Goal: Task Accomplishment & Management: Manage account settings

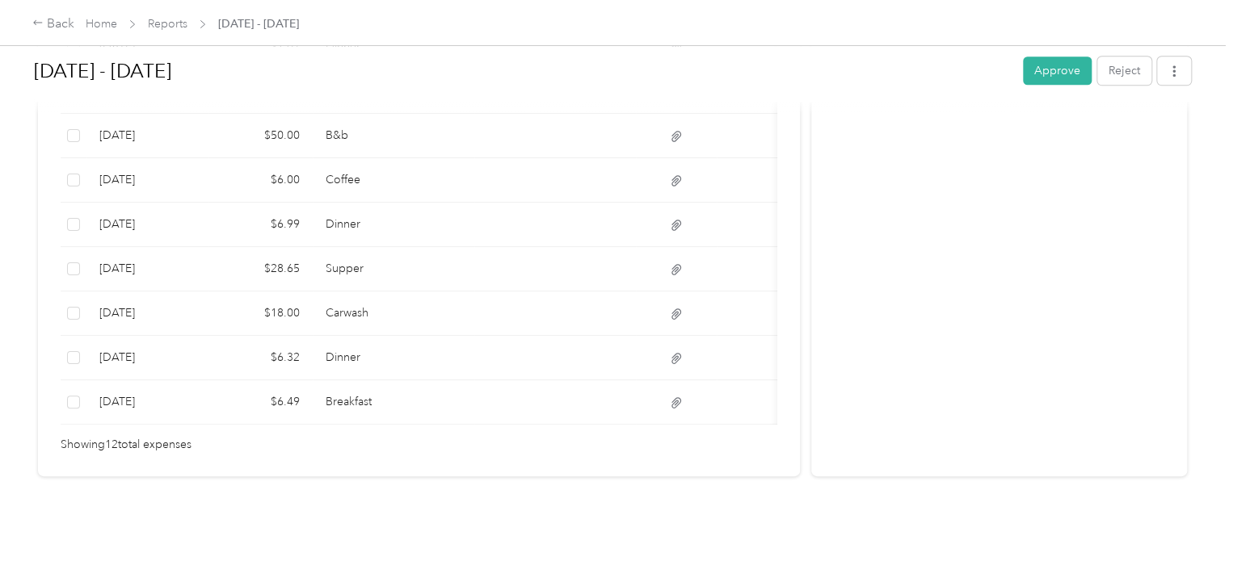
scroll to position [380, 0]
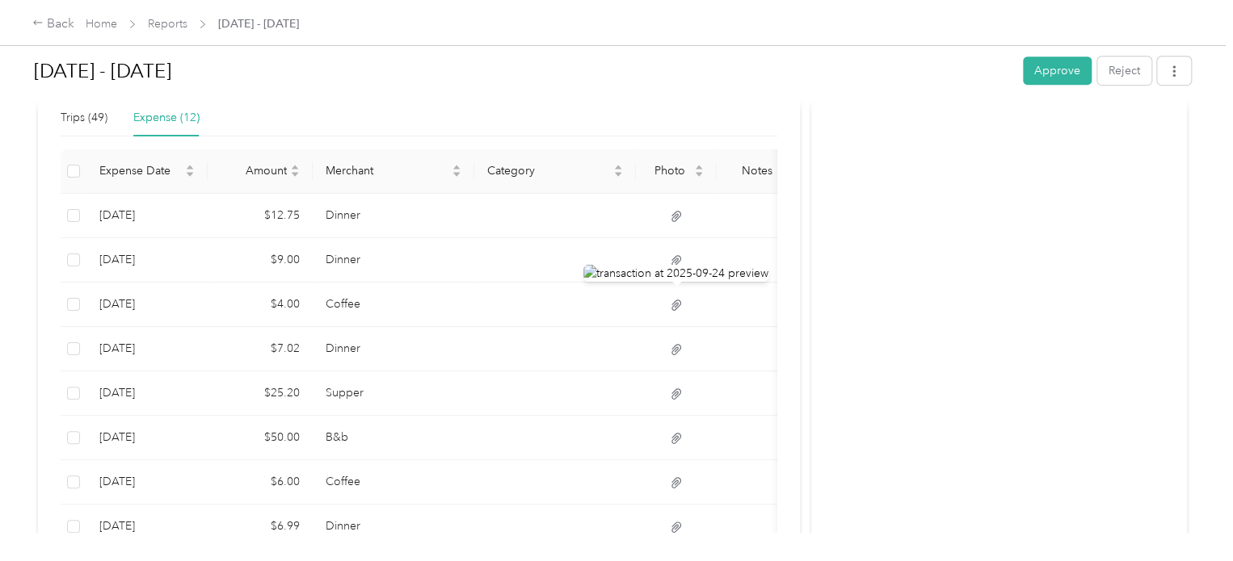
click at [1000, 279] on div "Activity and Comments Needs approval From [PERSON_NAME] [DATE] 10:28 am BST Sub…" at bounding box center [999, 261] width 376 height 1035
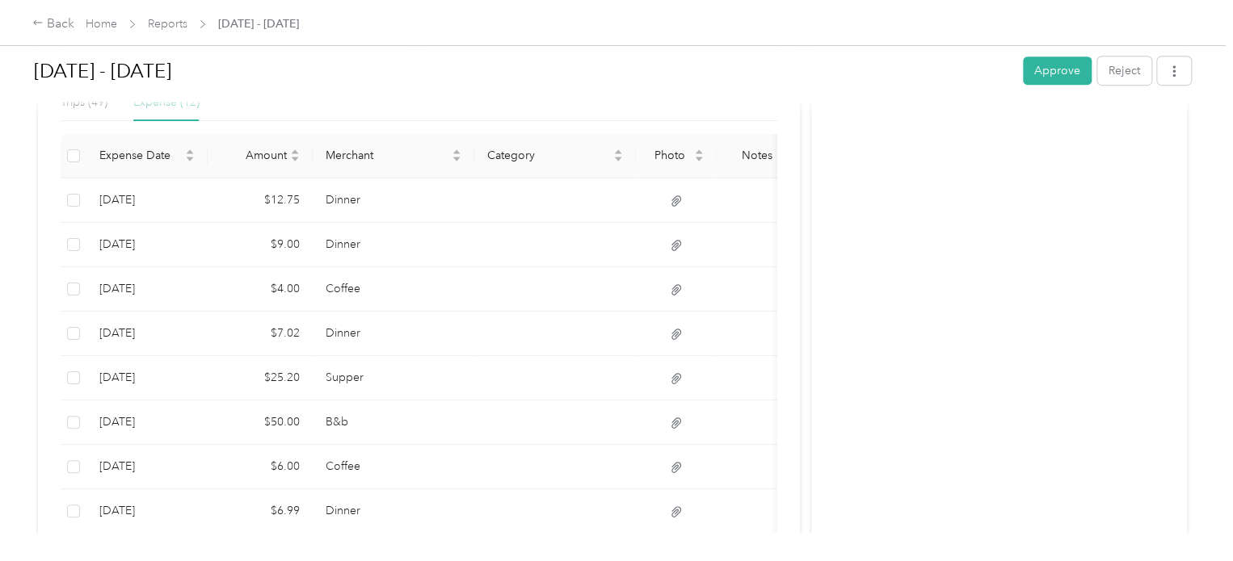
scroll to position [404, 0]
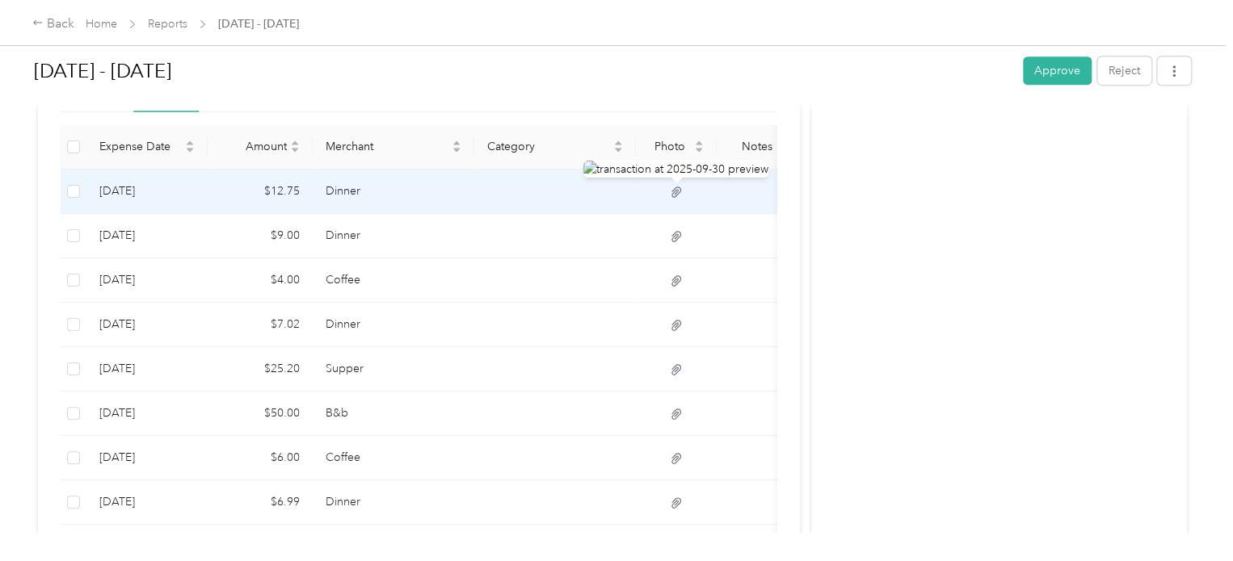
click at [674, 190] on icon at bounding box center [676, 192] width 15 height 15
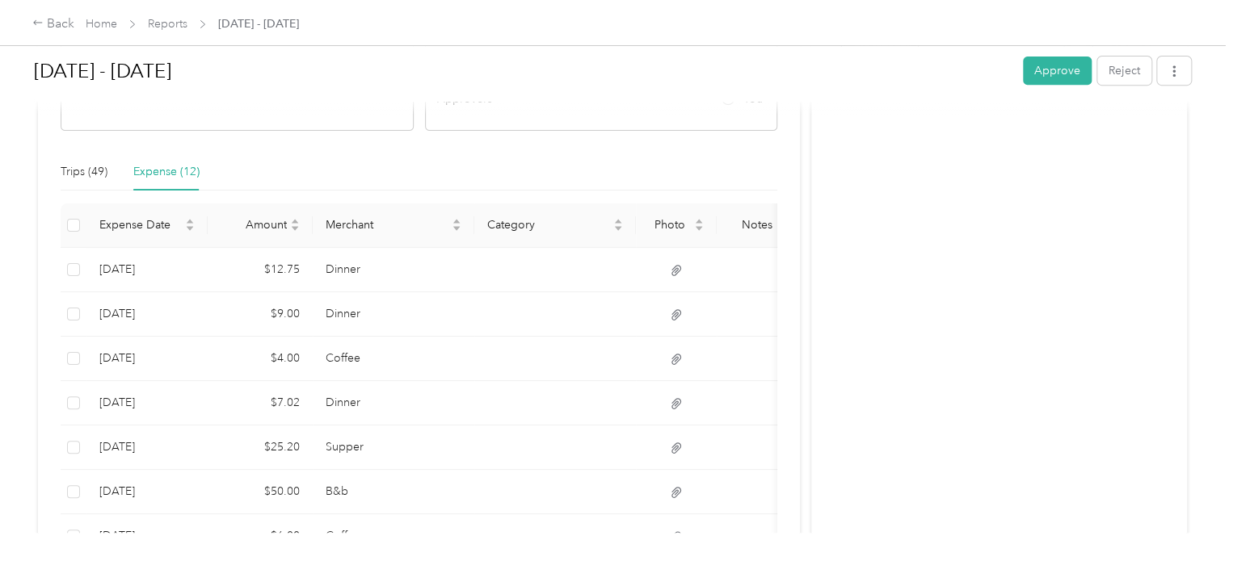
scroll to position [323, 0]
click at [73, 170] on div "Trips (49)" at bounding box center [84, 175] width 47 height 18
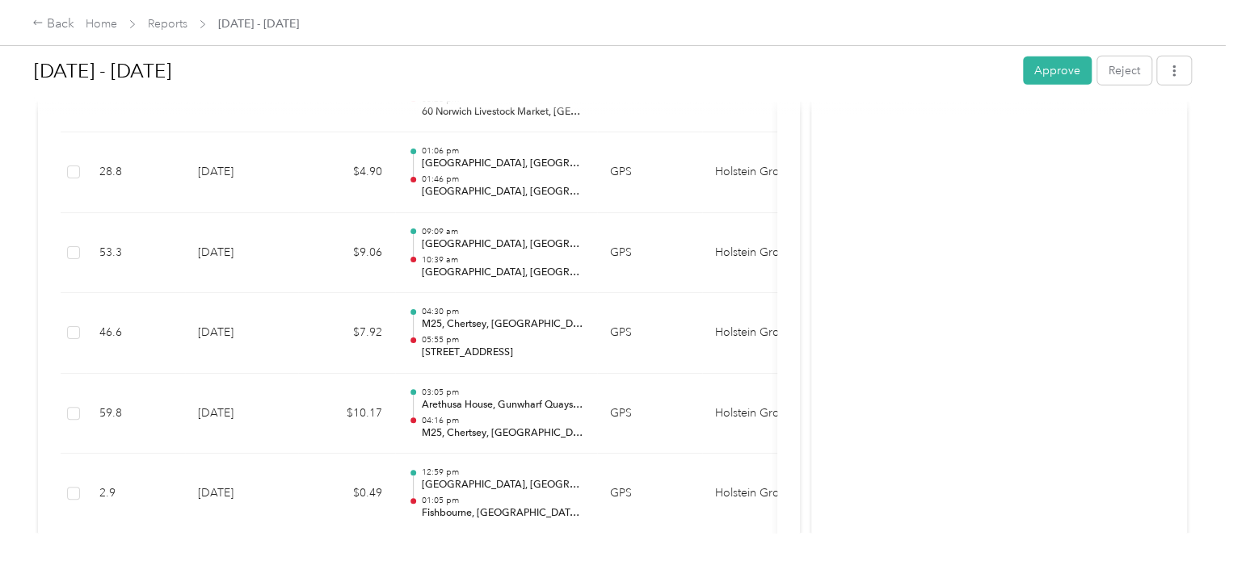
scroll to position [2100, 0]
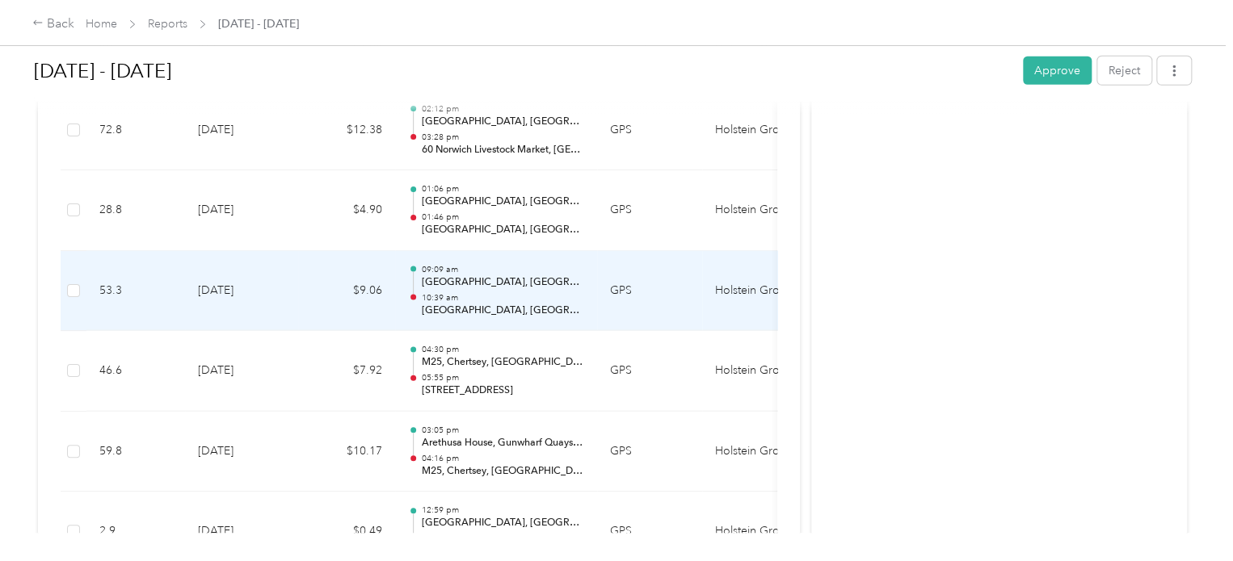
click at [499, 282] on p "[GEOGRAPHIC_DATA], [GEOGRAPHIC_DATA] and [GEOGRAPHIC_DATA], [GEOGRAPHIC_DATA], …" at bounding box center [502, 282] width 163 height 15
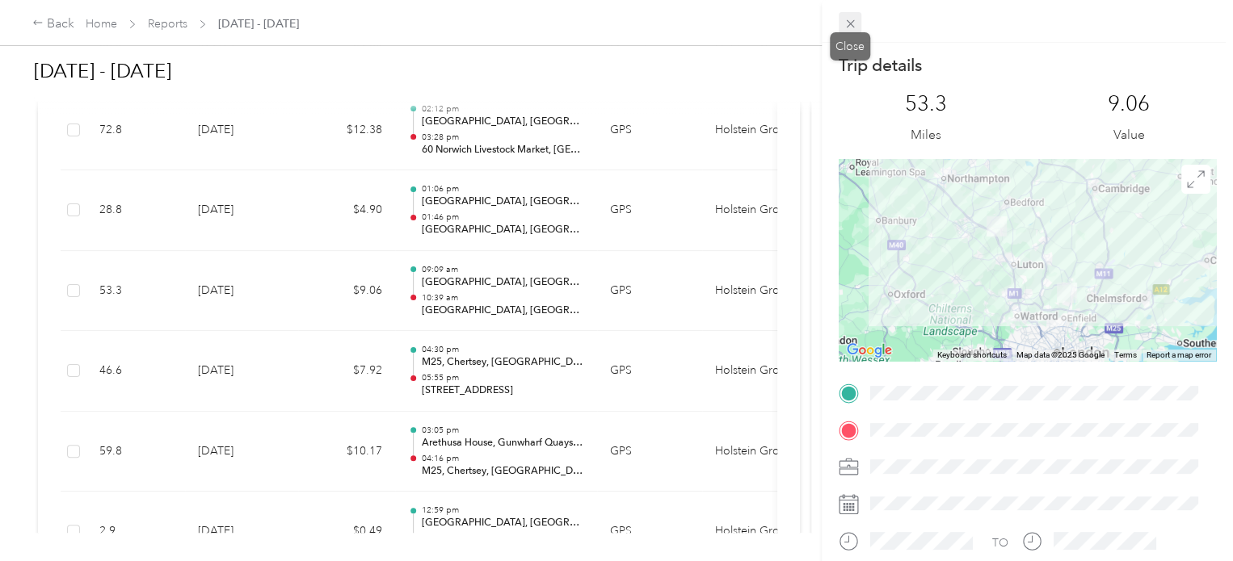
click at [849, 27] on icon at bounding box center [850, 24] width 14 height 14
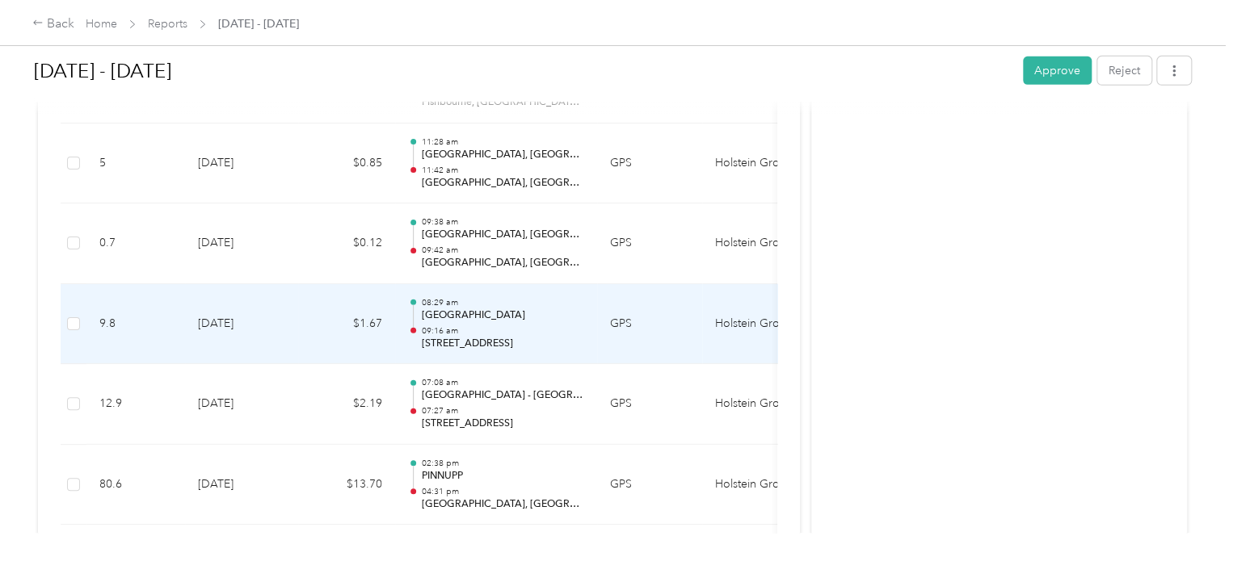
scroll to position [2585, 0]
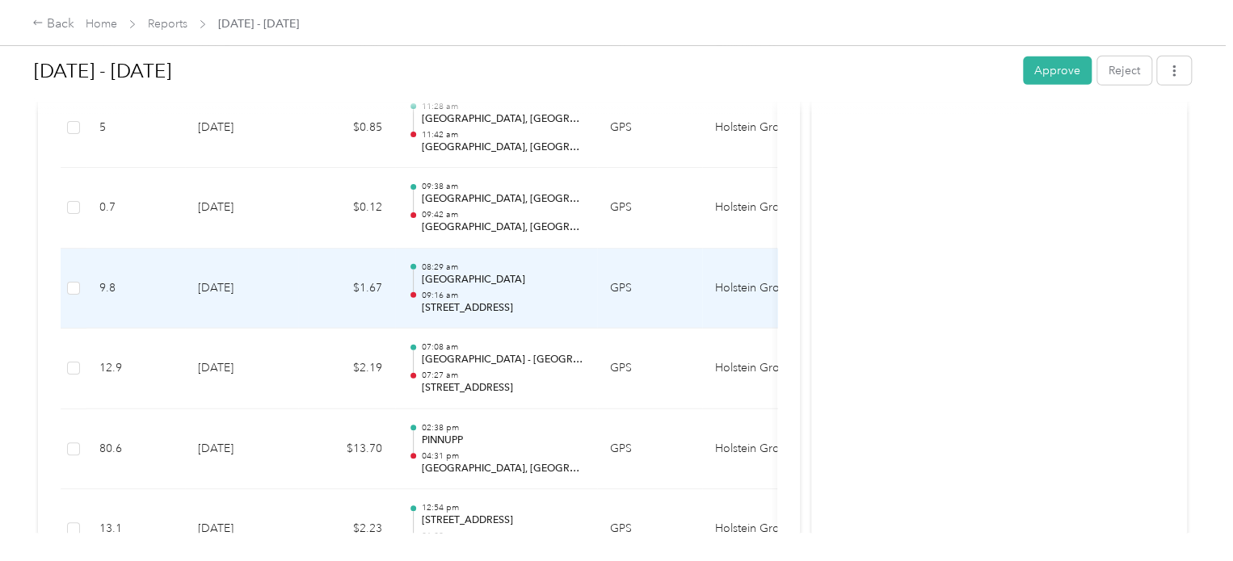
click at [470, 273] on p "[GEOGRAPHIC_DATA]" at bounding box center [502, 280] width 163 height 15
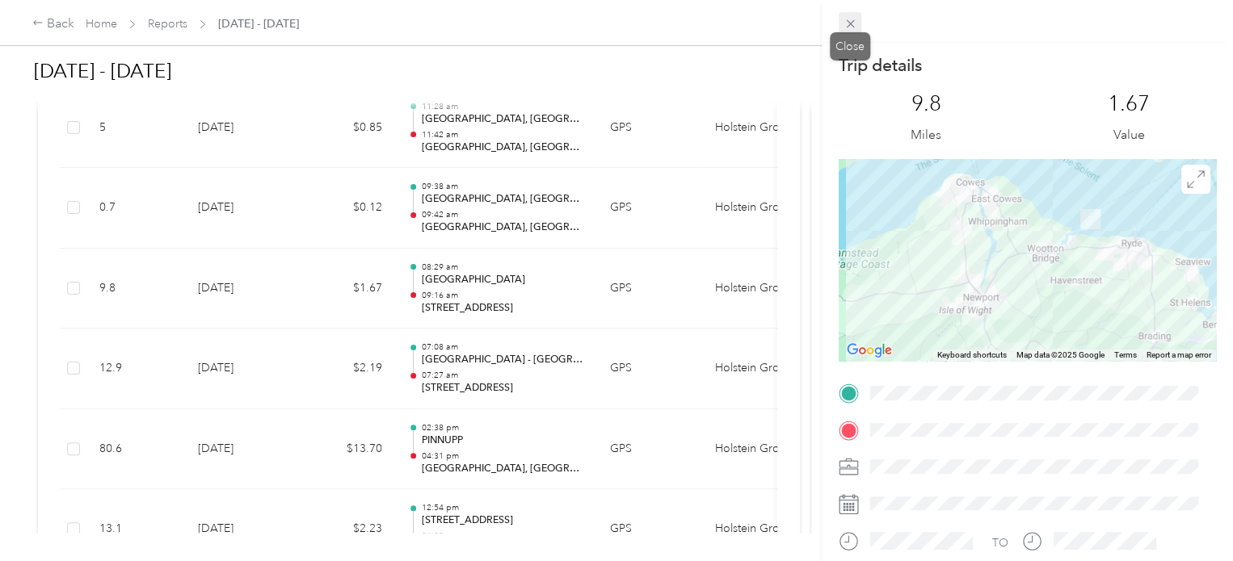
click at [848, 23] on icon at bounding box center [850, 24] width 8 height 8
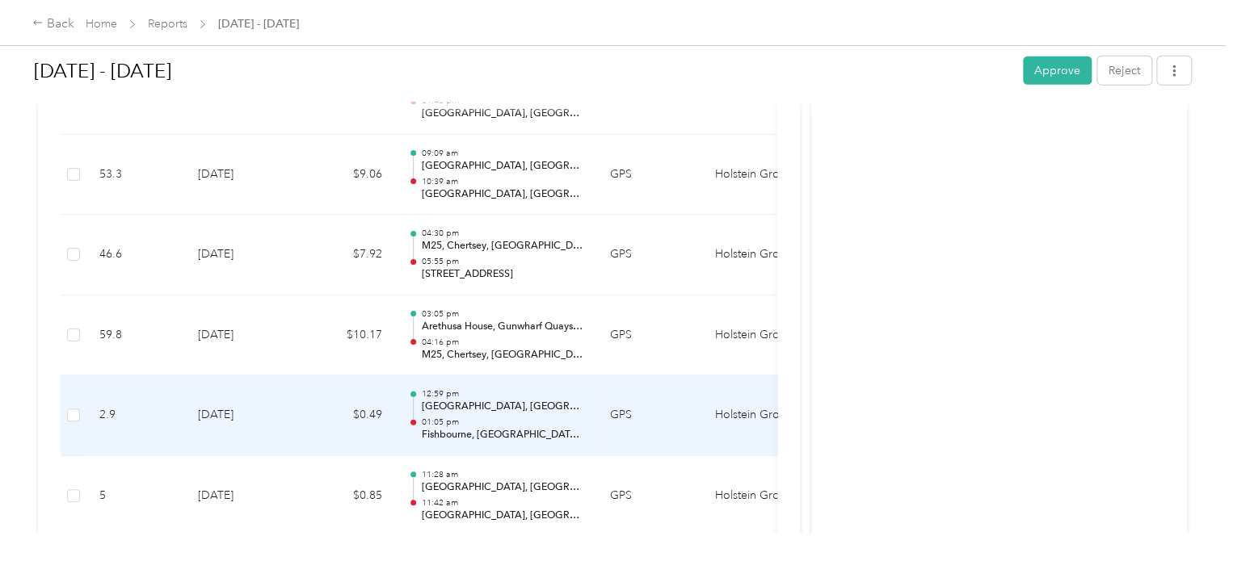
scroll to position [2181, 0]
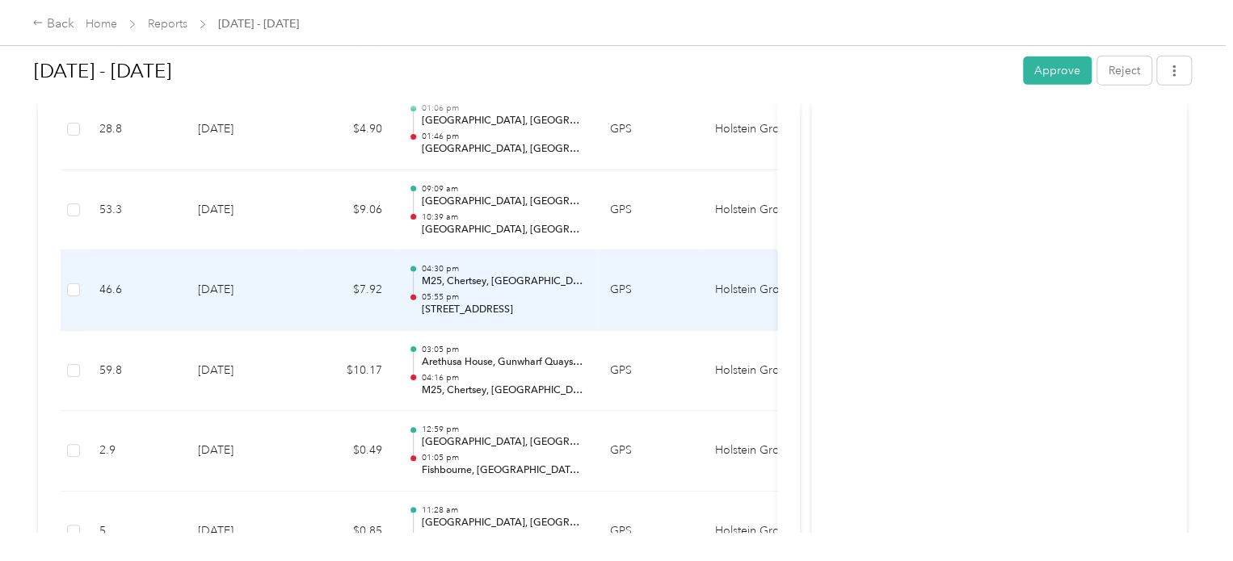
click at [484, 275] on p "M25, Chertsey, [GEOGRAPHIC_DATA]" at bounding box center [502, 282] width 163 height 15
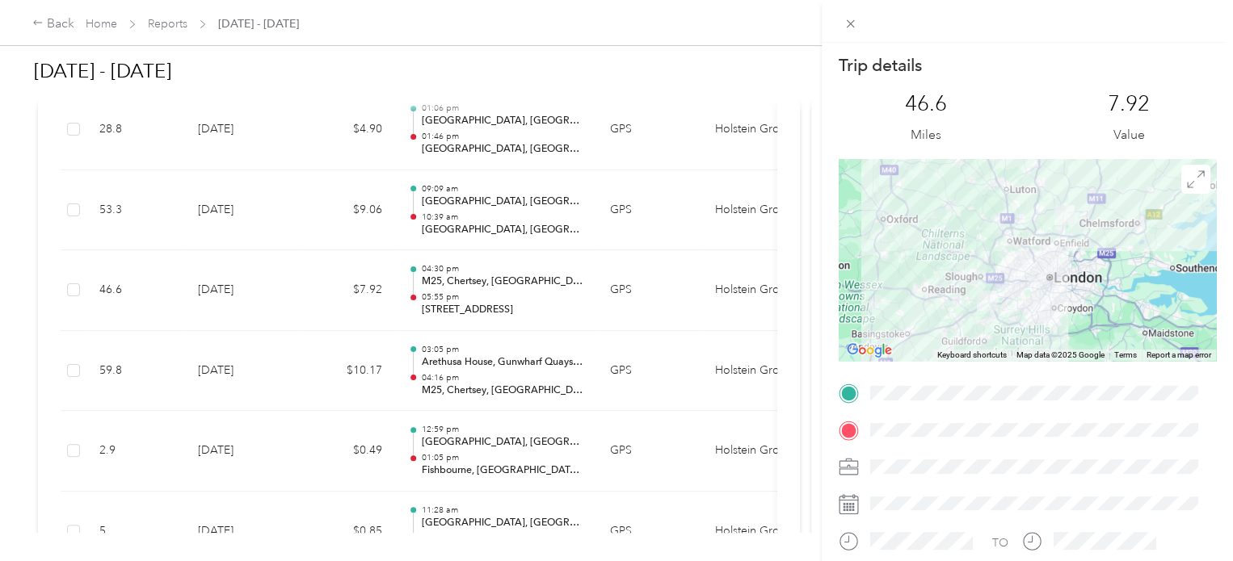
click at [164, 25] on div "Trip details This trip cannot be edited because it is either under review, appr…" at bounding box center [616, 280] width 1233 height 561
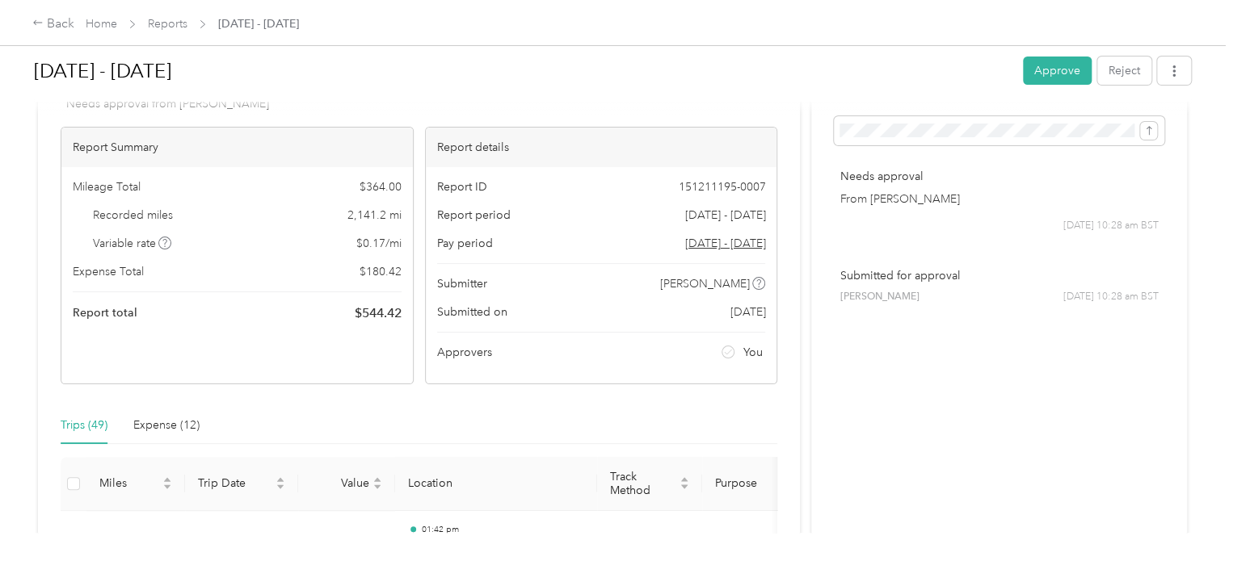
scroll to position [0, 0]
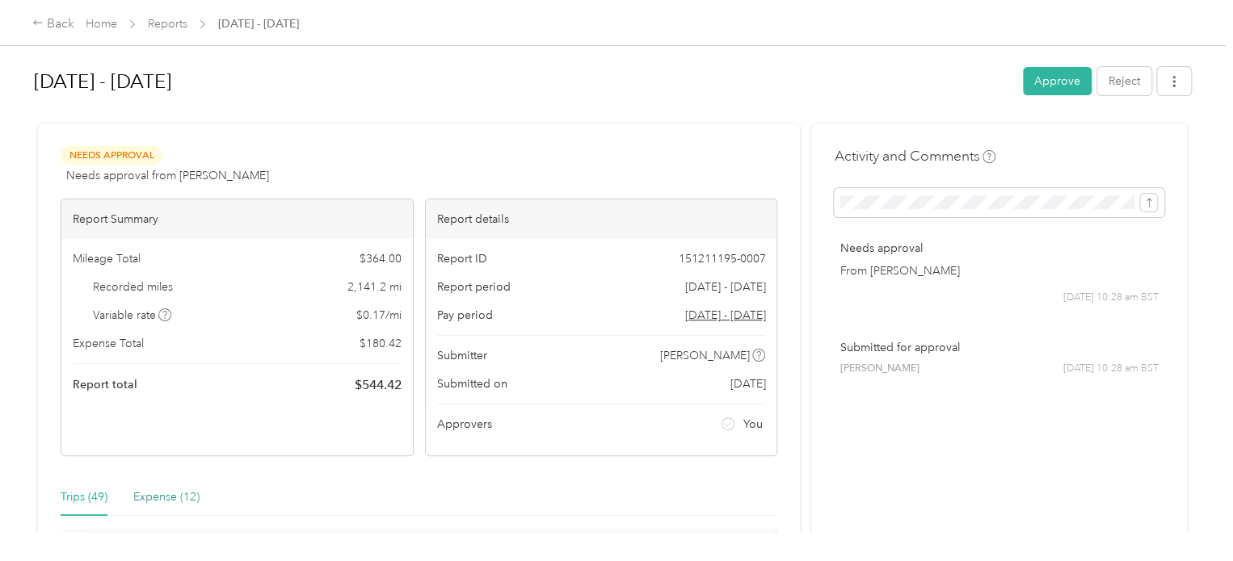
click at [169, 490] on div "Expense (12)" at bounding box center [166, 498] width 66 height 18
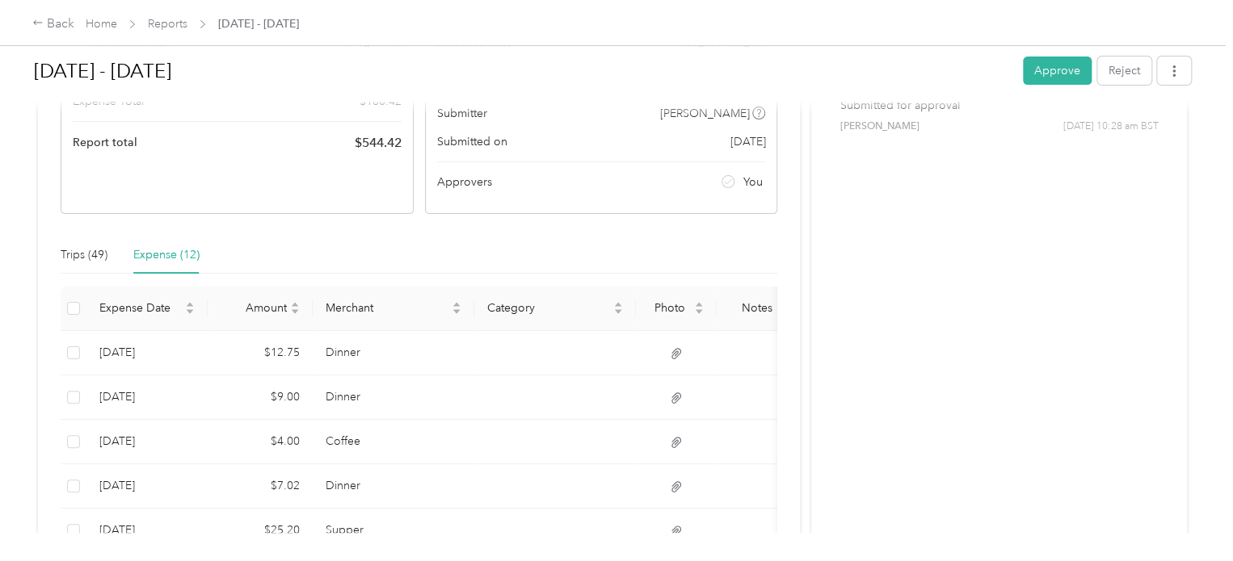
scroll to position [485, 0]
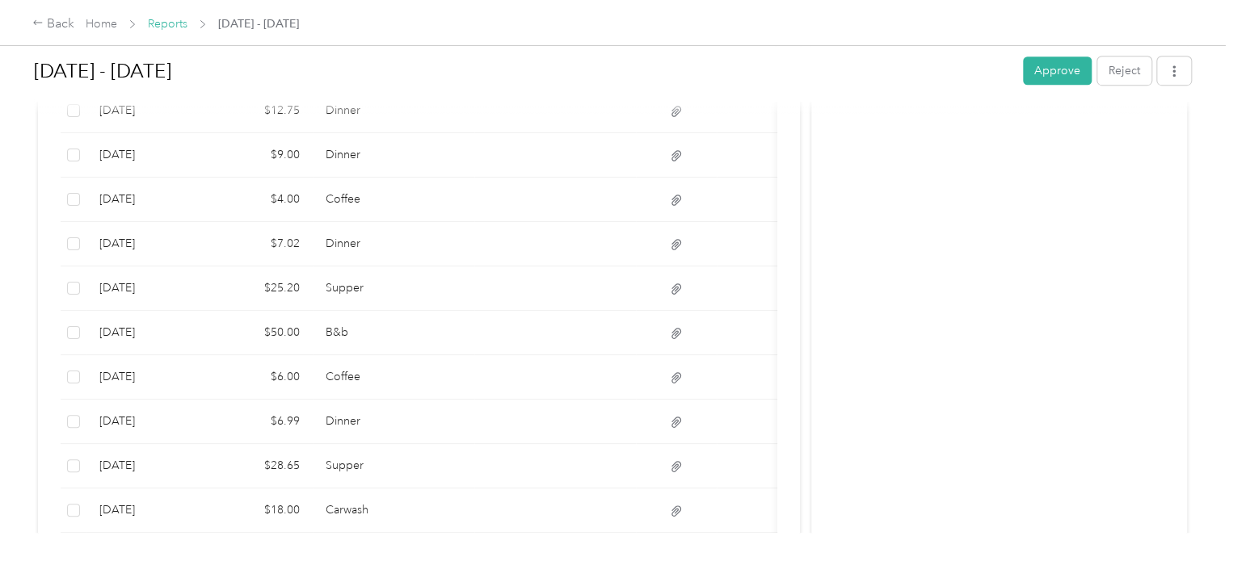
click at [176, 27] on link "Reports" at bounding box center [168, 24] width 40 height 14
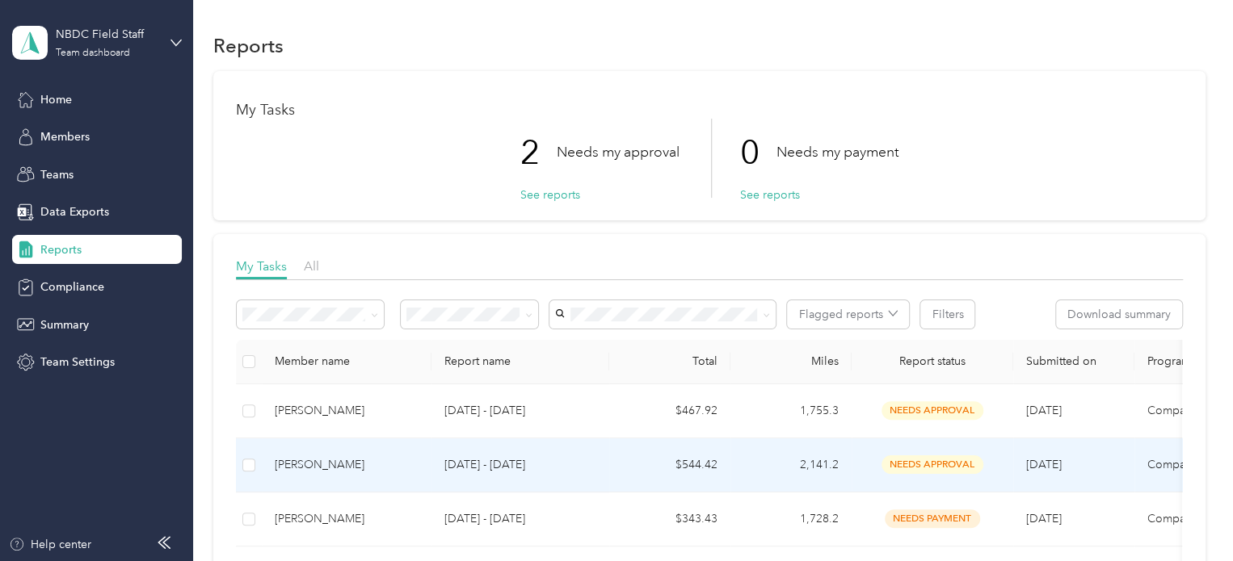
click at [905, 461] on span "needs approval" at bounding box center [932, 465] width 102 height 19
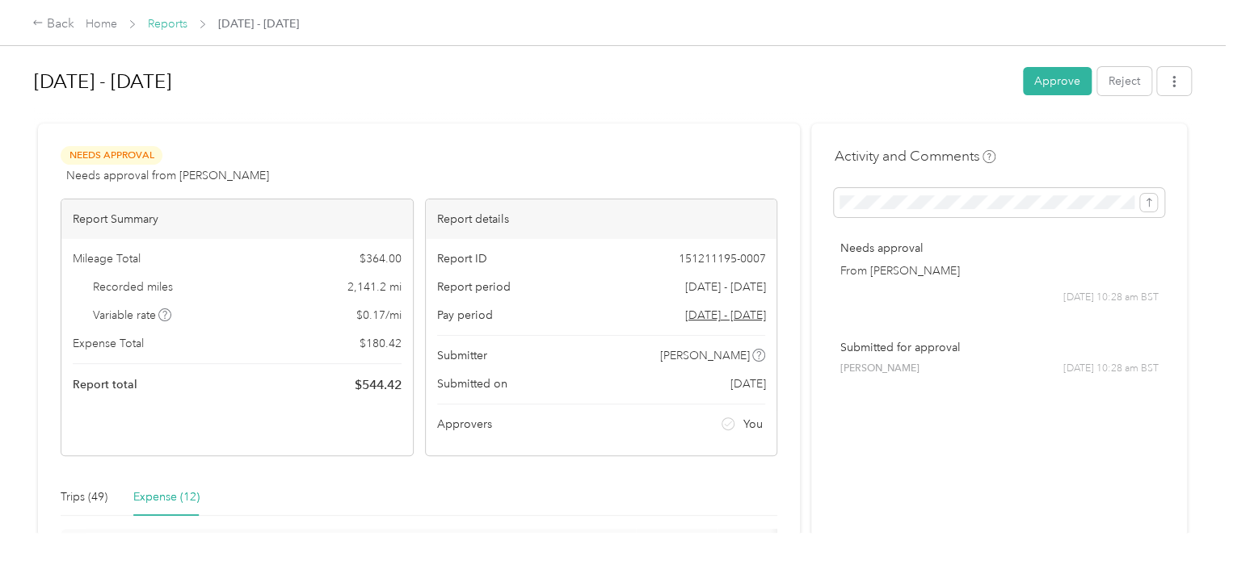
click at [171, 17] on link "Reports" at bounding box center [168, 24] width 40 height 14
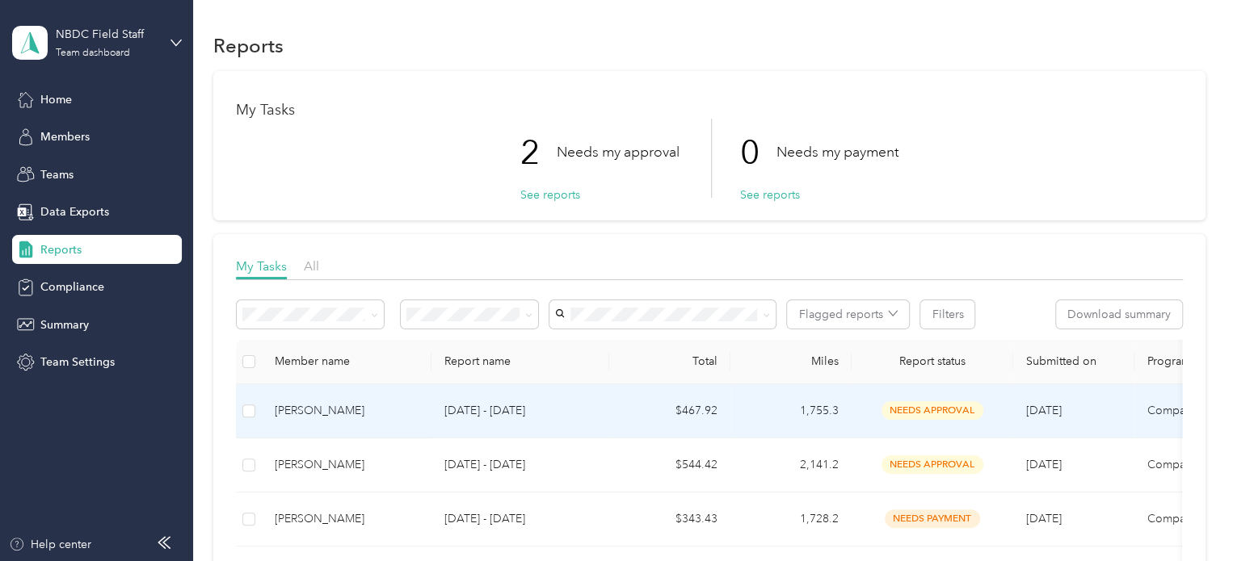
click at [932, 400] on td "needs approval" at bounding box center [932, 411] width 162 height 54
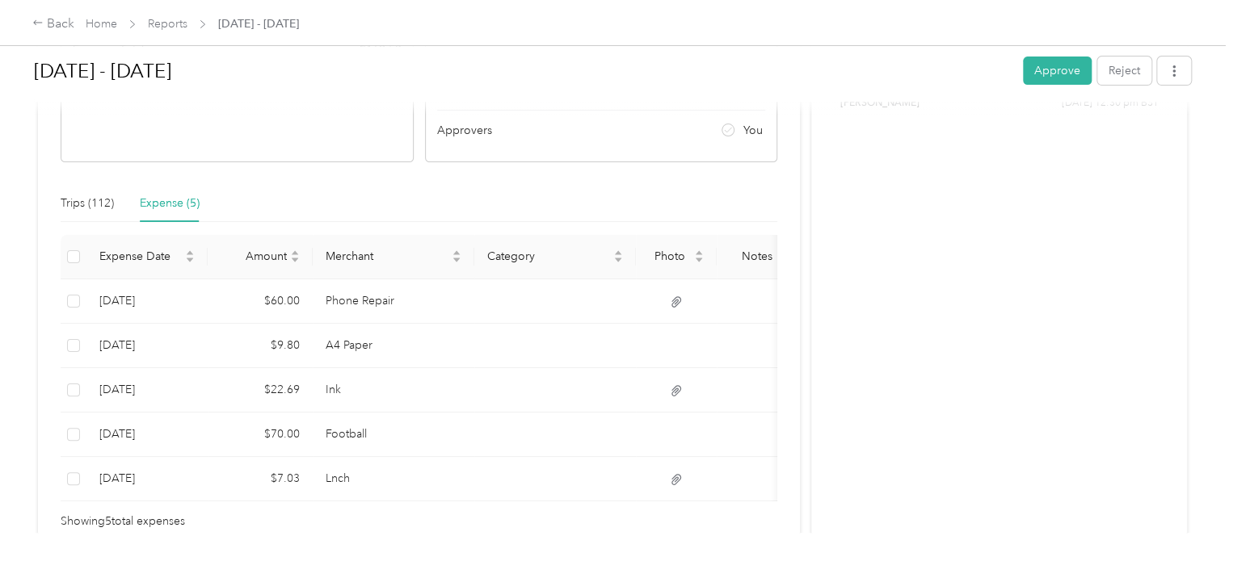
scroll to position [323, 0]
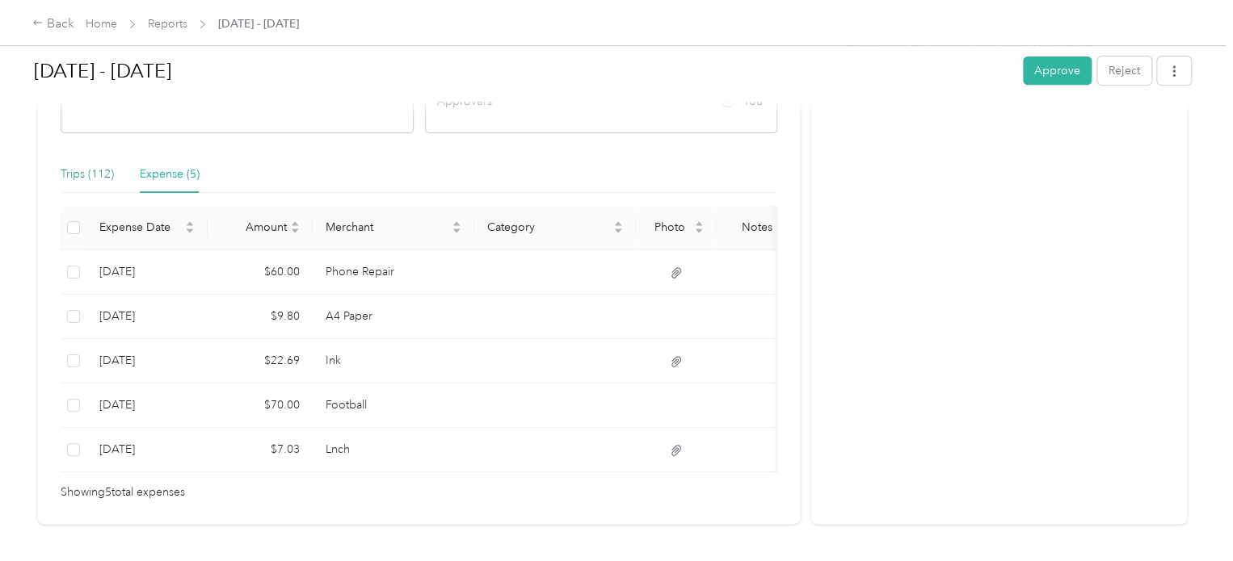
click at [87, 173] on div "Trips (112)" at bounding box center [87, 175] width 53 height 18
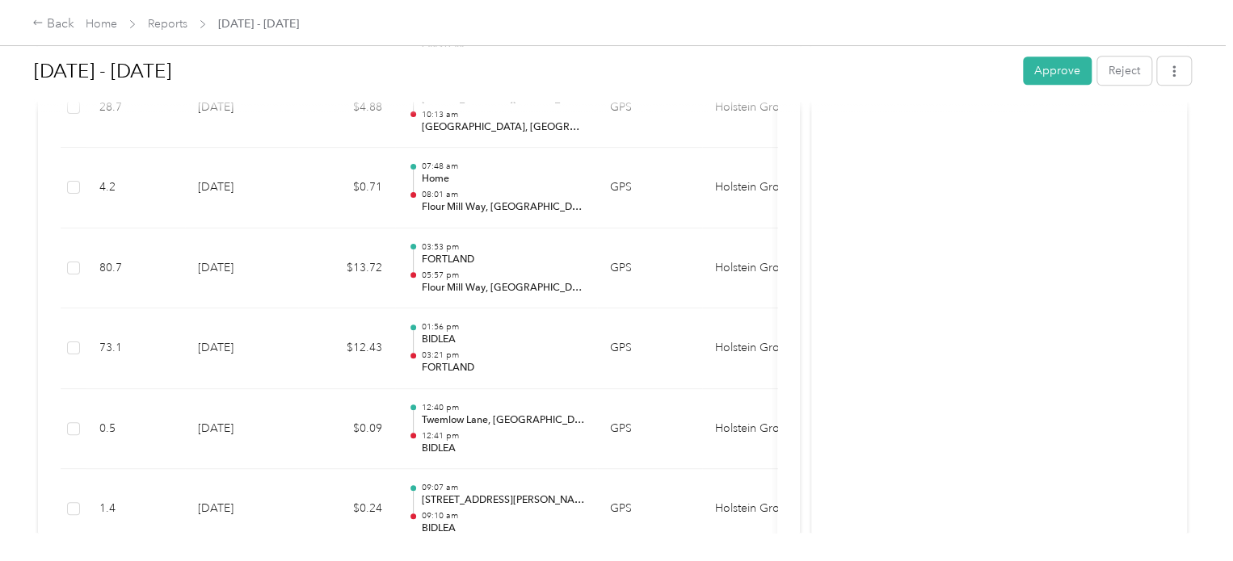
scroll to position [3554, 0]
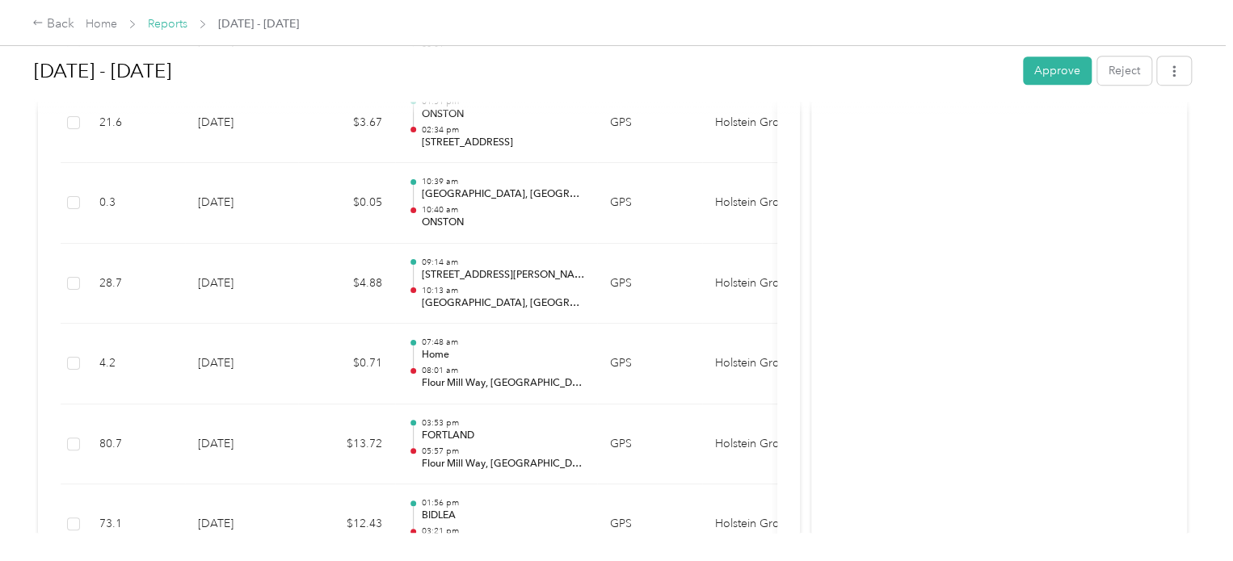
click at [162, 26] on link "Reports" at bounding box center [168, 24] width 40 height 14
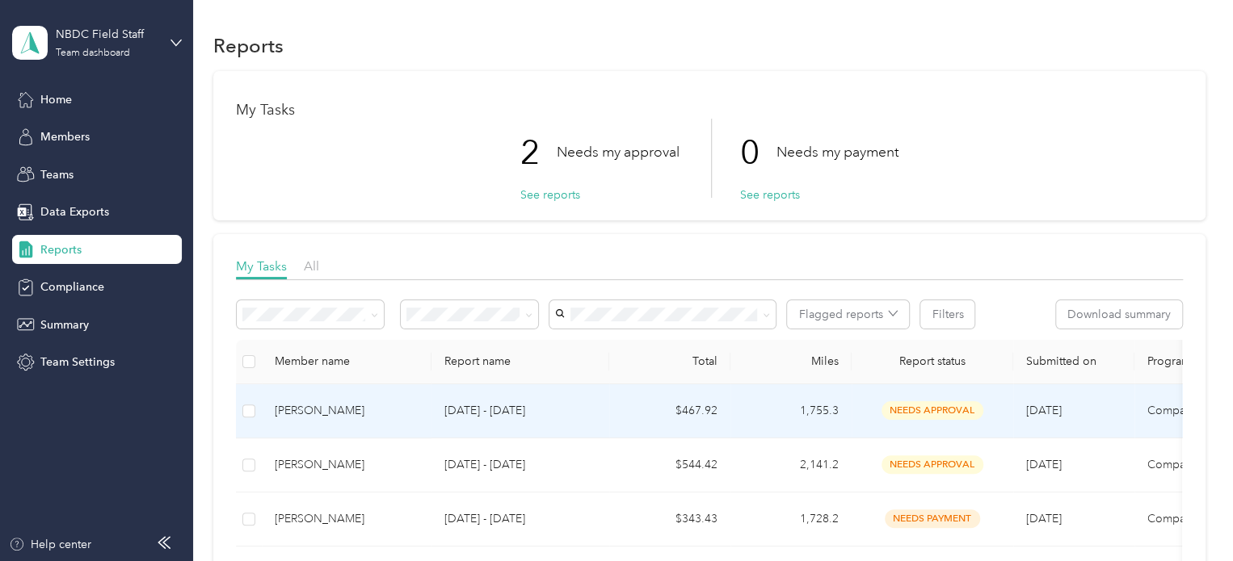
click at [931, 411] on span "needs approval" at bounding box center [932, 410] width 102 height 19
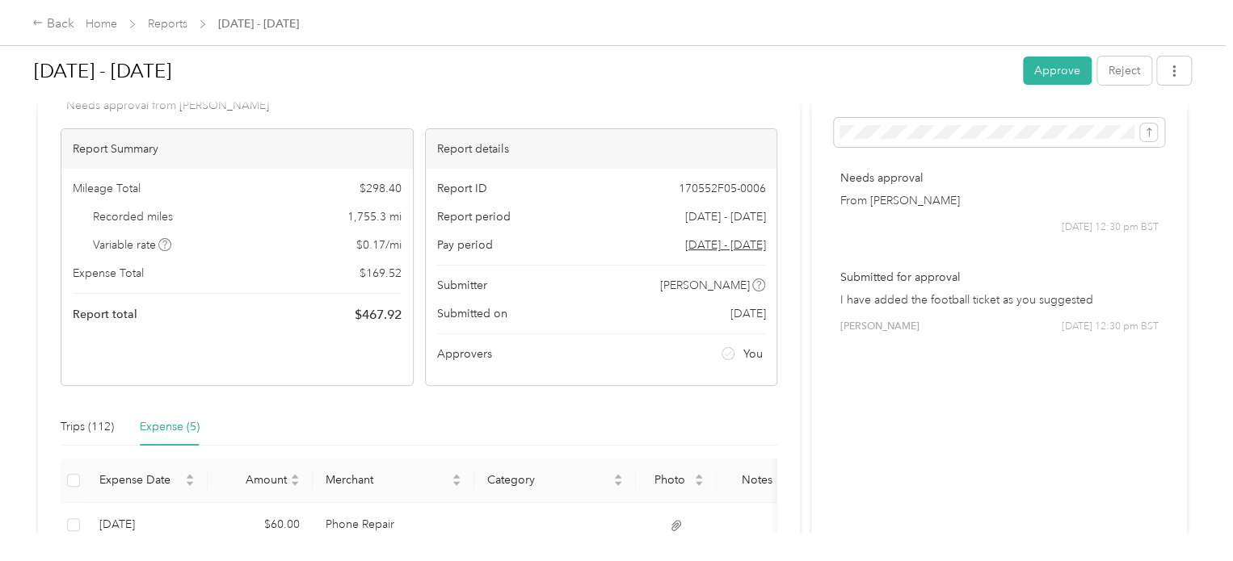
scroll to position [313, 0]
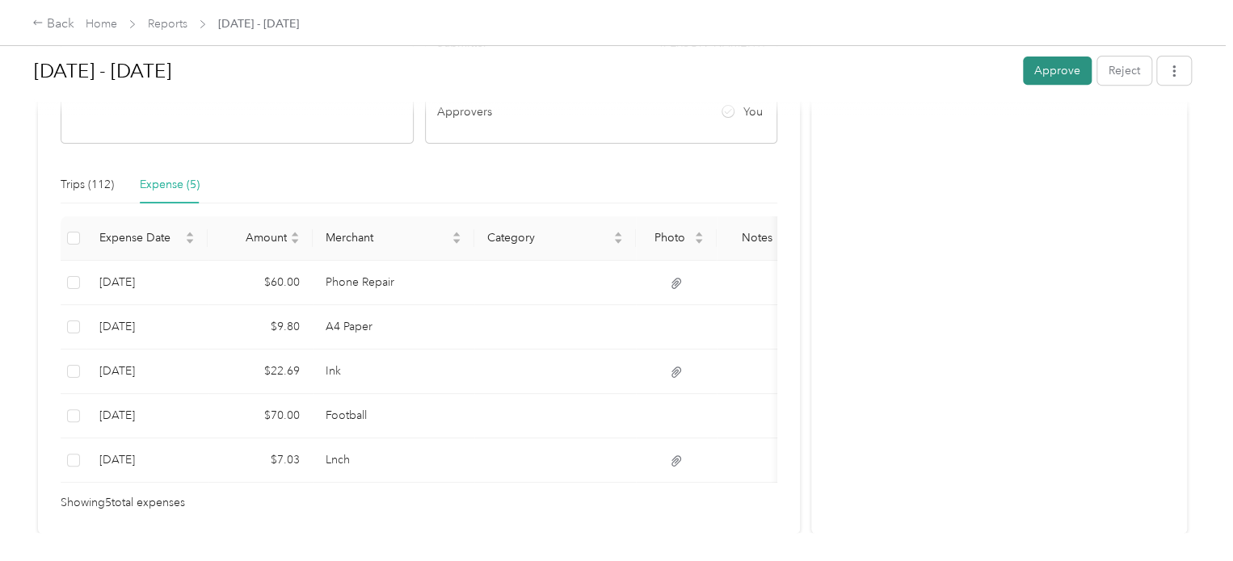
click at [1057, 67] on button "Approve" at bounding box center [1057, 71] width 69 height 28
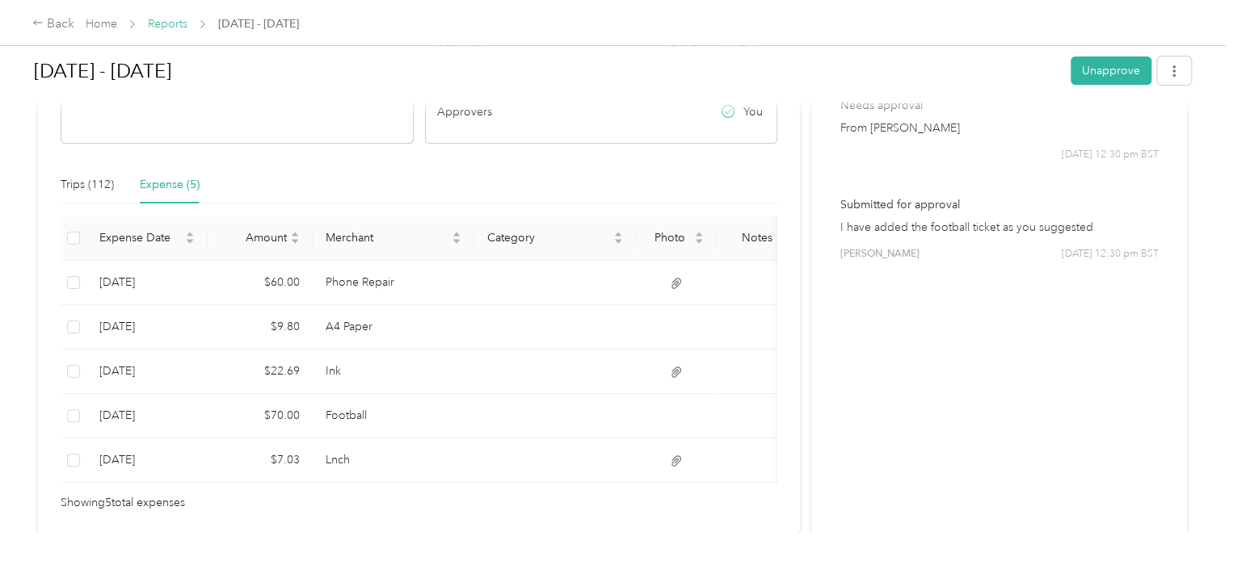
click at [161, 24] on link "Reports" at bounding box center [168, 24] width 40 height 14
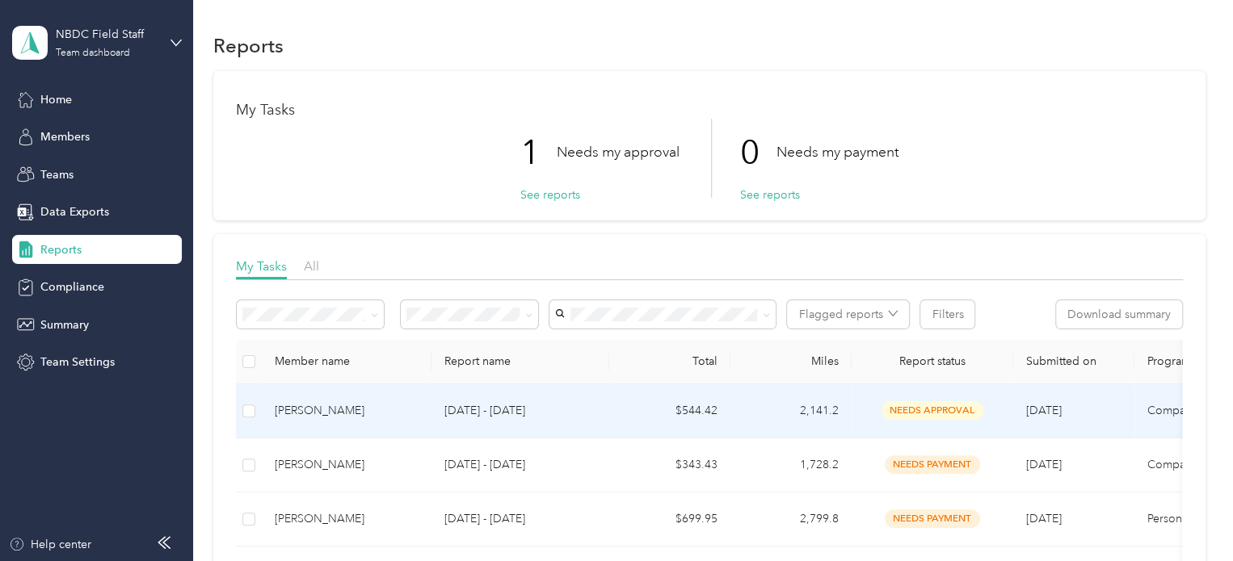
click at [951, 409] on span "needs approval" at bounding box center [932, 410] width 102 height 19
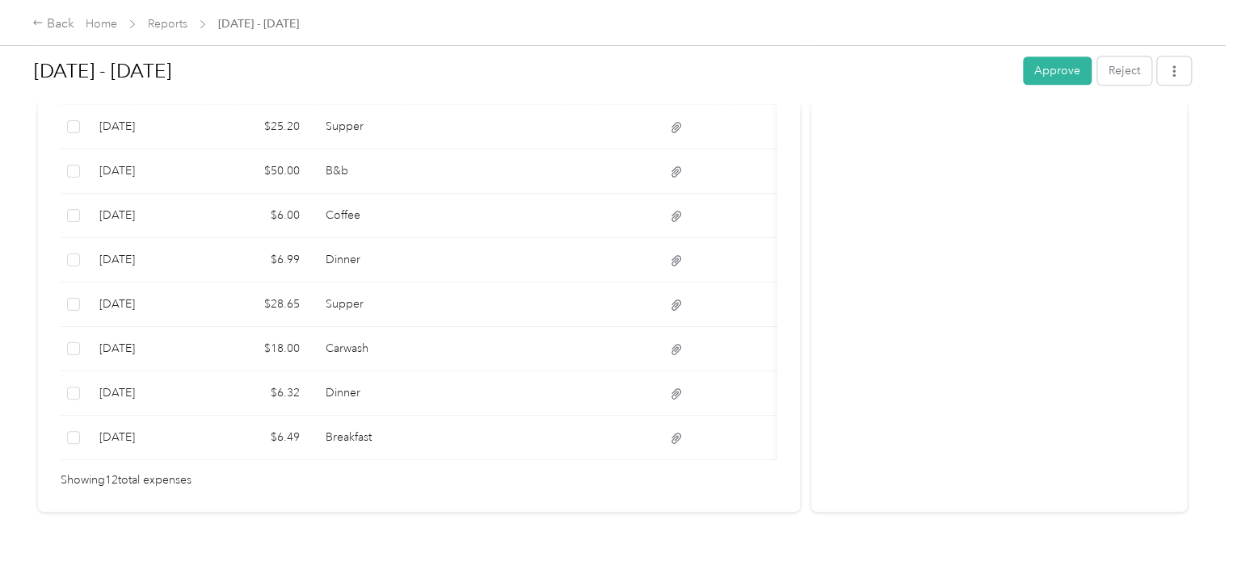
scroll to position [703, 0]
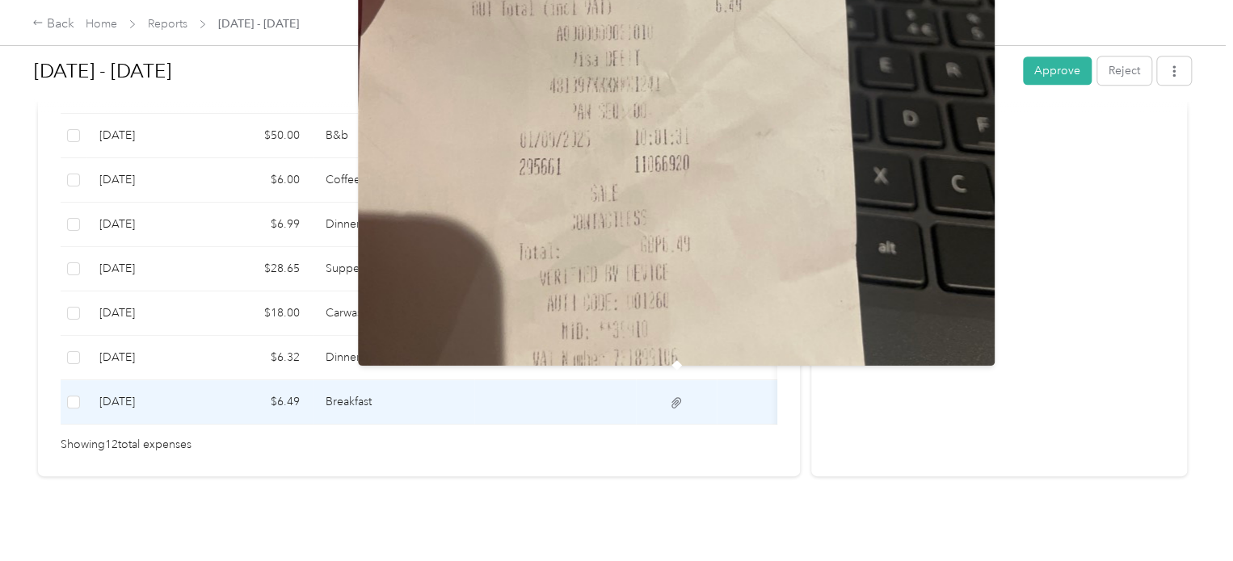
click at [675, 396] on icon at bounding box center [676, 403] width 15 height 15
click at [674, 397] on icon at bounding box center [676, 402] width 10 height 11
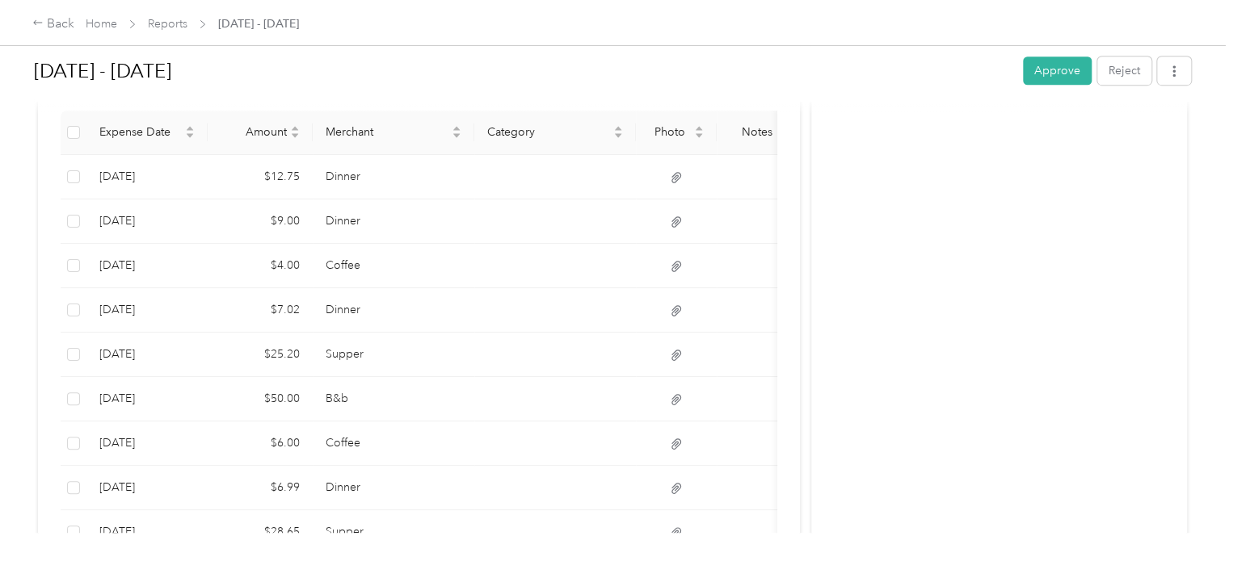
scroll to position [380, 0]
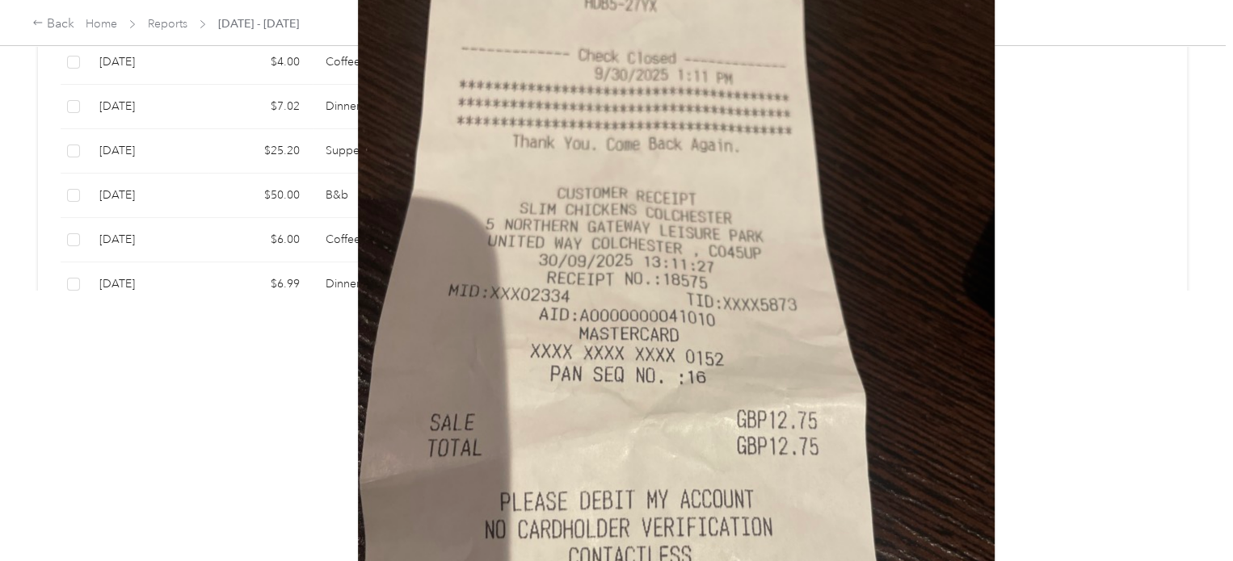
scroll to position [0, 0]
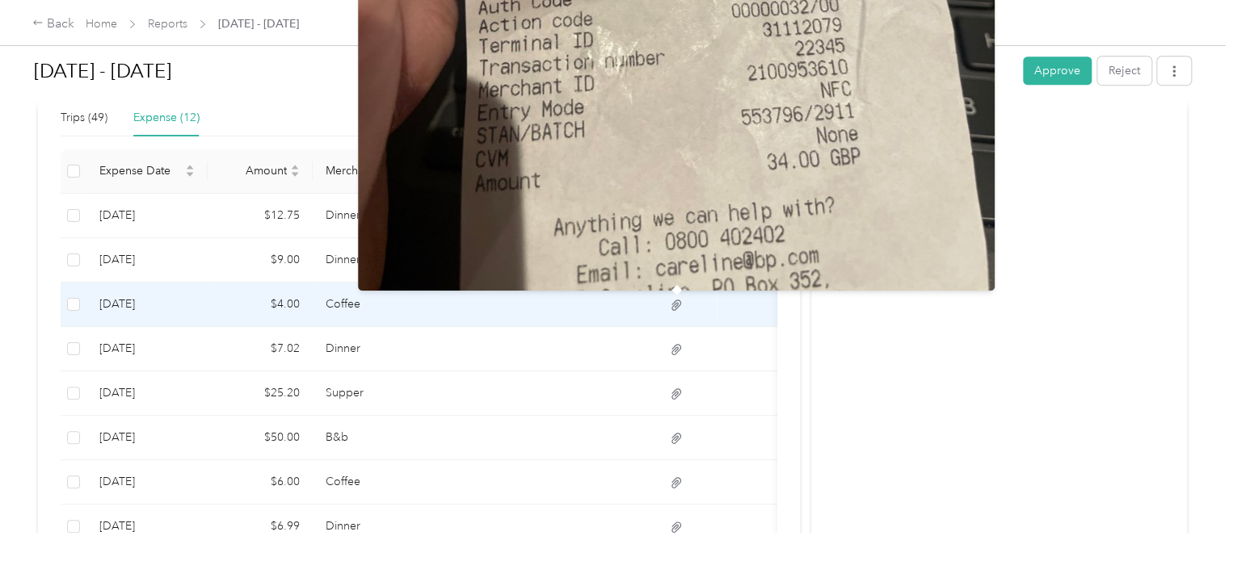
click at [672, 303] on icon at bounding box center [676, 305] width 15 height 15
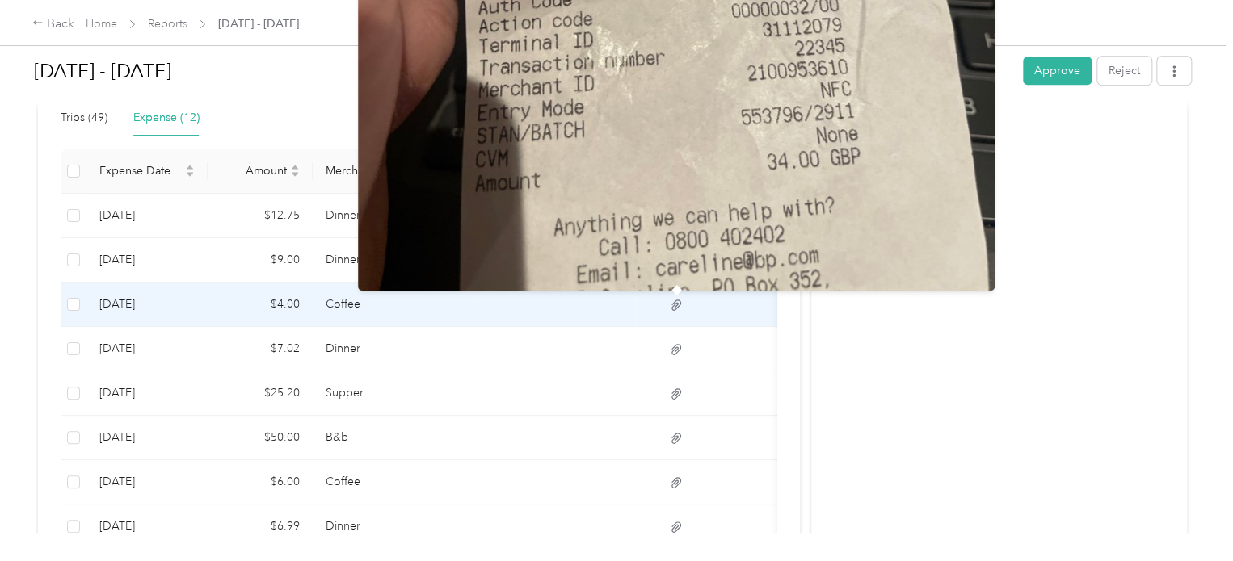
click at [676, 304] on icon at bounding box center [676, 305] width 10 height 11
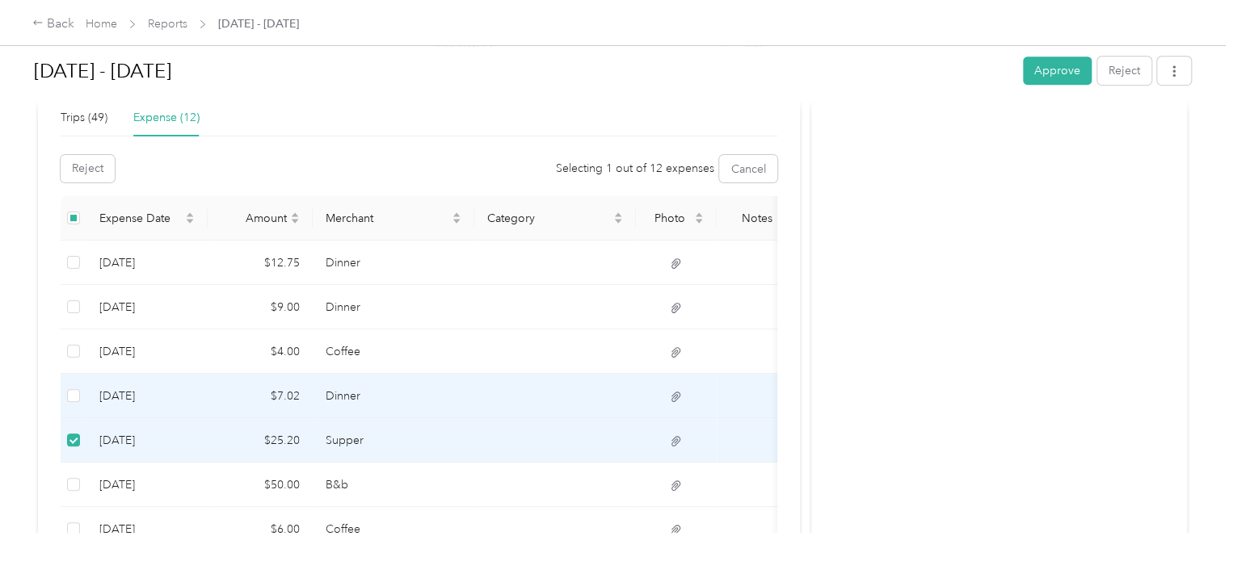
scroll to position [622, 0]
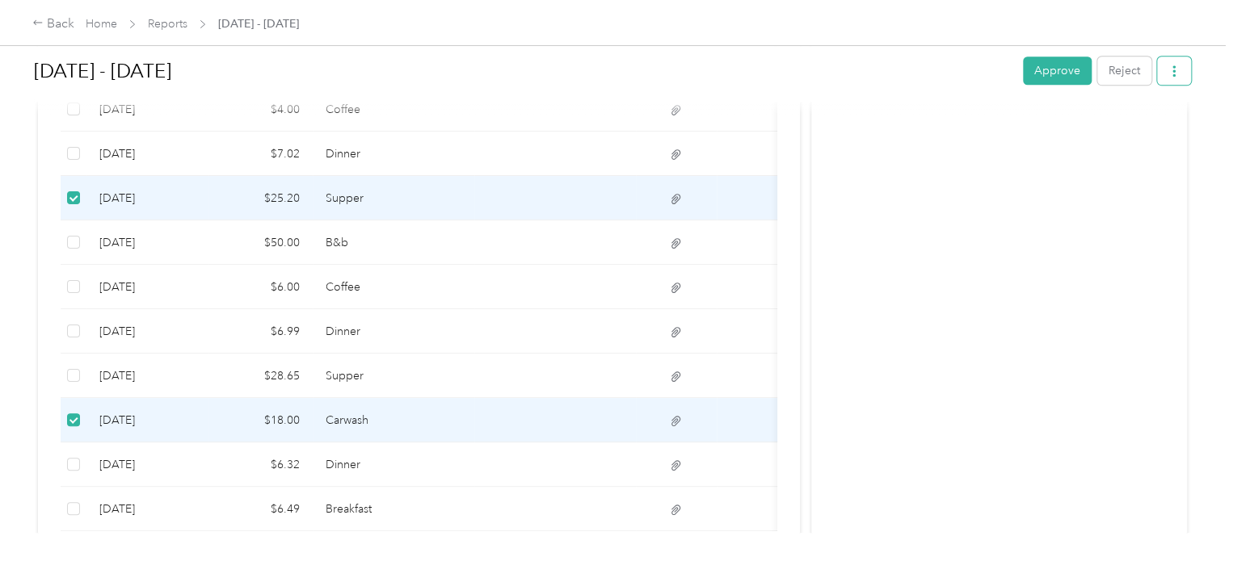
click at [1170, 74] on icon "button" at bounding box center [1173, 70] width 11 height 11
click at [1116, 129] on span "Download" at bounding box center [1123, 129] width 53 height 17
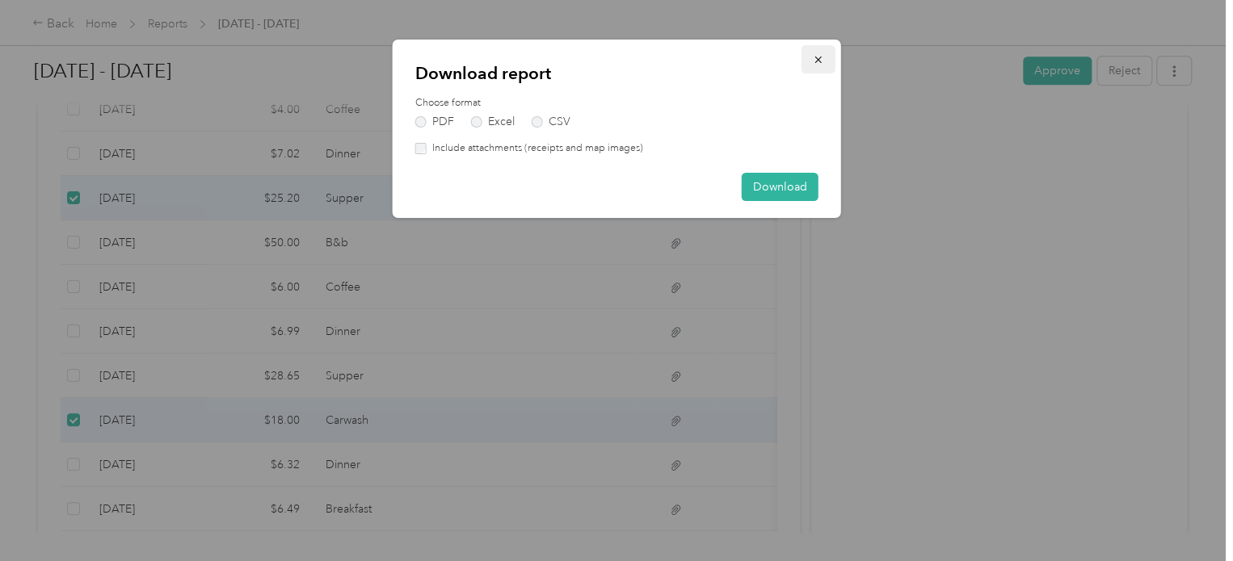
click at [817, 57] on icon "button" at bounding box center [818, 59] width 11 height 11
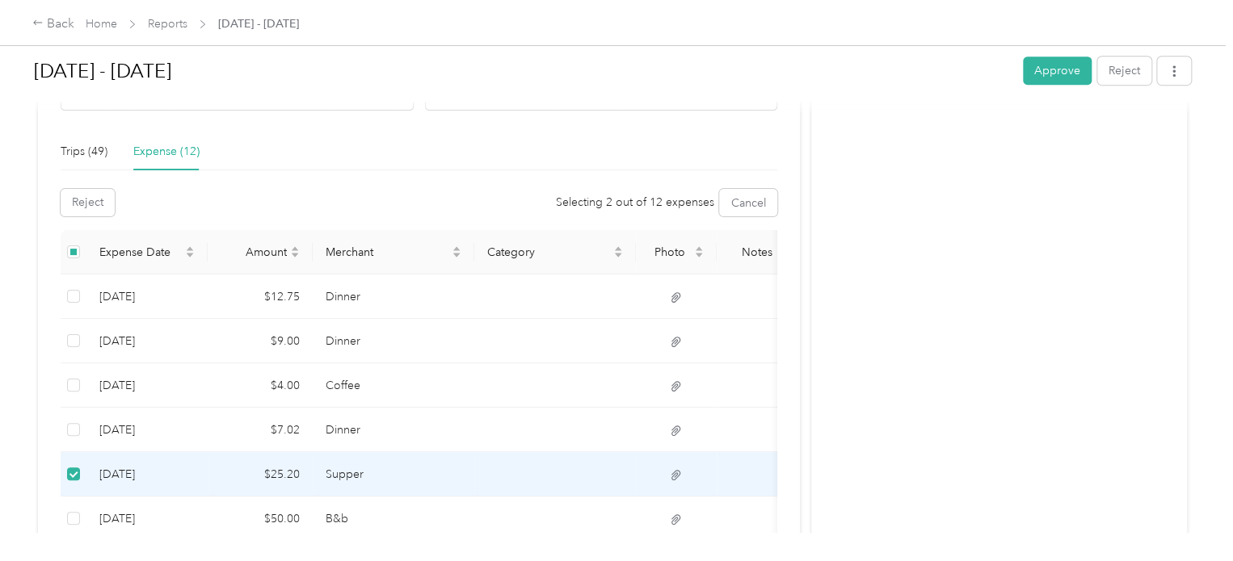
scroll to position [347, 0]
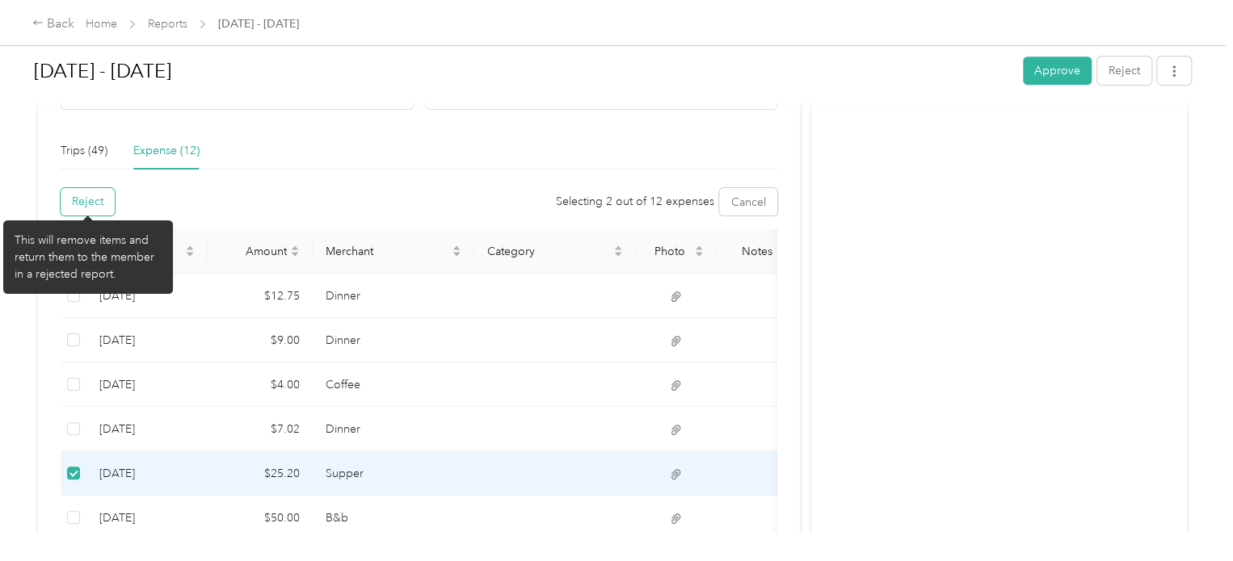
click at [87, 201] on button "Reject" at bounding box center [88, 201] width 54 height 27
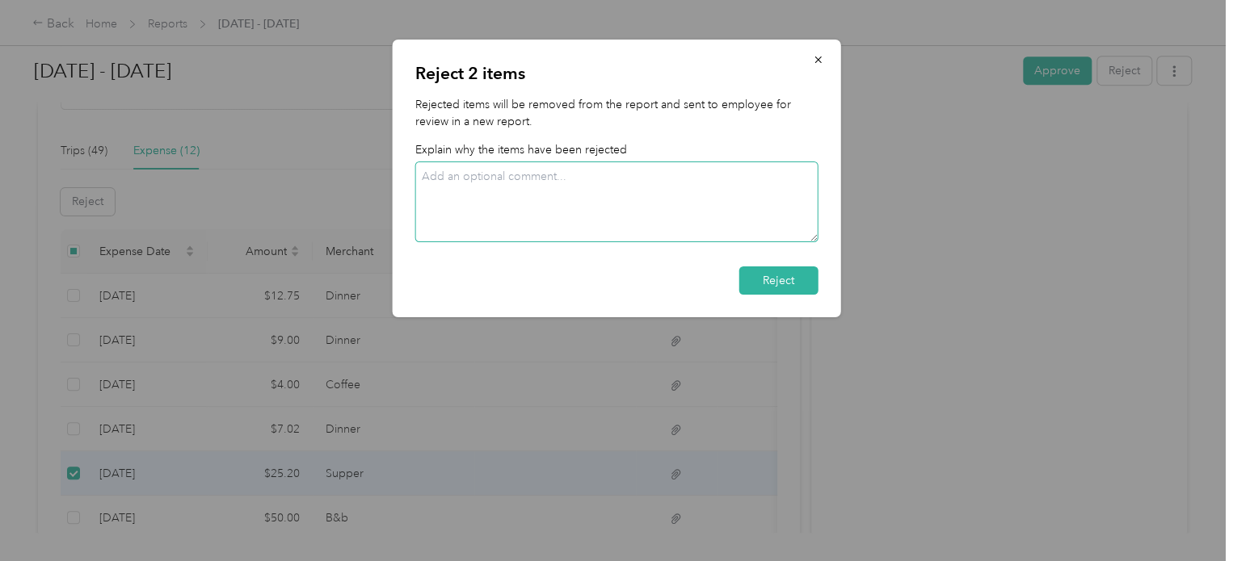
click at [455, 187] on textarea at bounding box center [616, 202] width 403 height 81
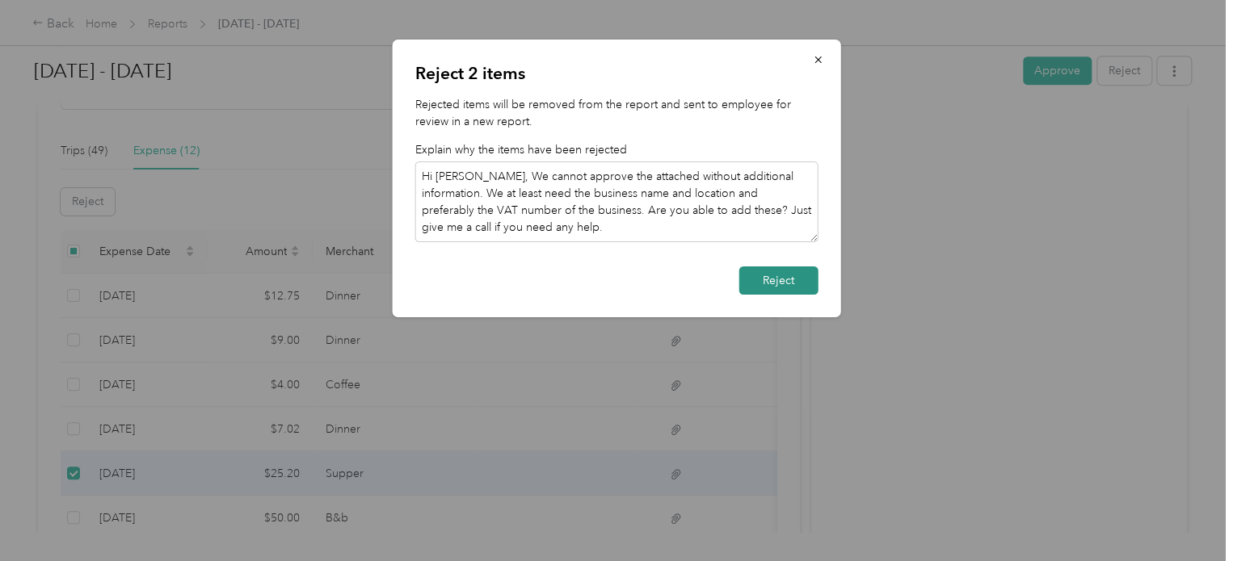
type textarea "Hi [PERSON_NAME], We cannot approve the attached without additional information…"
click at [783, 275] on button "Reject" at bounding box center [778, 281] width 79 height 28
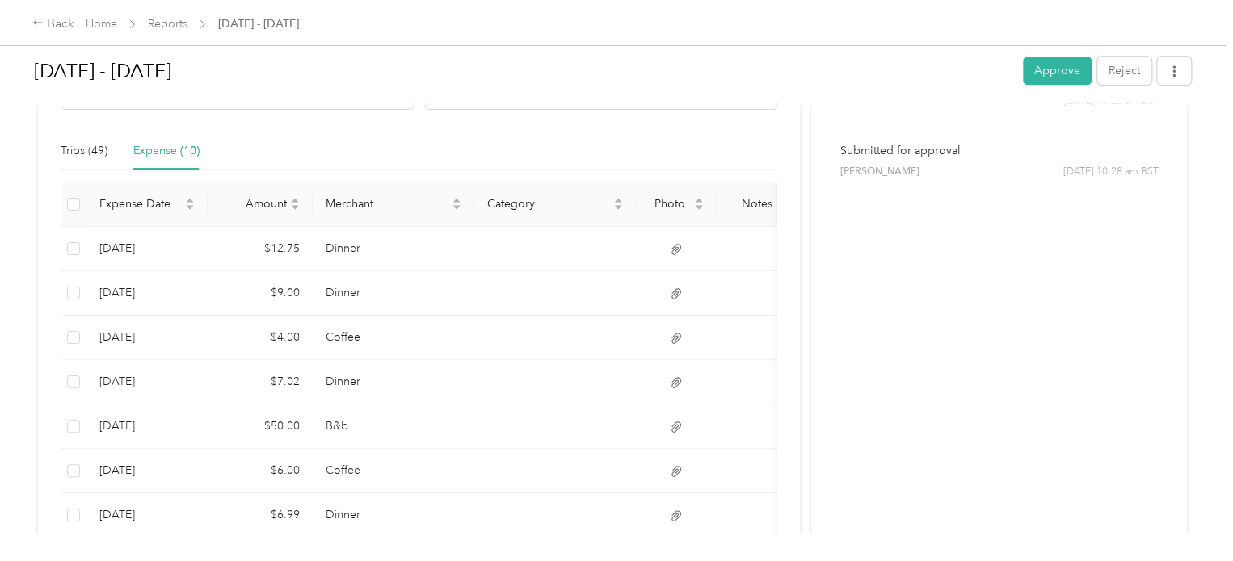
click at [1091, 212] on div "Activity and Comments Transactions rejected. Trips rejected: 0. Transactions re…" at bounding box center [999, 250] width 376 height 946
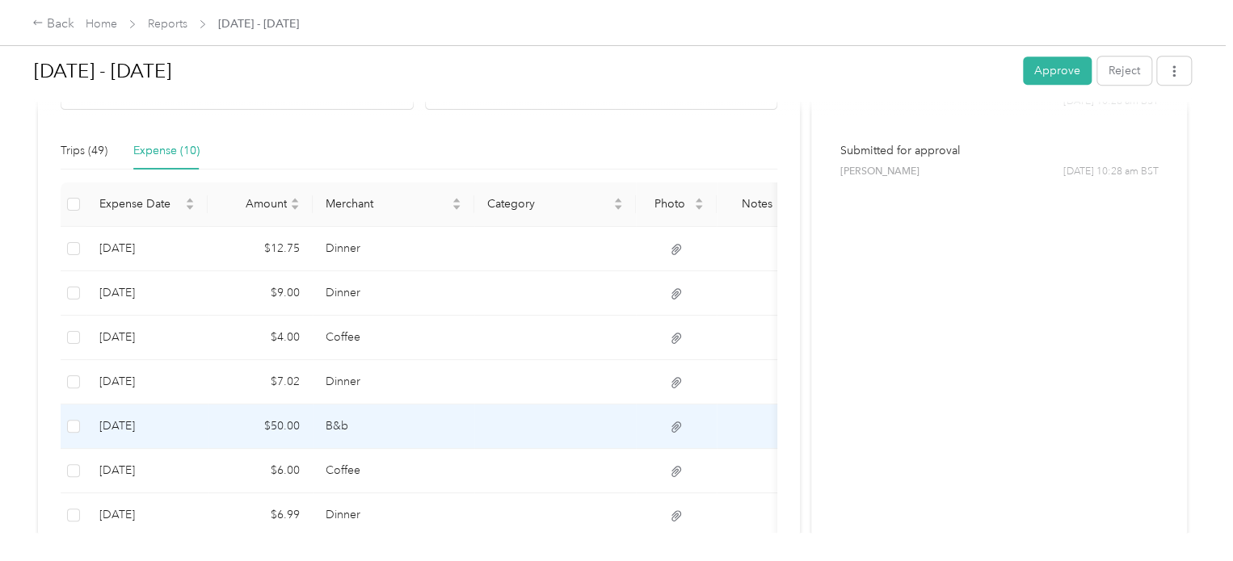
click at [674, 422] on icon at bounding box center [676, 427] width 10 height 11
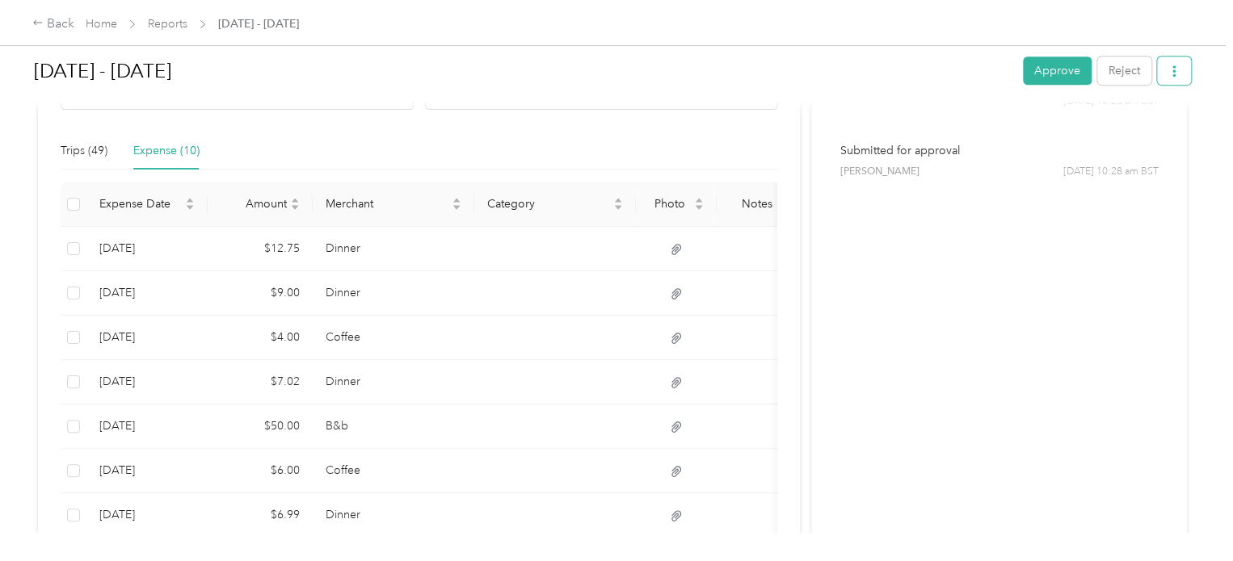
click at [1168, 67] on icon "button" at bounding box center [1173, 70] width 11 height 11
click at [1142, 124] on span "Download" at bounding box center [1123, 129] width 53 height 17
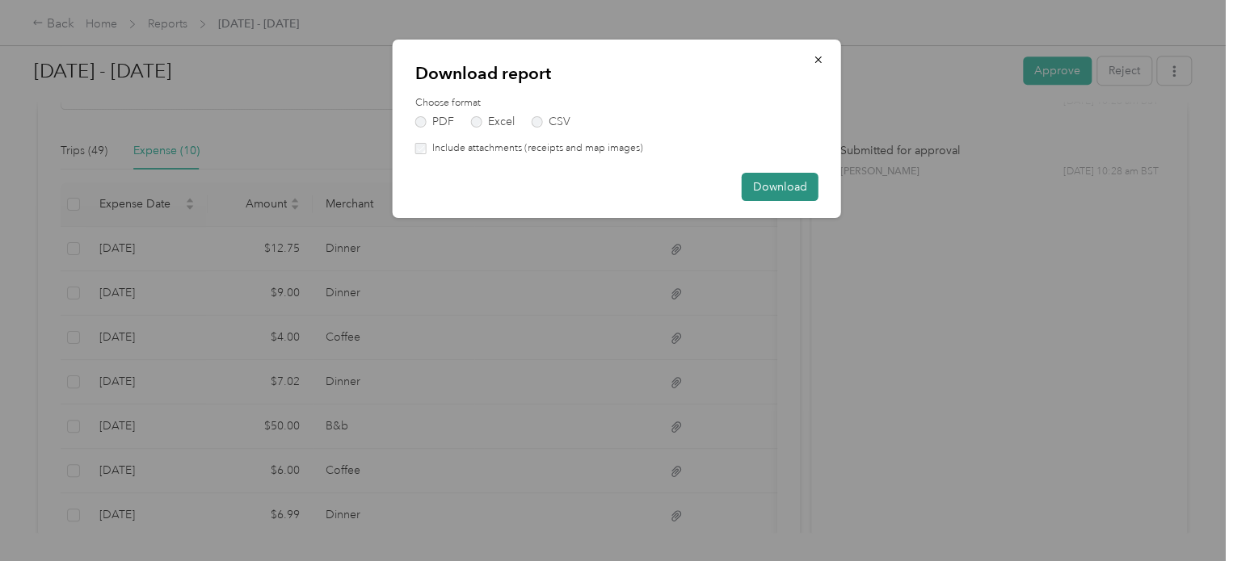
click at [785, 180] on button "Download" at bounding box center [780, 187] width 77 height 28
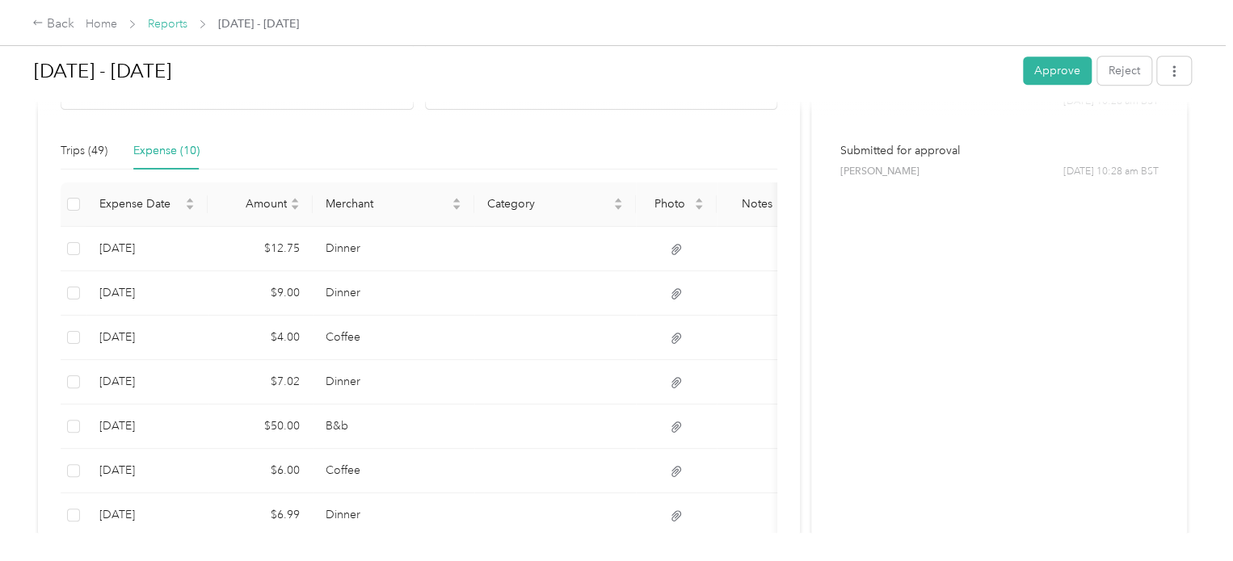
click at [172, 22] on link "Reports" at bounding box center [168, 24] width 40 height 14
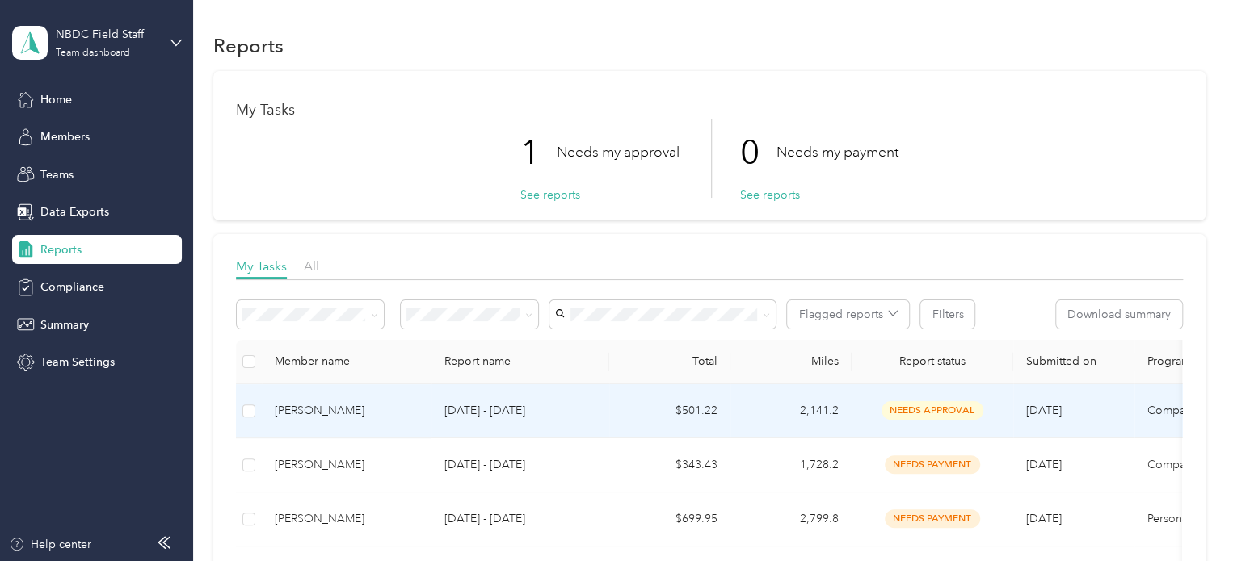
click at [922, 410] on span "needs approval" at bounding box center [932, 410] width 102 height 19
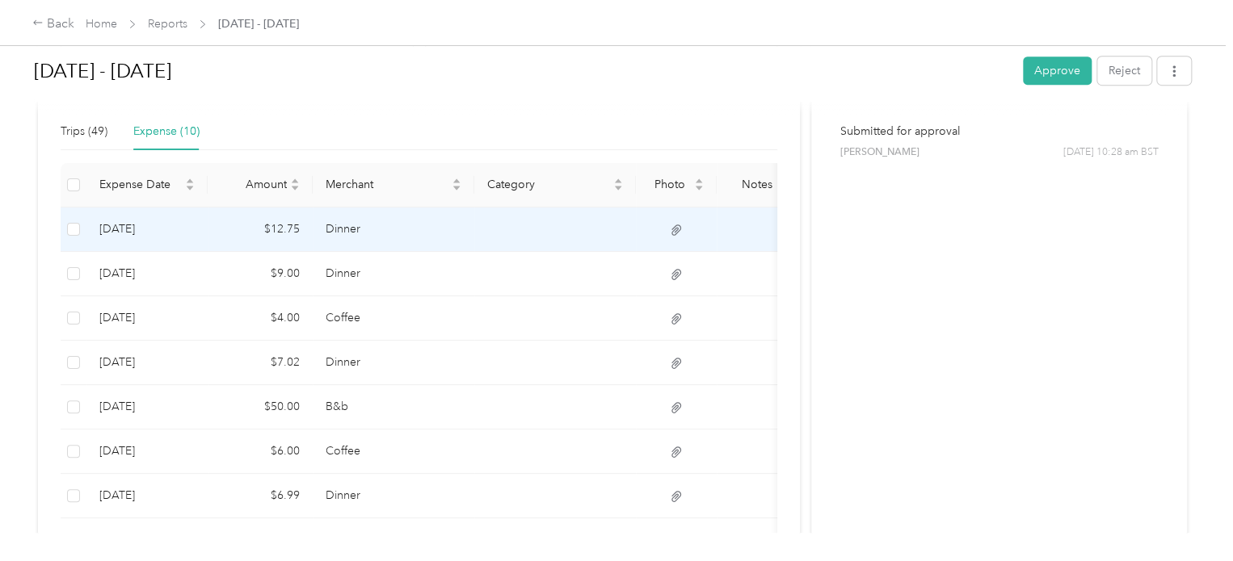
scroll to position [404, 0]
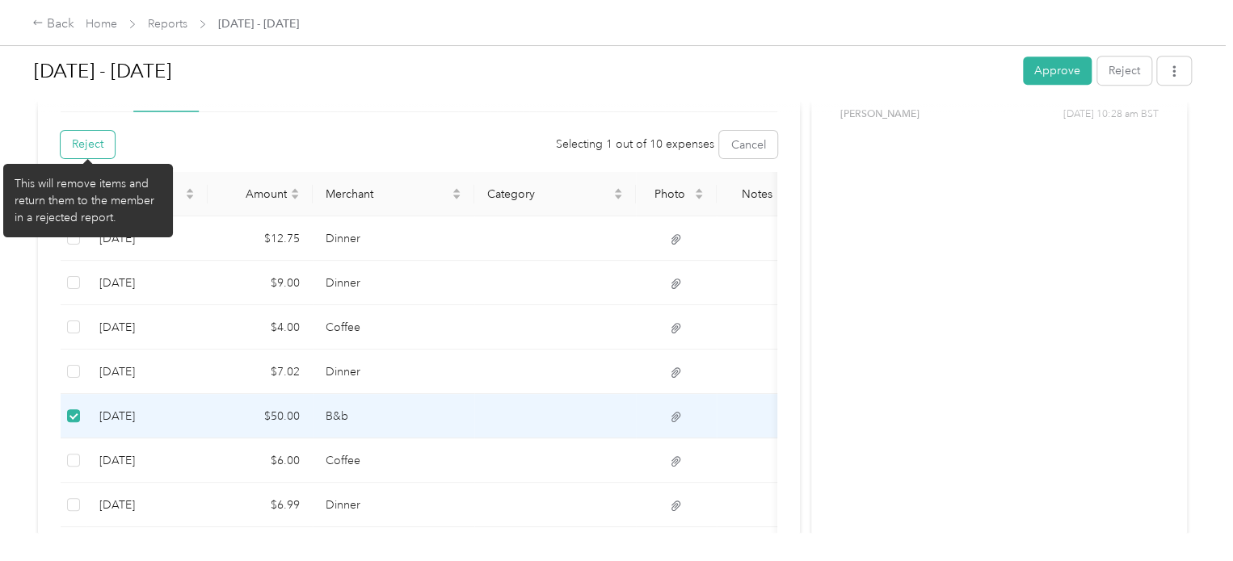
click at [94, 147] on button "Reject" at bounding box center [88, 144] width 54 height 27
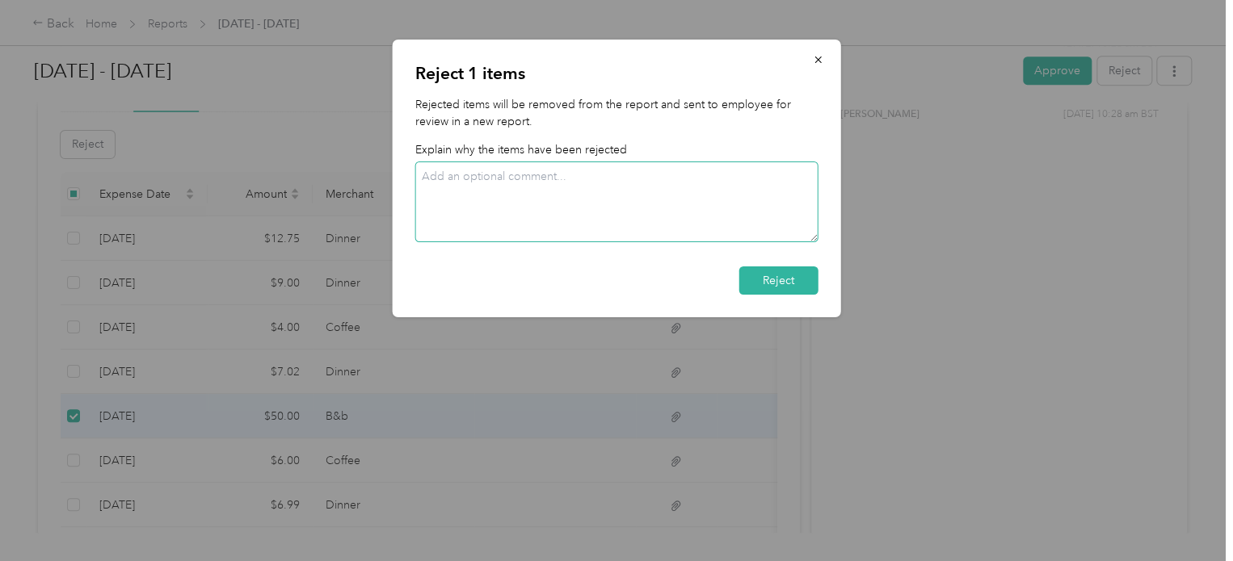
click at [447, 183] on textarea at bounding box center [616, 202] width 403 height 81
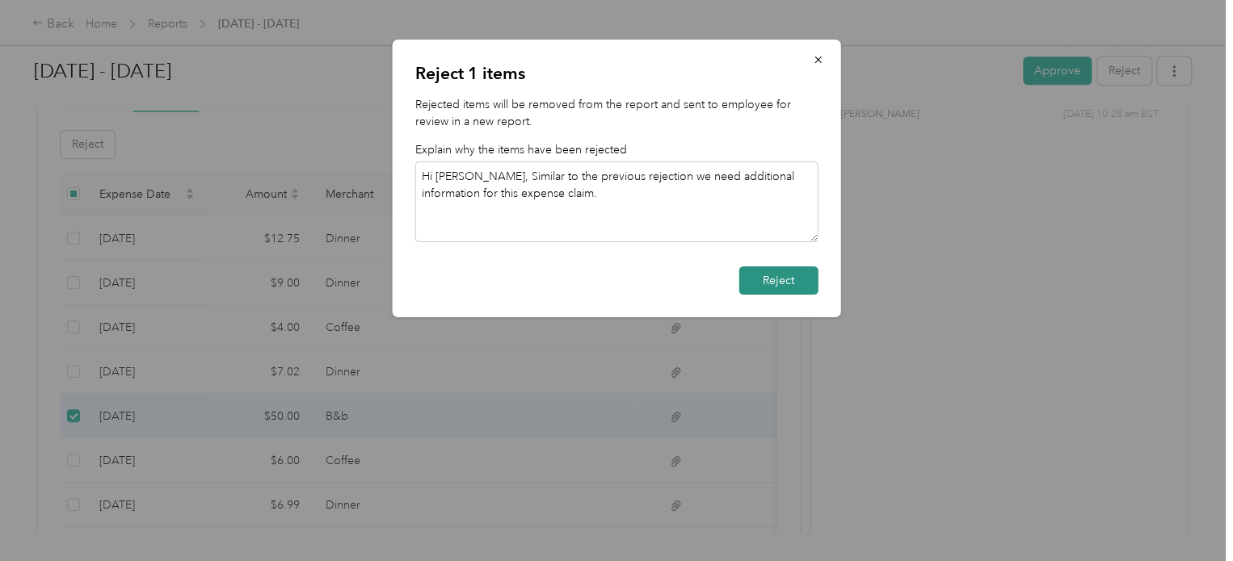
type textarea "Hi [PERSON_NAME], Similar to the previous rejection we need additional informat…"
click at [784, 284] on button "Reject" at bounding box center [778, 281] width 79 height 28
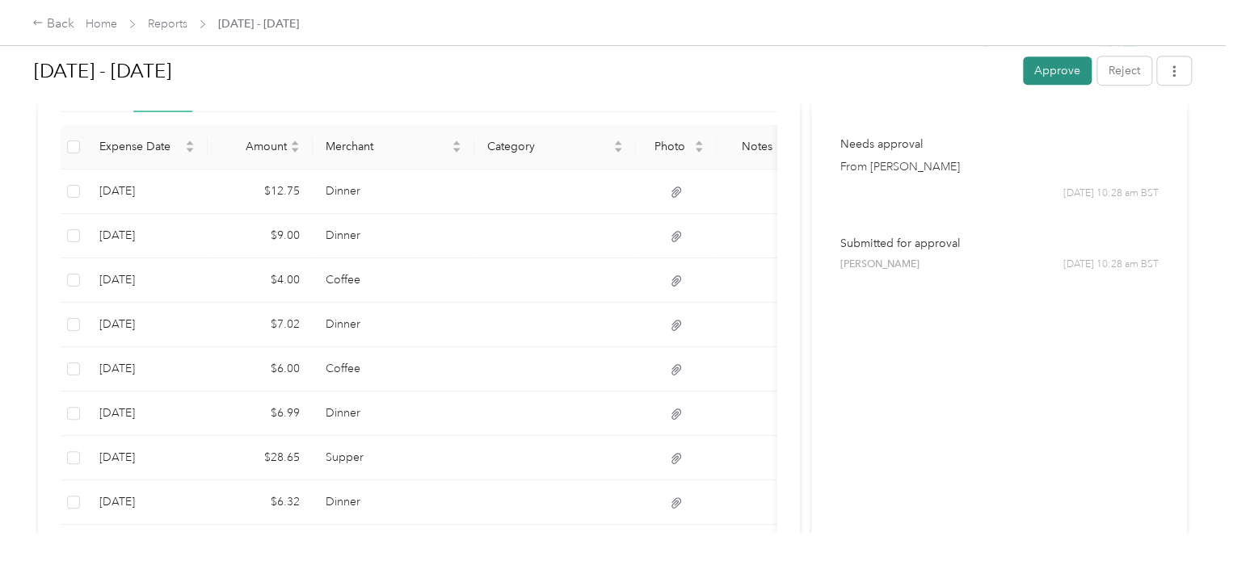
click at [1043, 69] on button "Approve" at bounding box center [1057, 71] width 69 height 28
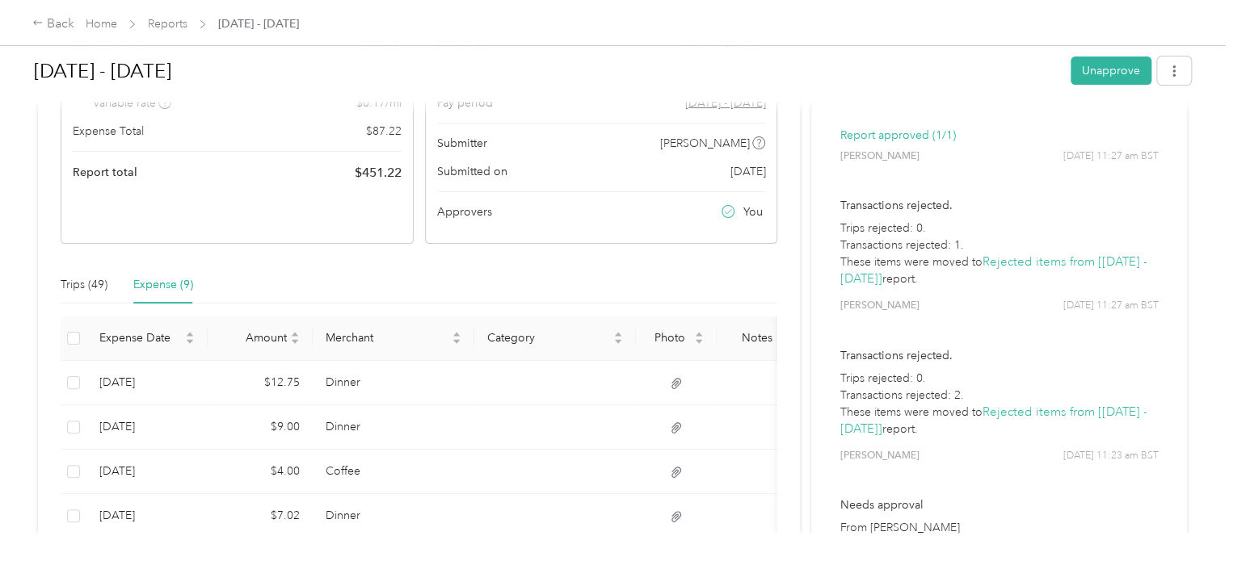
scroll to position [81, 0]
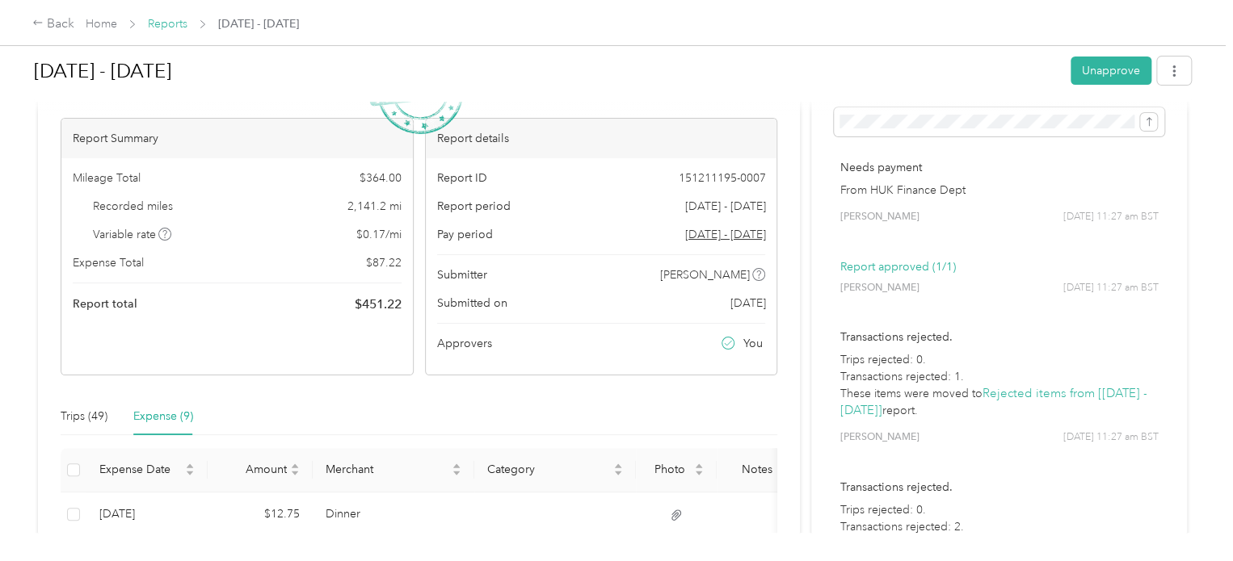
click at [152, 20] on link "Reports" at bounding box center [168, 24] width 40 height 14
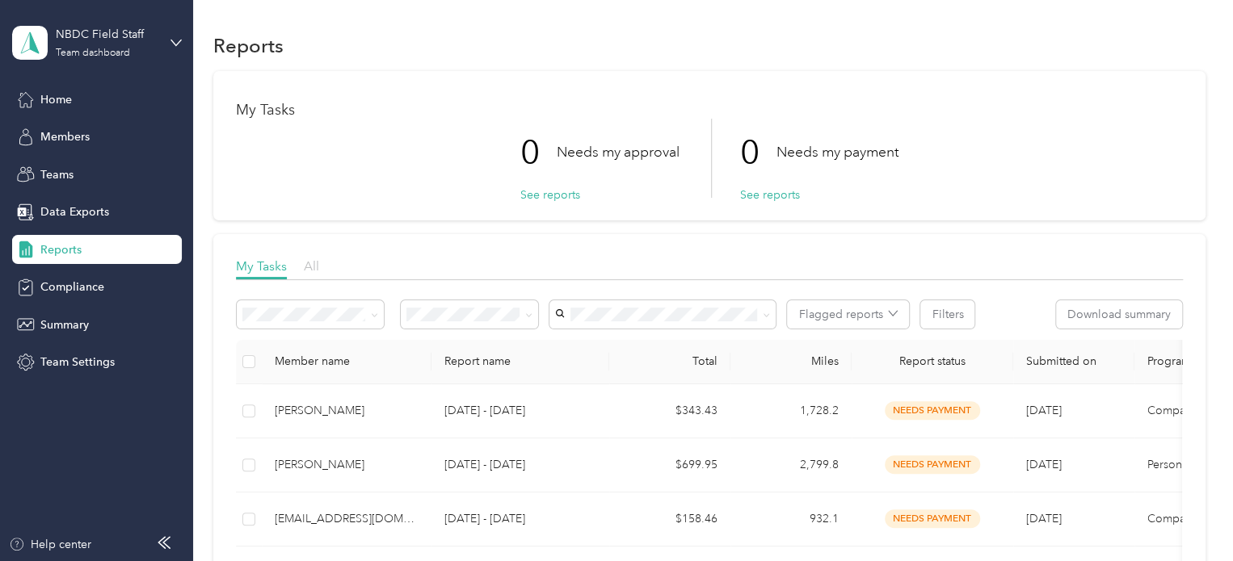
click at [313, 263] on span "All" at bounding box center [311, 265] width 15 height 15
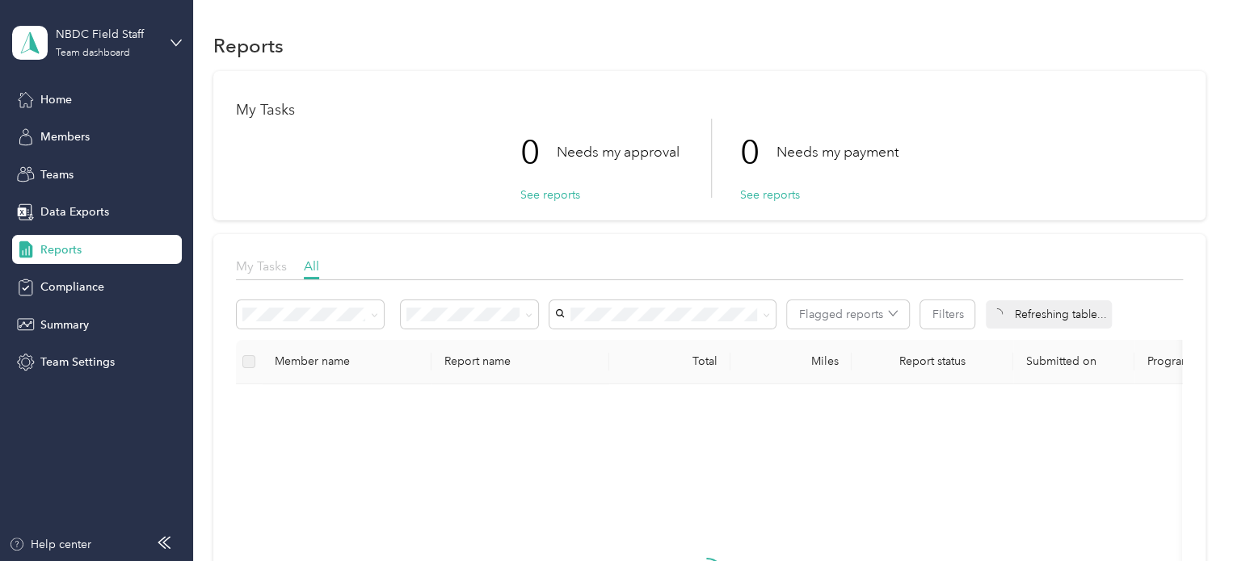
click at [262, 263] on span "My Tasks" at bounding box center [261, 265] width 51 height 15
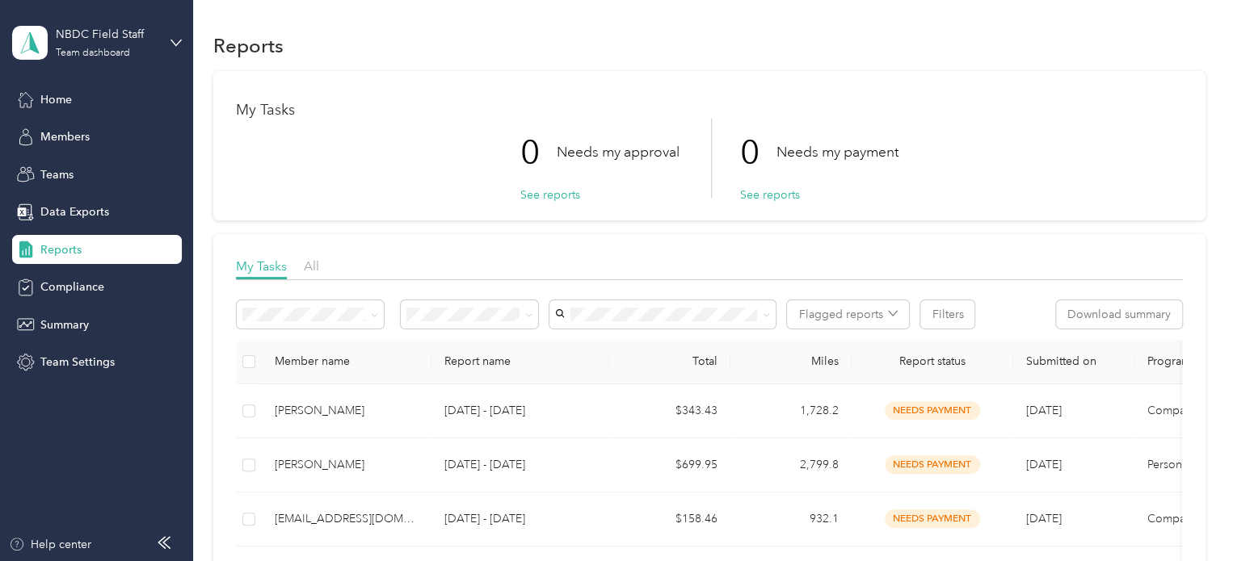
click at [489, 457] on div "Rejected by me" at bounding box center [470, 452] width 116 height 17
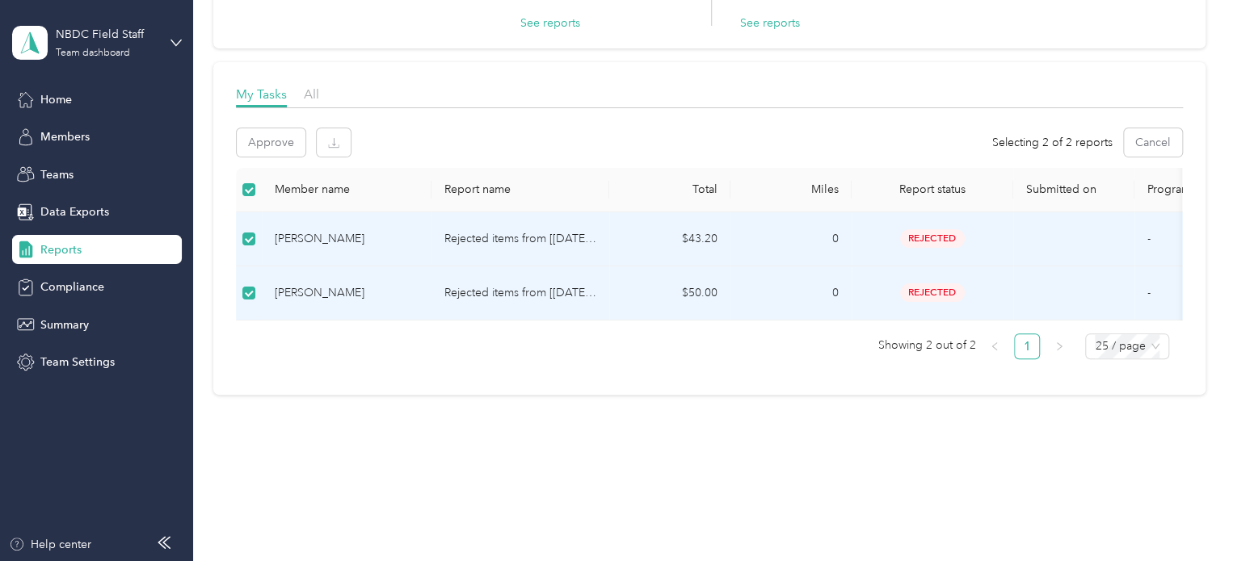
scroll to position [183, 0]
click at [334, 138] on icon "button" at bounding box center [334, 142] width 4 height 8
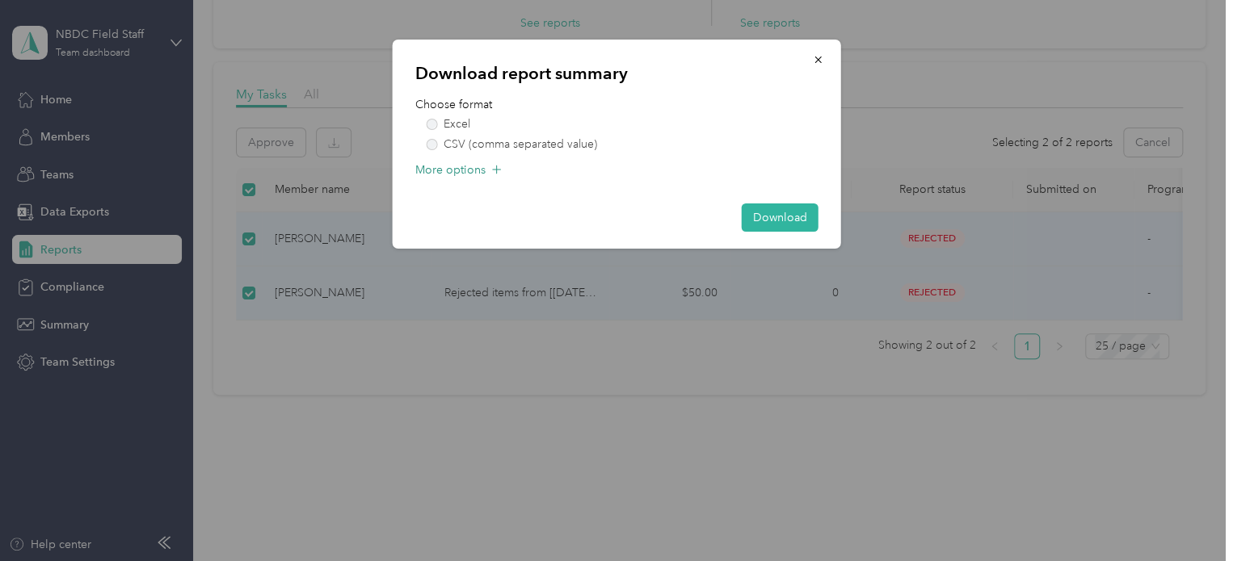
click at [486, 168] on div "More options" at bounding box center [616, 175] width 403 height 26
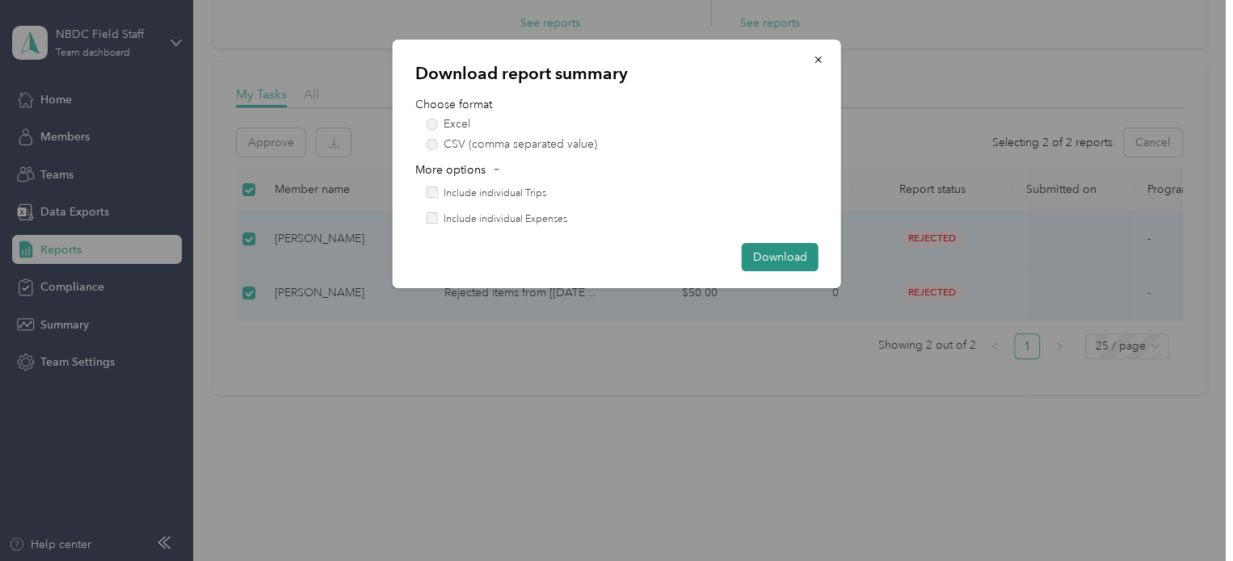
click at [759, 253] on button "Download" at bounding box center [780, 257] width 77 height 28
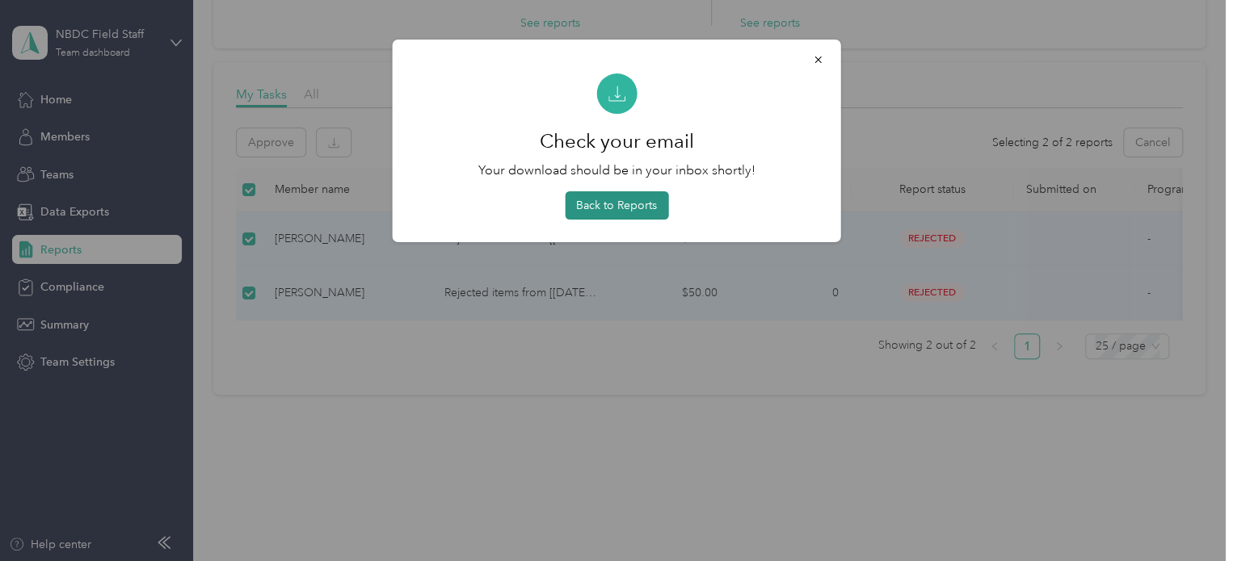
click at [627, 201] on button "Back to Reports" at bounding box center [616, 205] width 103 height 28
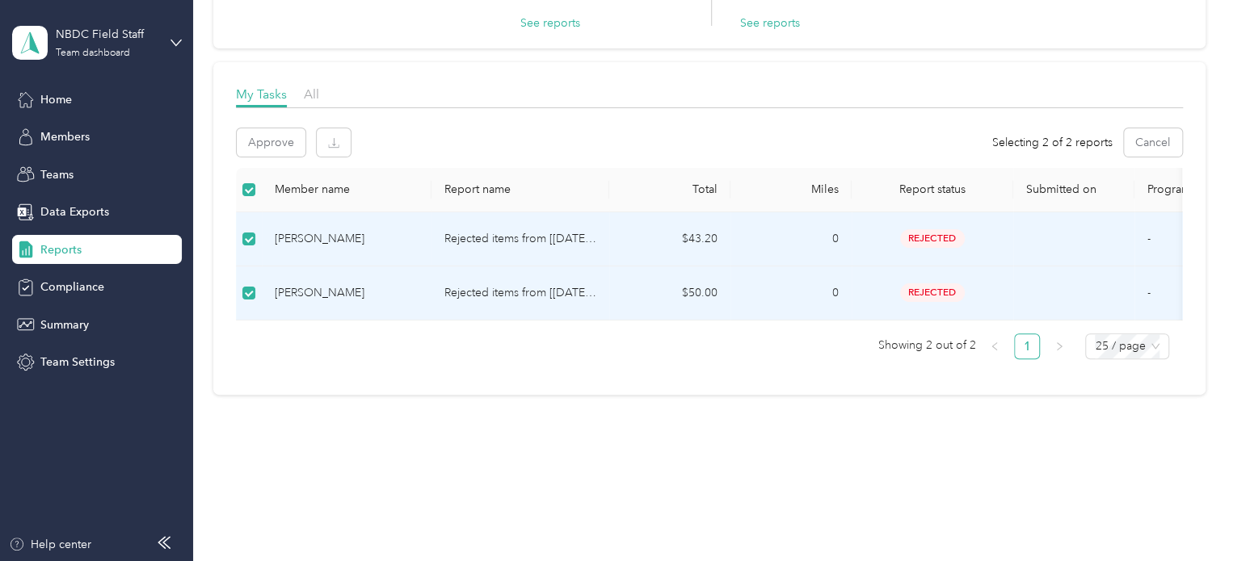
click at [61, 250] on span "Reports" at bounding box center [60, 250] width 41 height 17
click at [55, 99] on span "Home" at bounding box center [56, 99] width 32 height 17
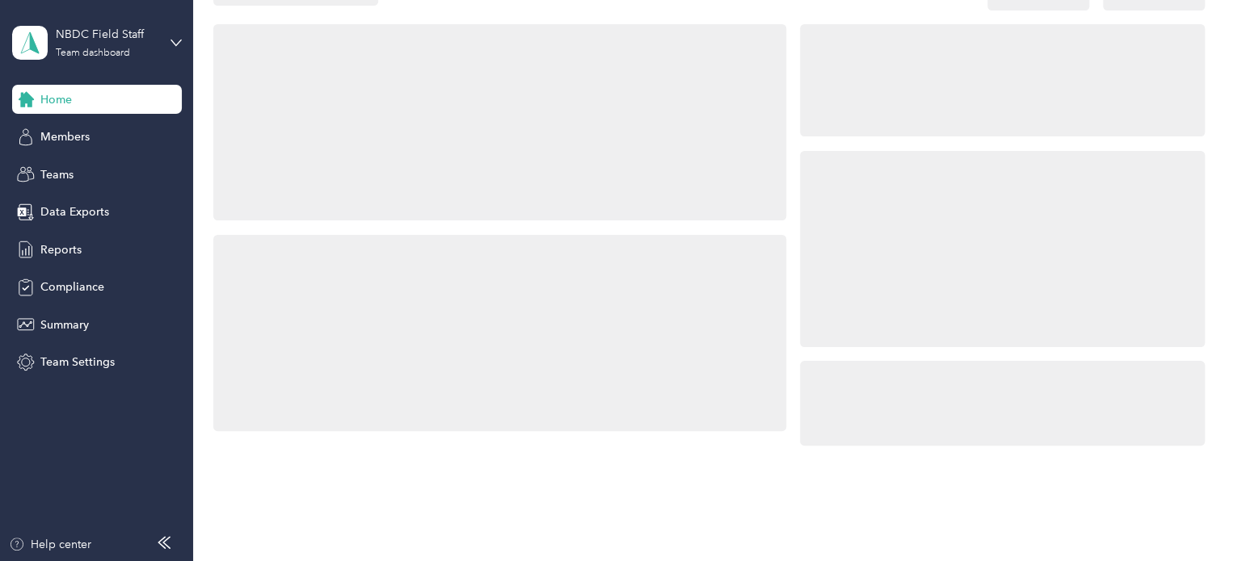
scroll to position [183, 0]
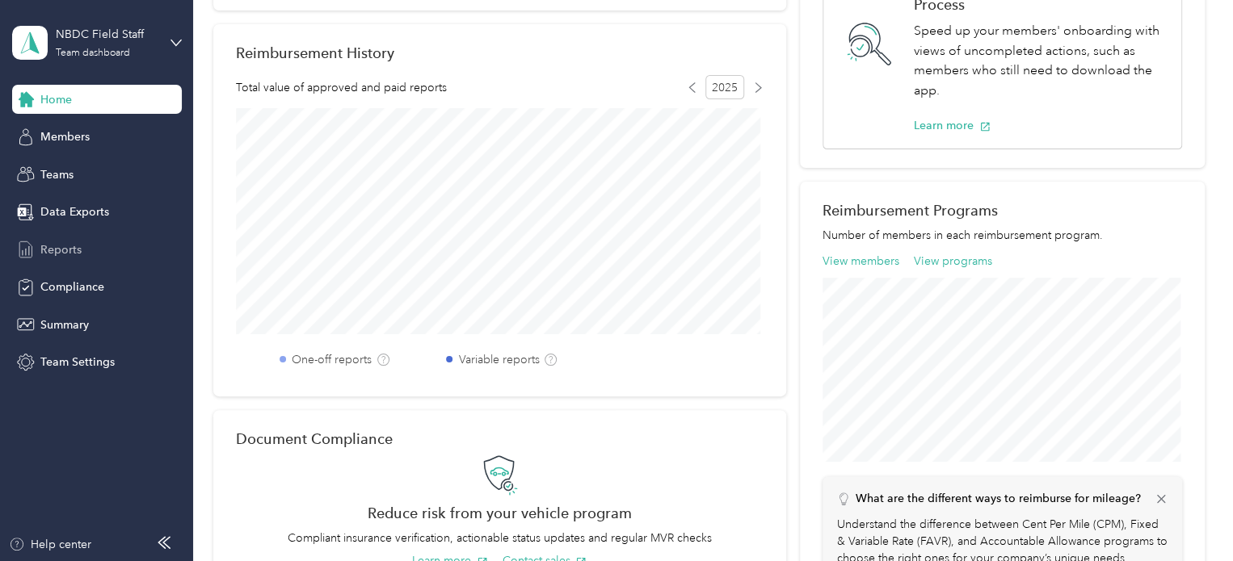
click at [60, 246] on span "Reports" at bounding box center [60, 250] width 41 height 17
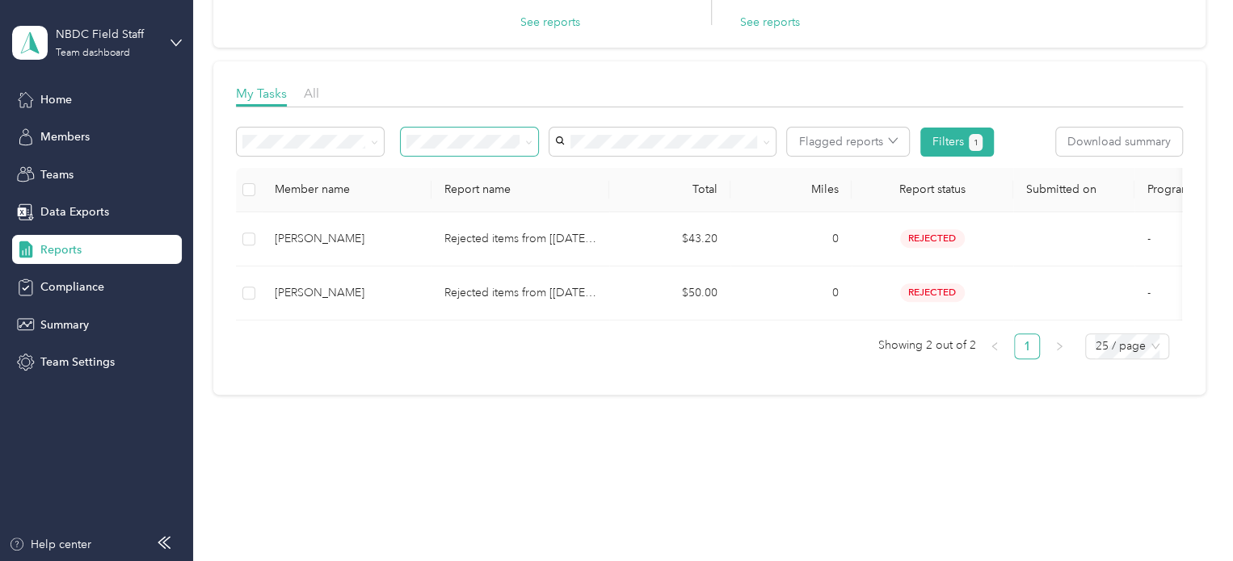
click at [522, 133] on span at bounding box center [525, 141] width 13 height 17
click at [536, 129] on span at bounding box center [470, 142] width 138 height 28
click at [528, 139] on icon at bounding box center [528, 142] width 7 height 7
click at [436, 165] on li "All" at bounding box center [470, 154] width 138 height 28
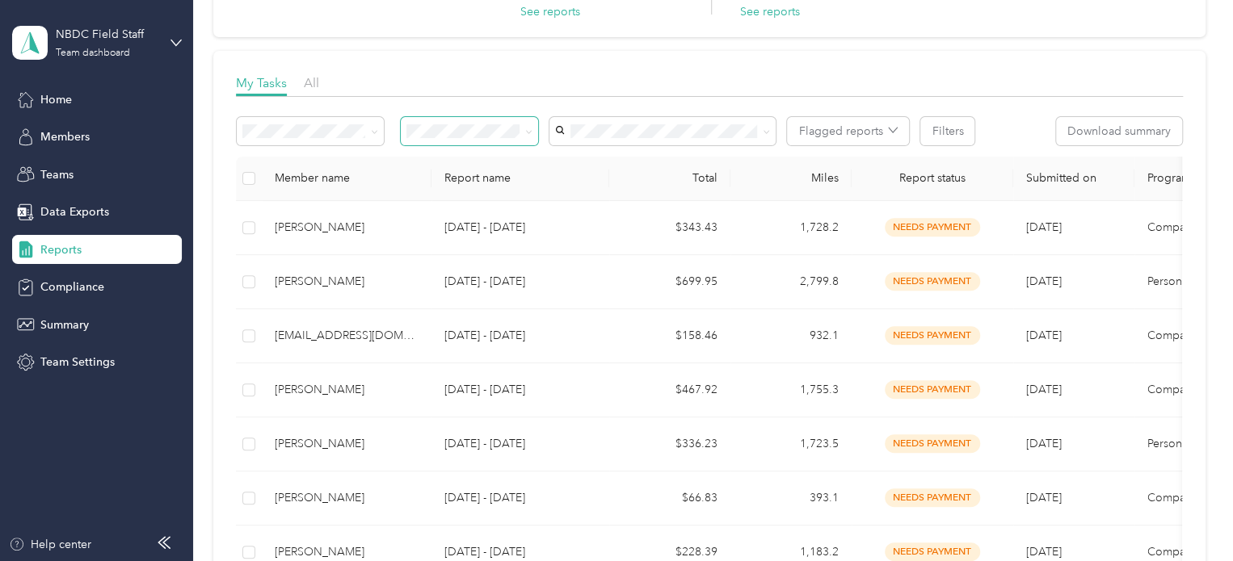
click at [162, 36] on div "NBDC Field Staff Team dashboard" at bounding box center [97, 43] width 170 height 57
click at [72, 161] on div "Personal dashboard" at bounding box center [77, 169] width 102 height 17
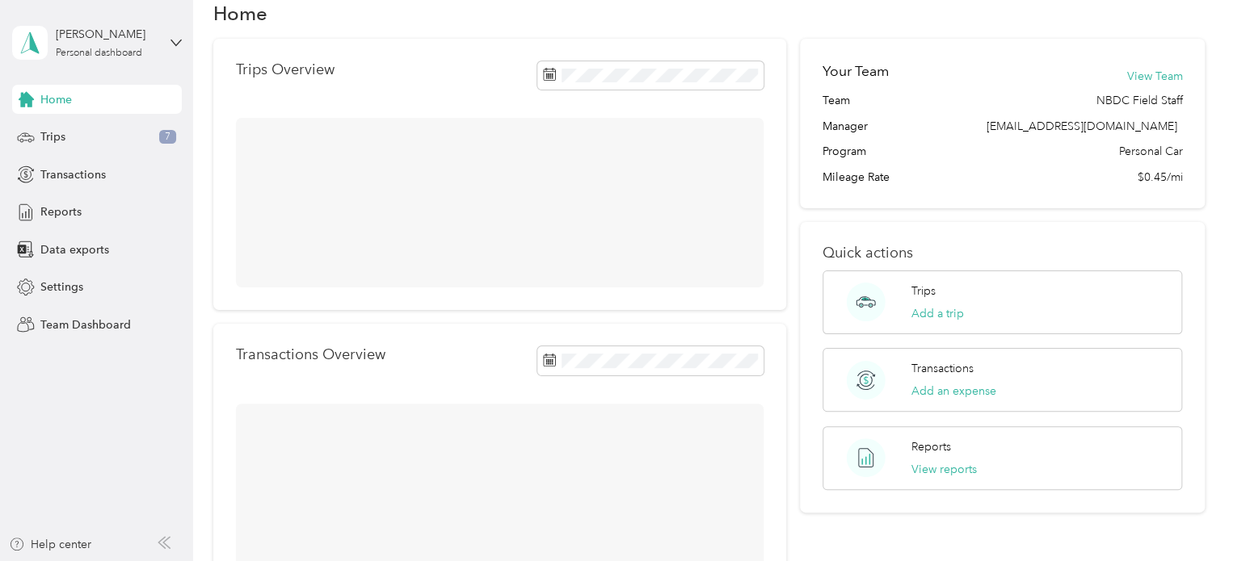
scroll to position [183, 0]
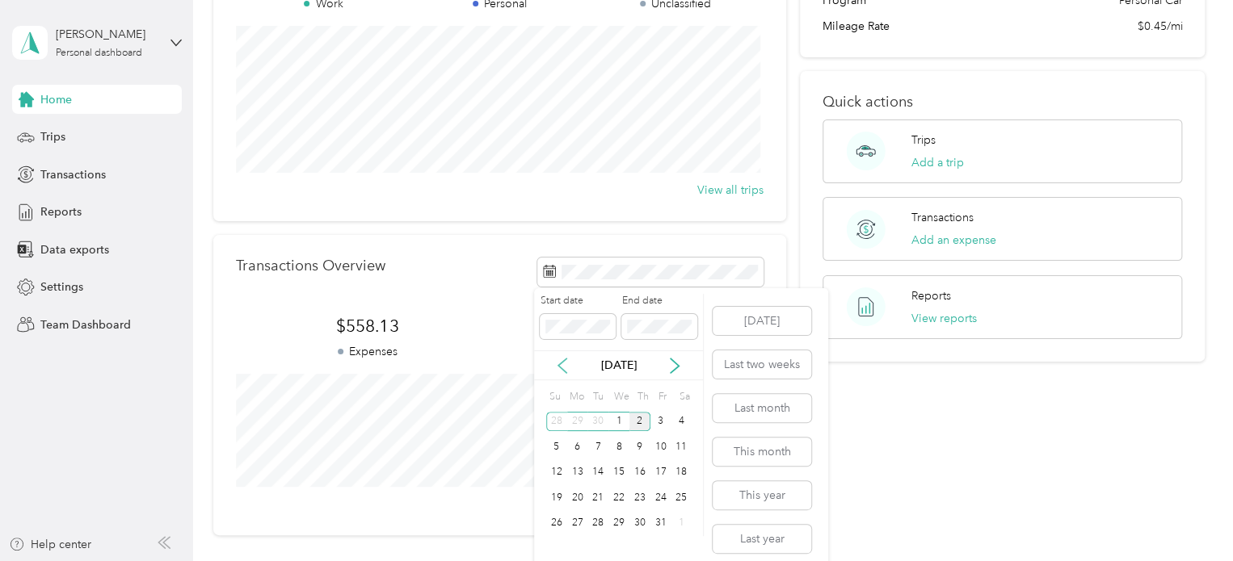
click at [559, 366] on icon at bounding box center [562, 366] width 8 height 15
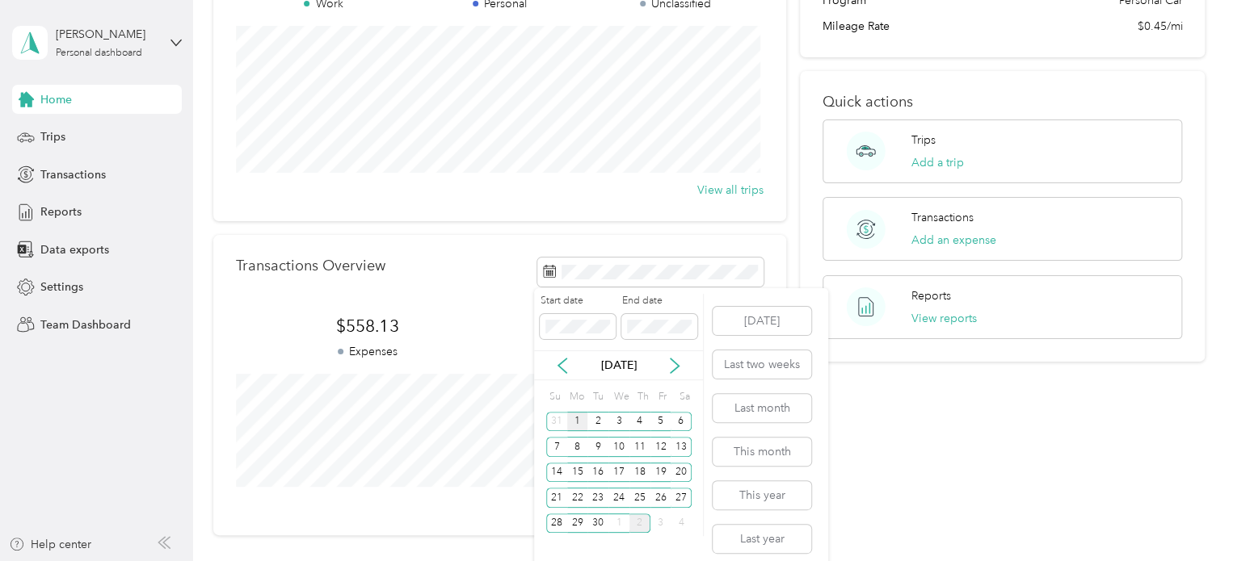
click at [573, 417] on div "1" at bounding box center [577, 422] width 21 height 20
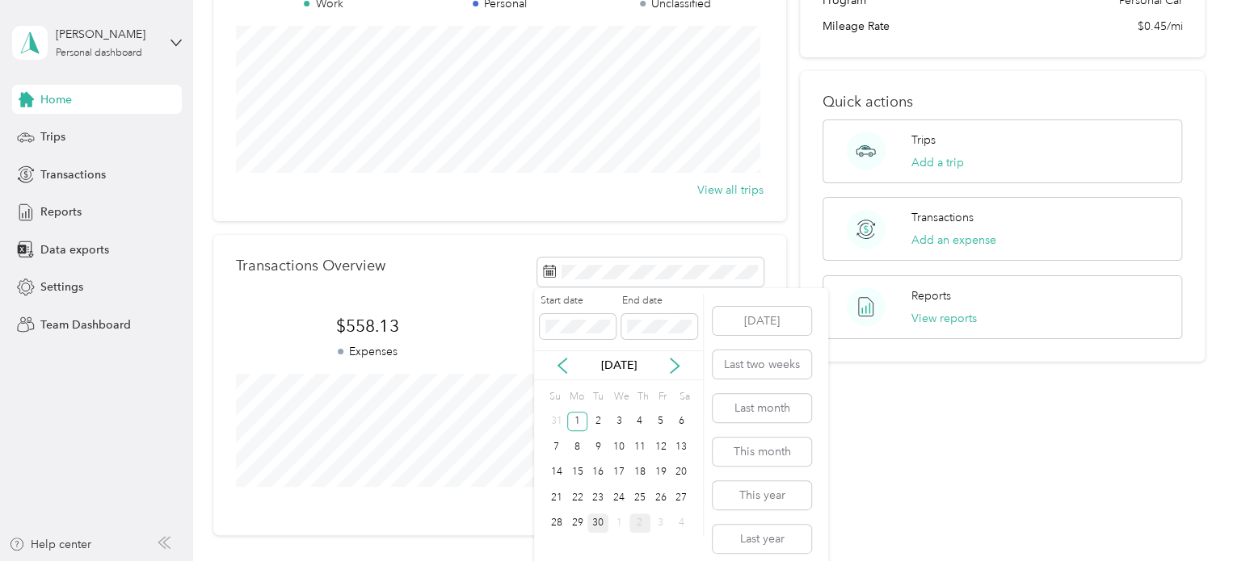
click at [597, 521] on div "30" at bounding box center [597, 524] width 21 height 20
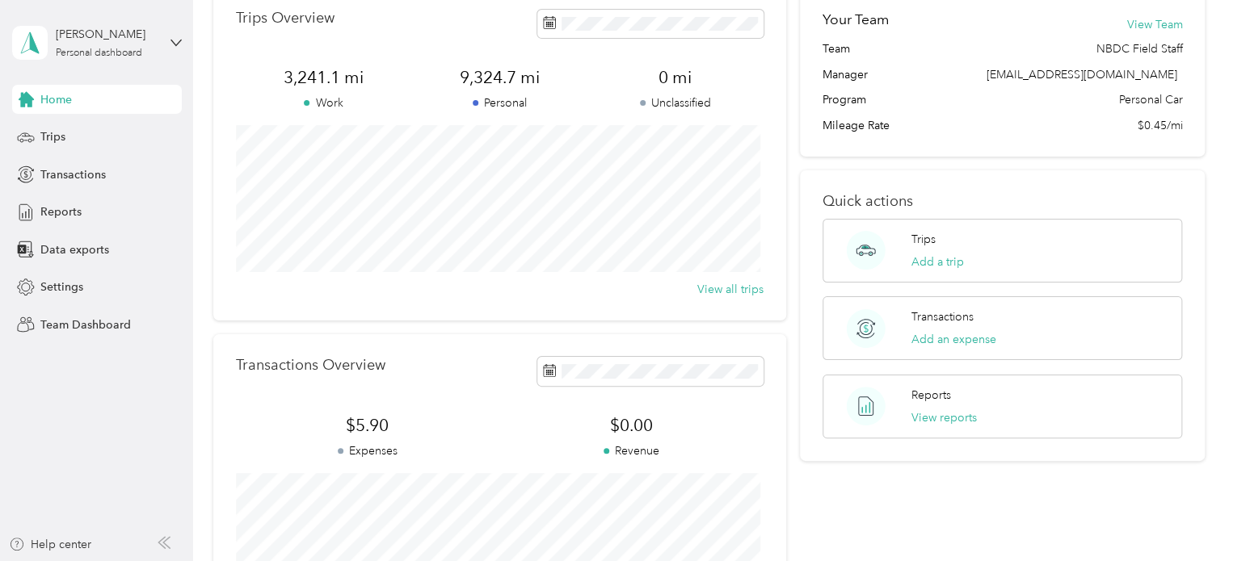
scroll to position [0, 0]
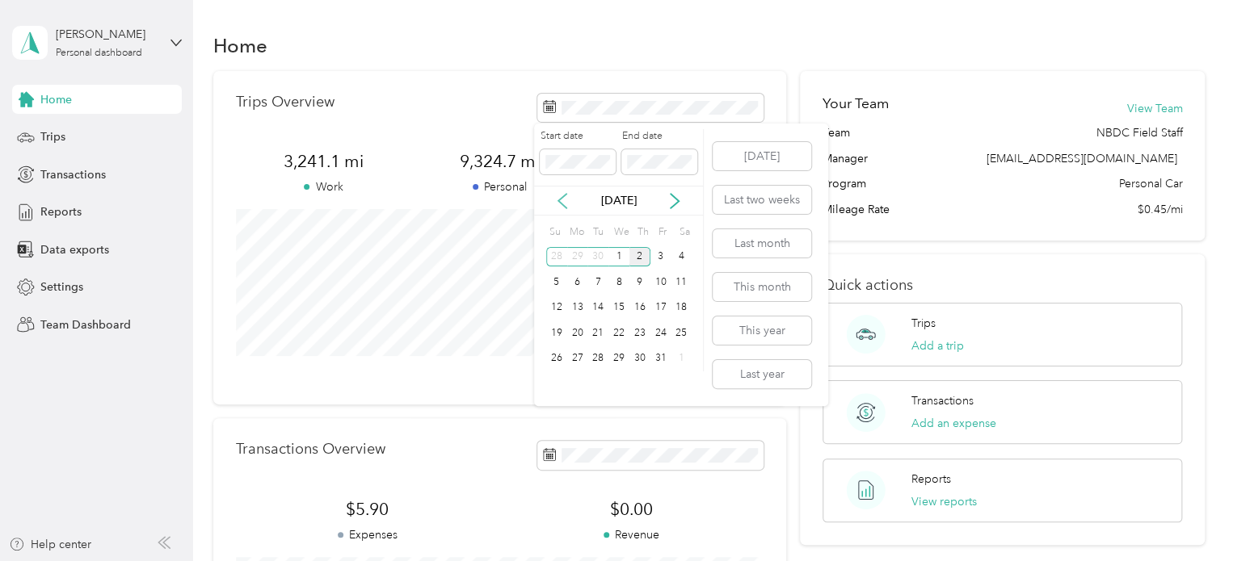
click at [564, 203] on icon at bounding box center [562, 201] width 16 height 16
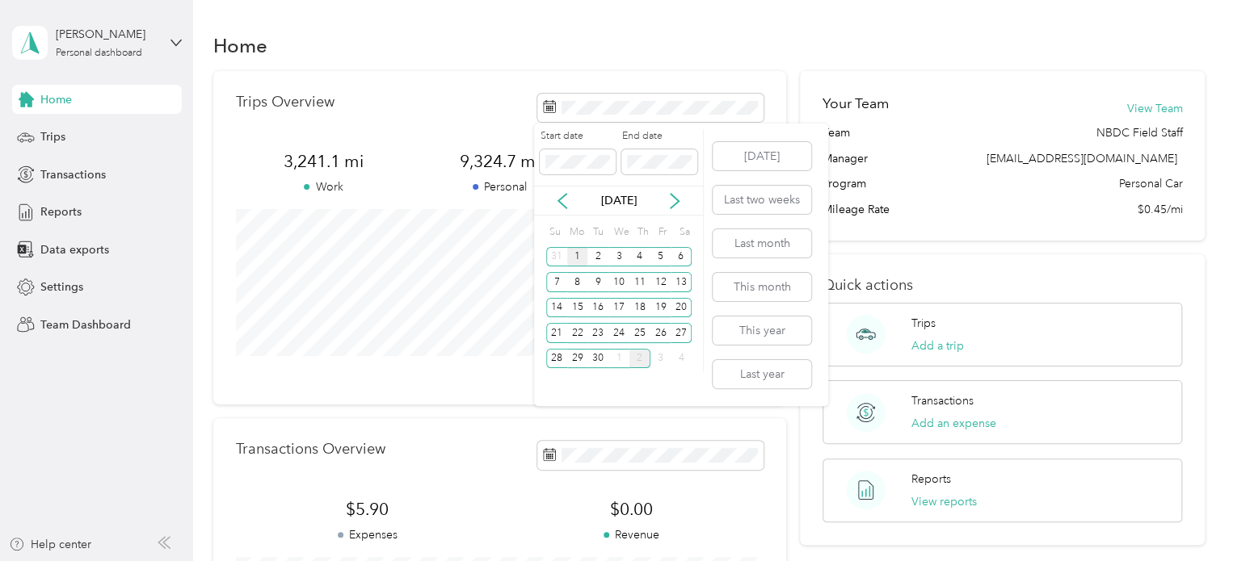
click at [575, 257] on div "1" at bounding box center [577, 257] width 21 height 20
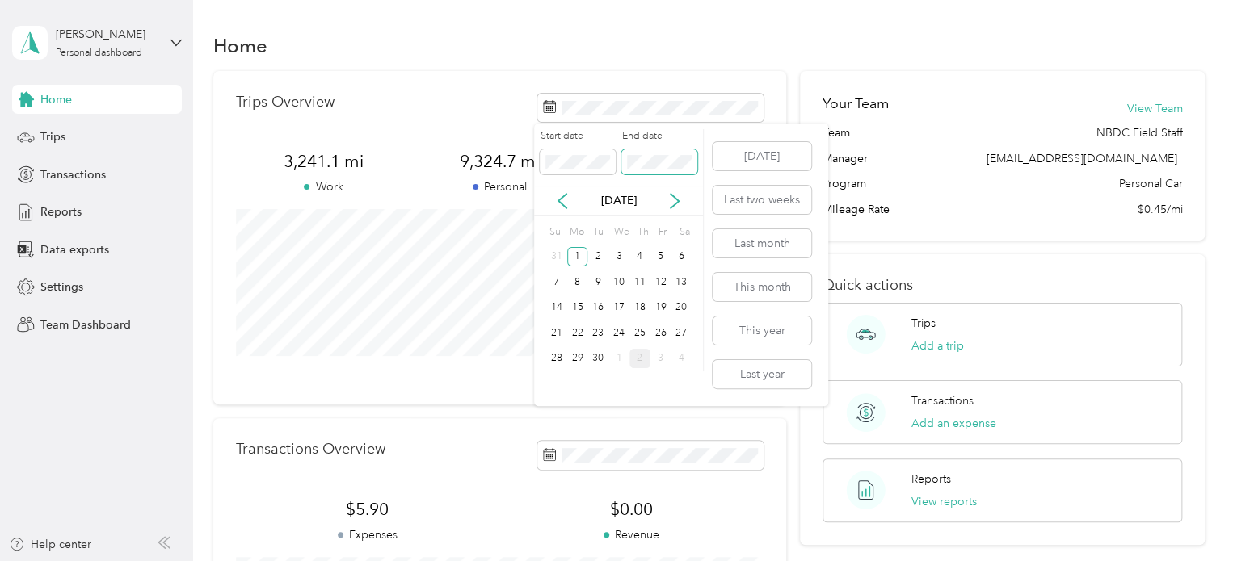
click at [666, 153] on span at bounding box center [659, 162] width 76 height 26
click at [604, 355] on div "30" at bounding box center [597, 359] width 21 height 20
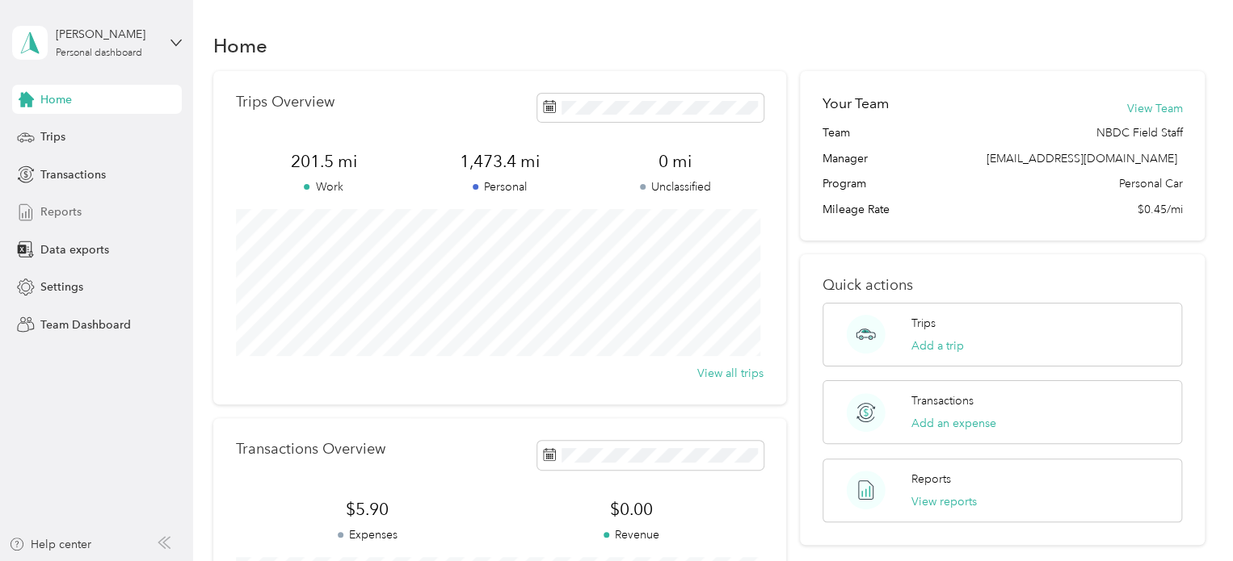
click at [52, 209] on span "Reports" at bounding box center [60, 212] width 41 height 17
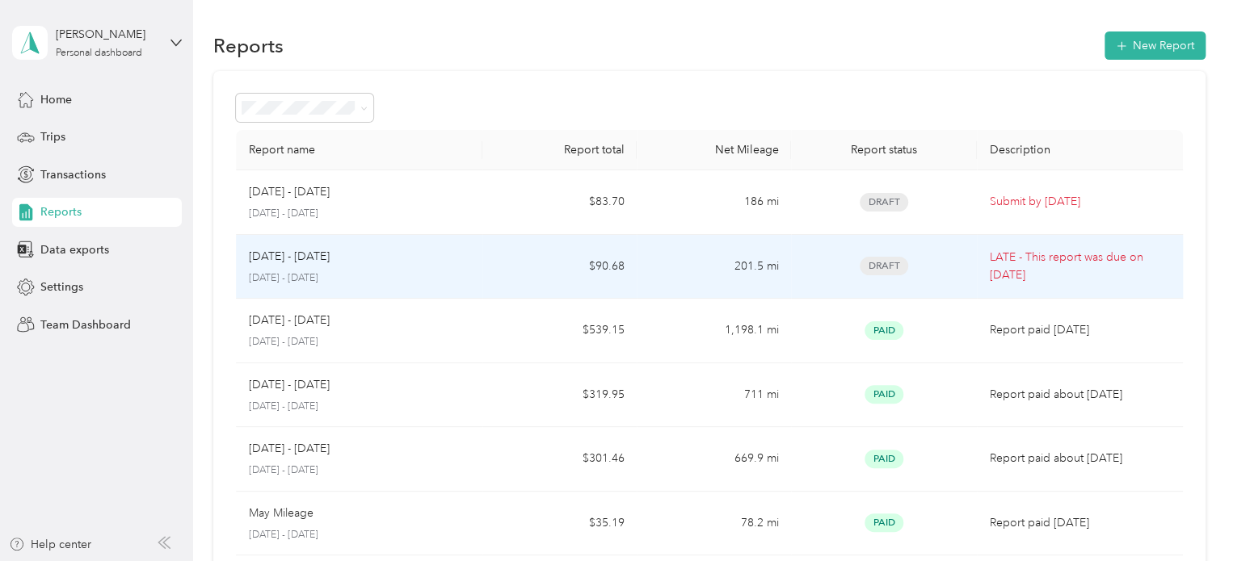
click at [876, 263] on span "Draft" at bounding box center [883, 266] width 48 height 19
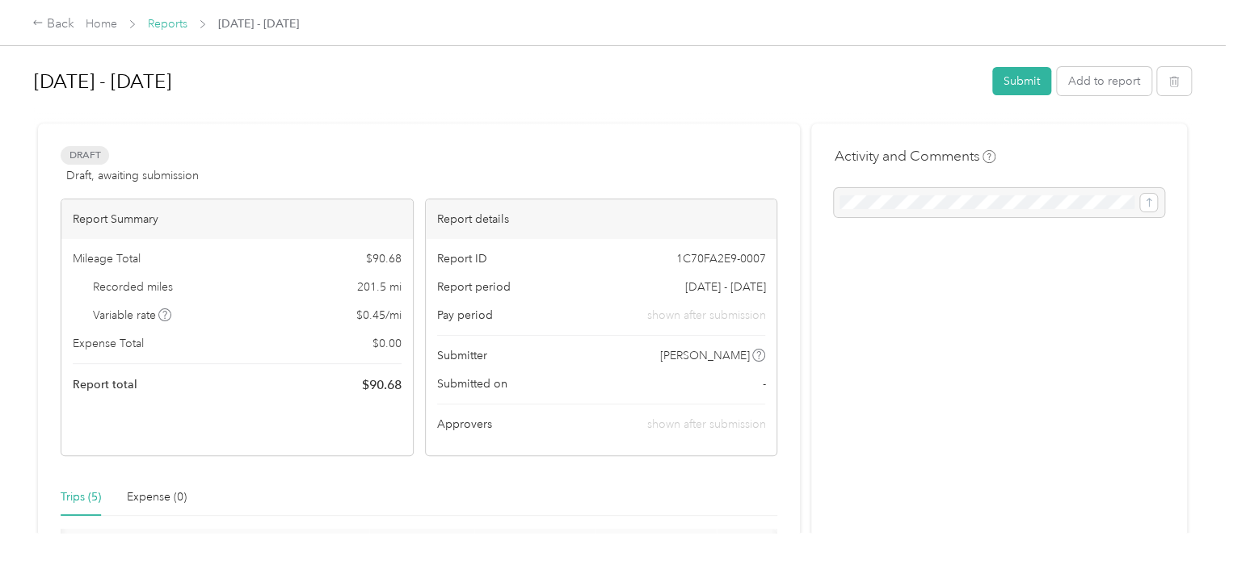
click at [162, 24] on link "Reports" at bounding box center [168, 24] width 40 height 14
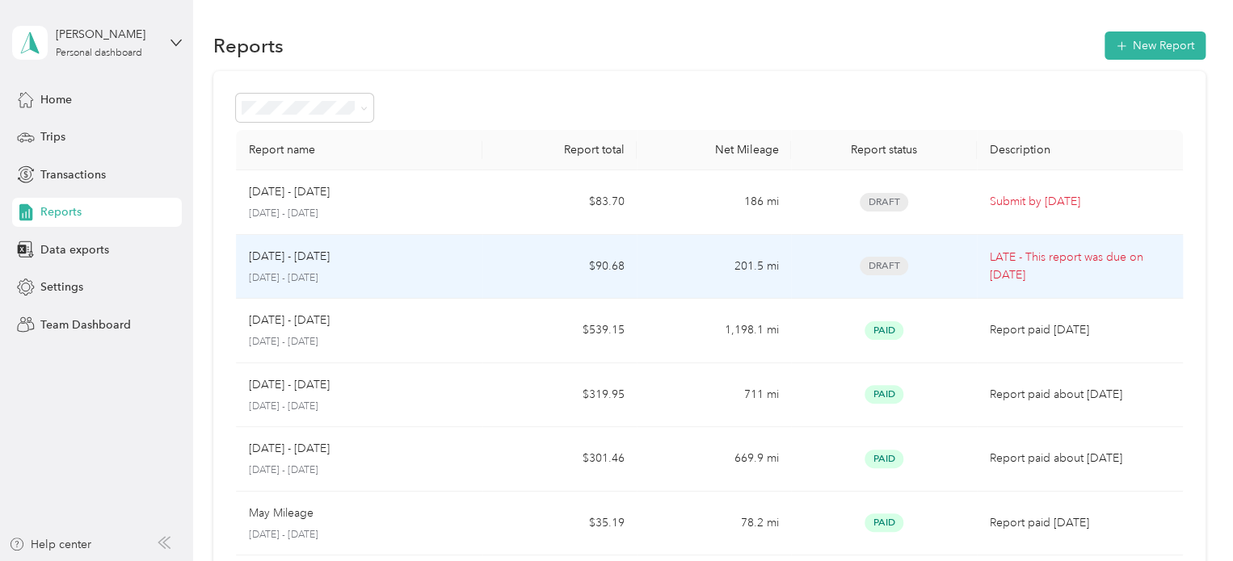
click at [320, 264] on p "[DATE] - [DATE]" at bounding box center [289, 257] width 81 height 18
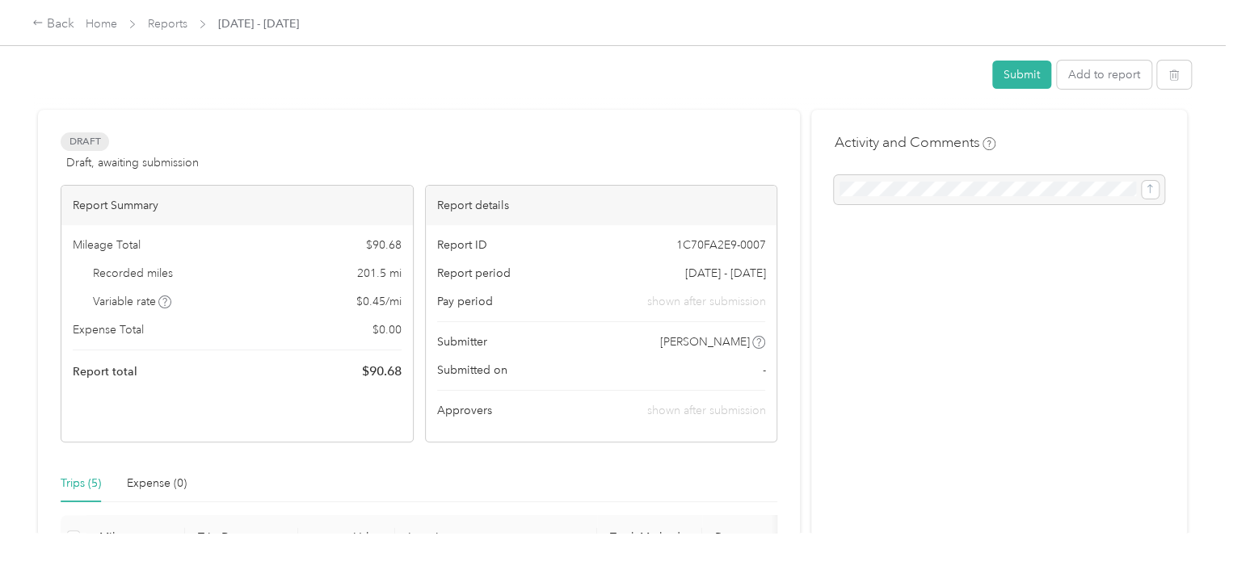
click at [320, 265] on div "Recorded miles 201.5 mi" at bounding box center [237, 273] width 329 height 17
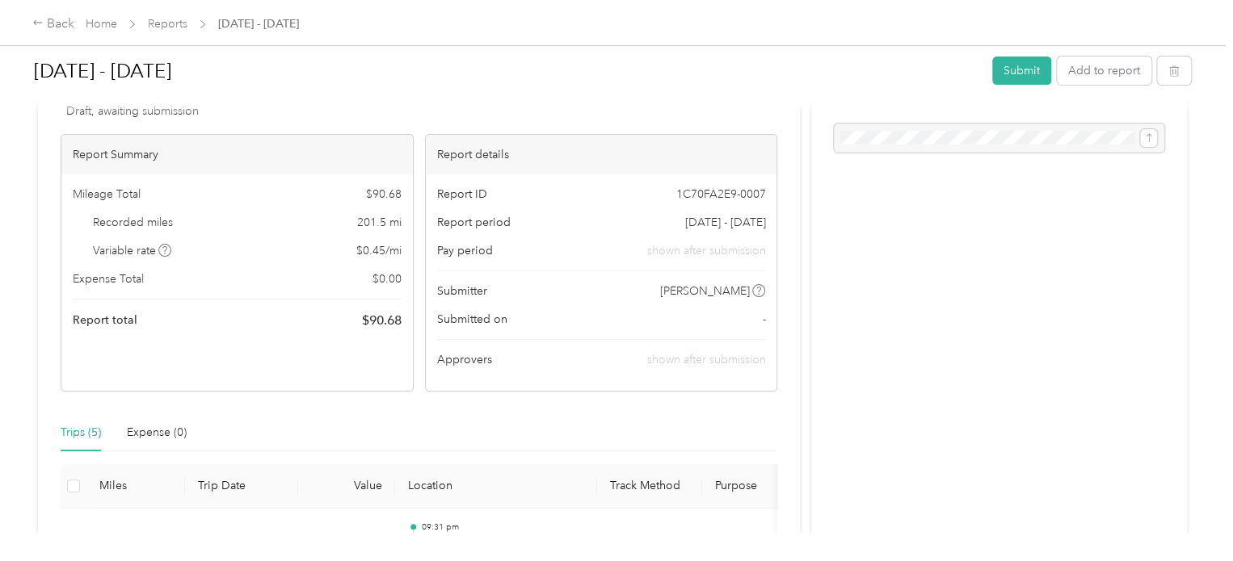
scroll to position [162, 0]
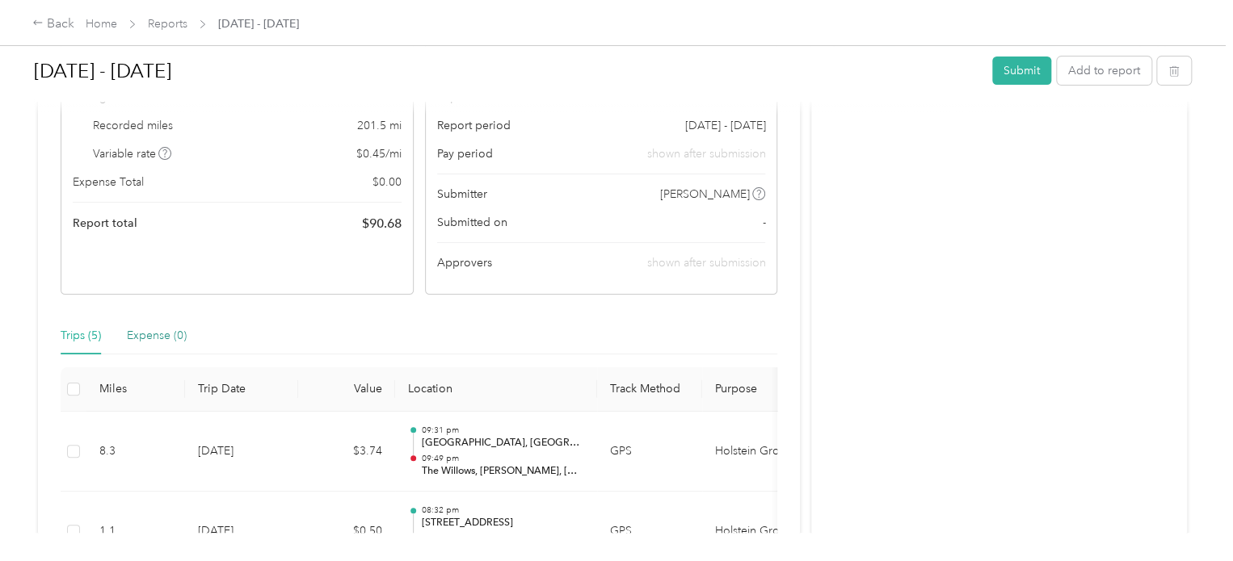
click at [165, 335] on div "Expense (0)" at bounding box center [157, 336] width 60 height 18
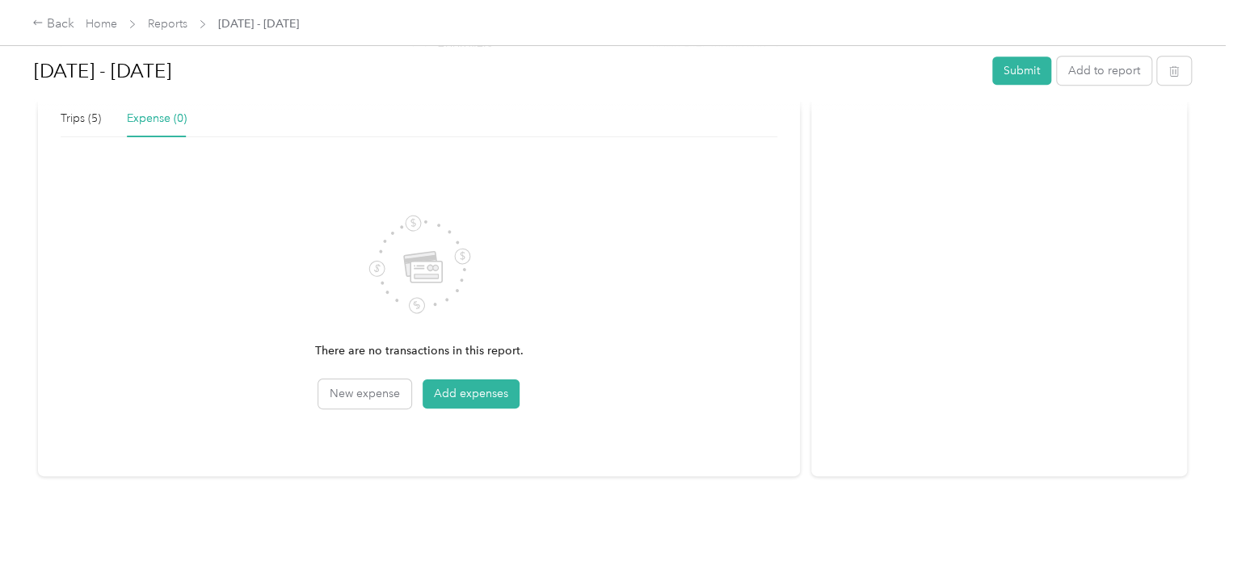
scroll to position [149, 0]
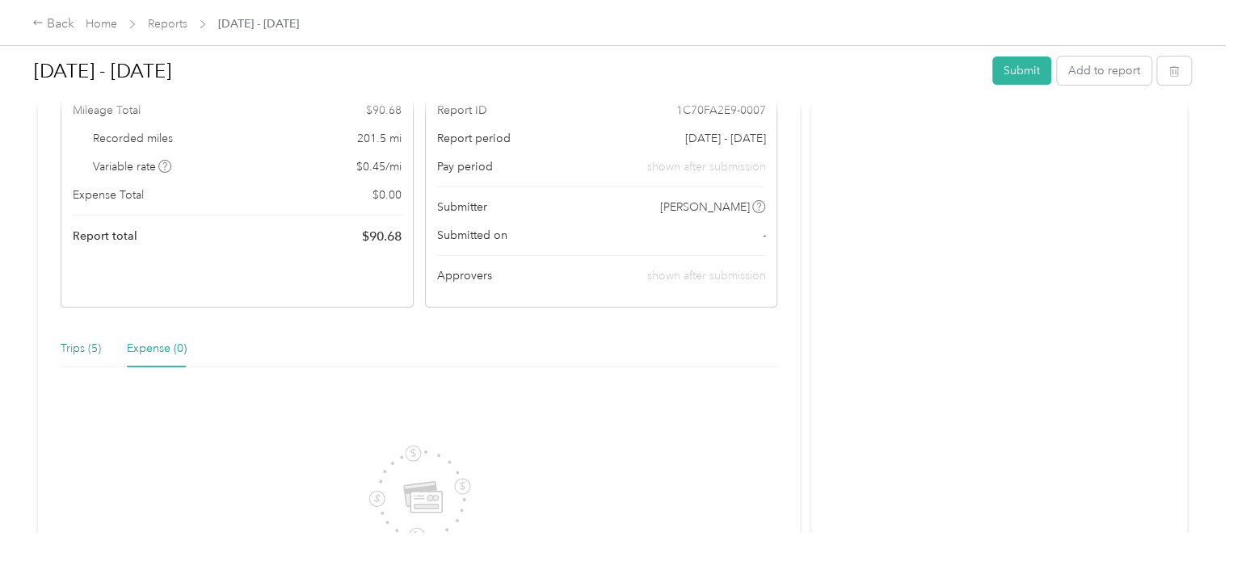
click at [69, 351] on div "Trips (5)" at bounding box center [81, 349] width 40 height 18
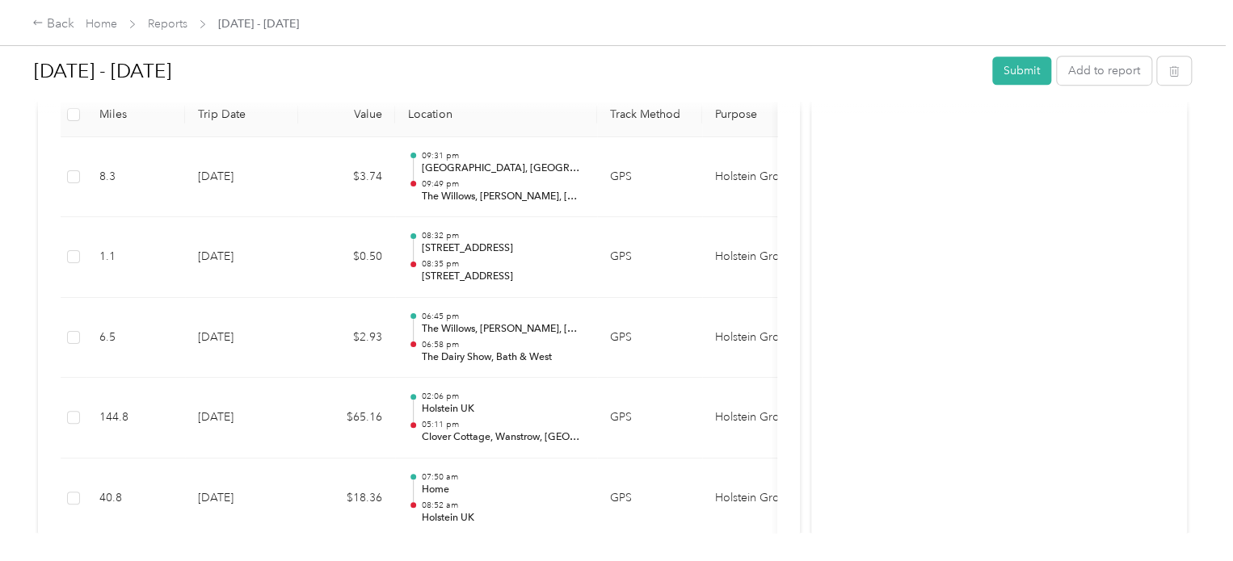
scroll to position [472, 0]
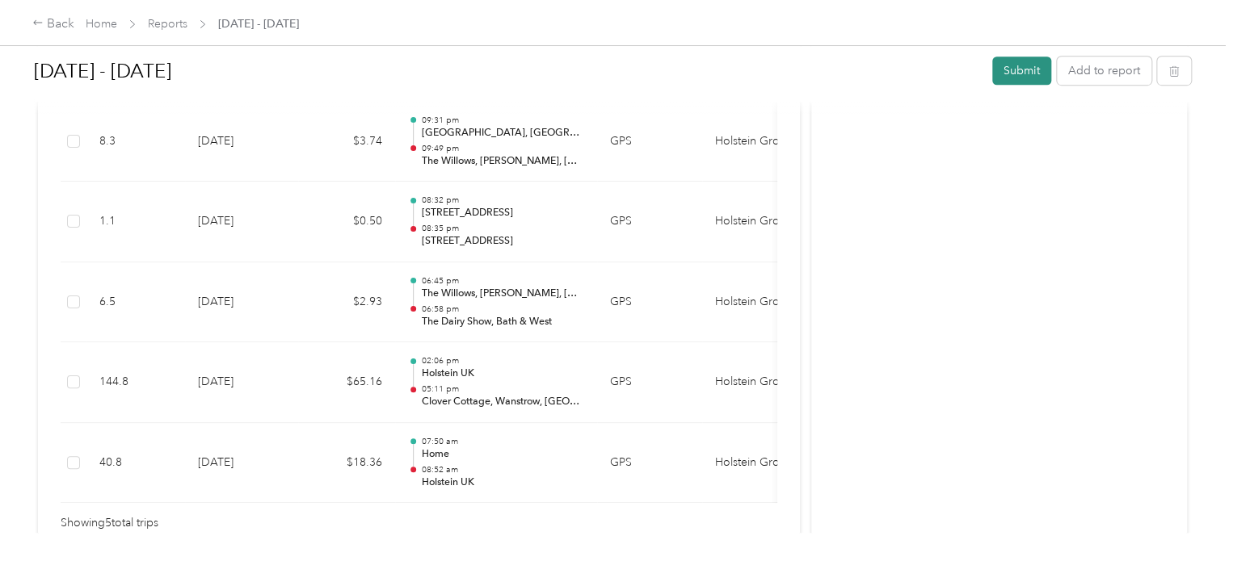
click at [1015, 69] on button "Submit" at bounding box center [1021, 71] width 59 height 28
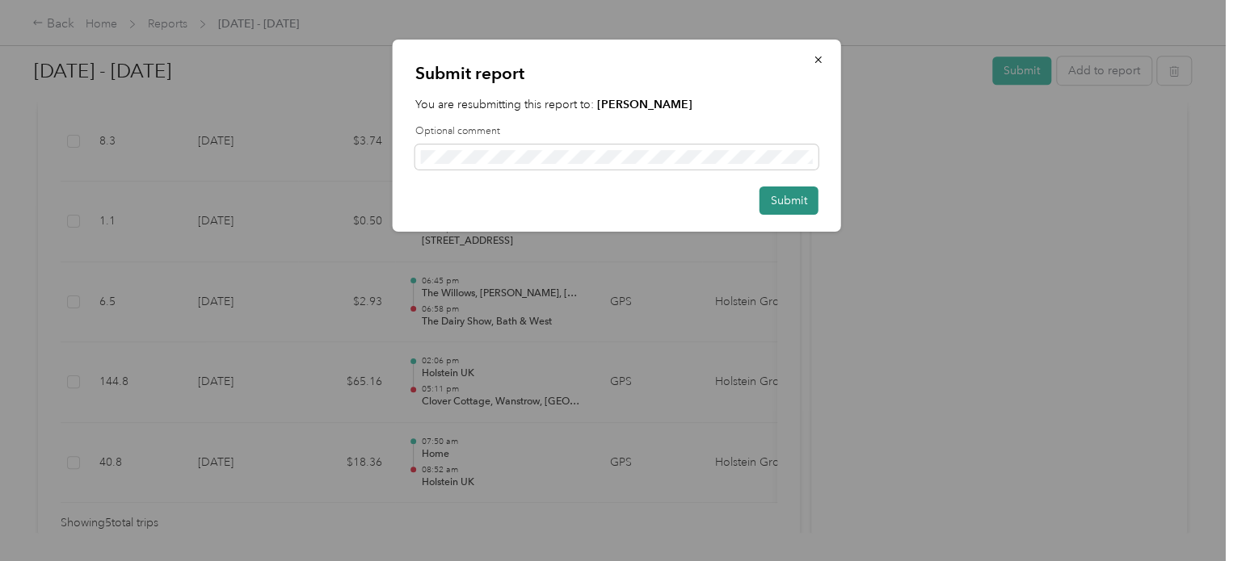
click at [781, 202] on button "Submit" at bounding box center [788, 201] width 59 height 28
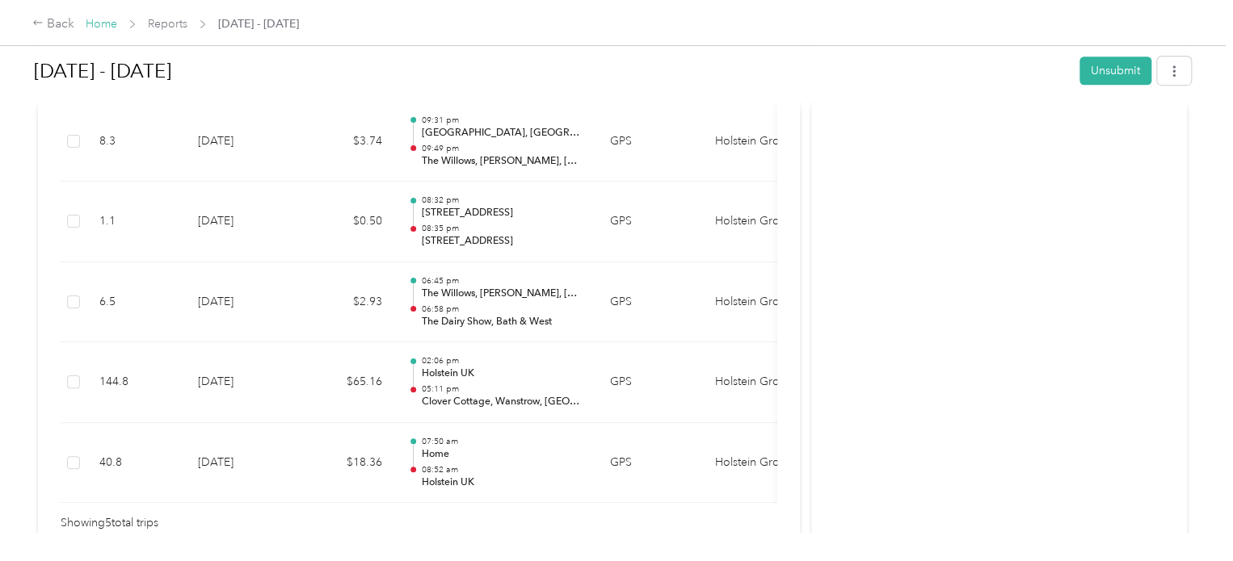
click at [103, 23] on link "Home" at bounding box center [102, 24] width 32 height 14
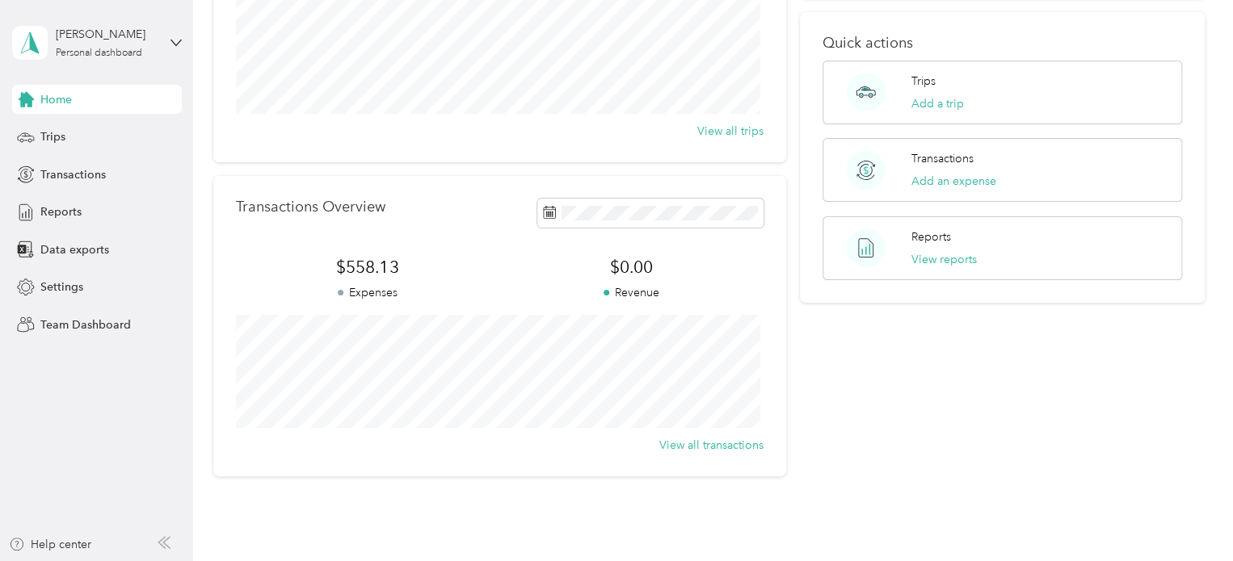
scroll to position [81, 0]
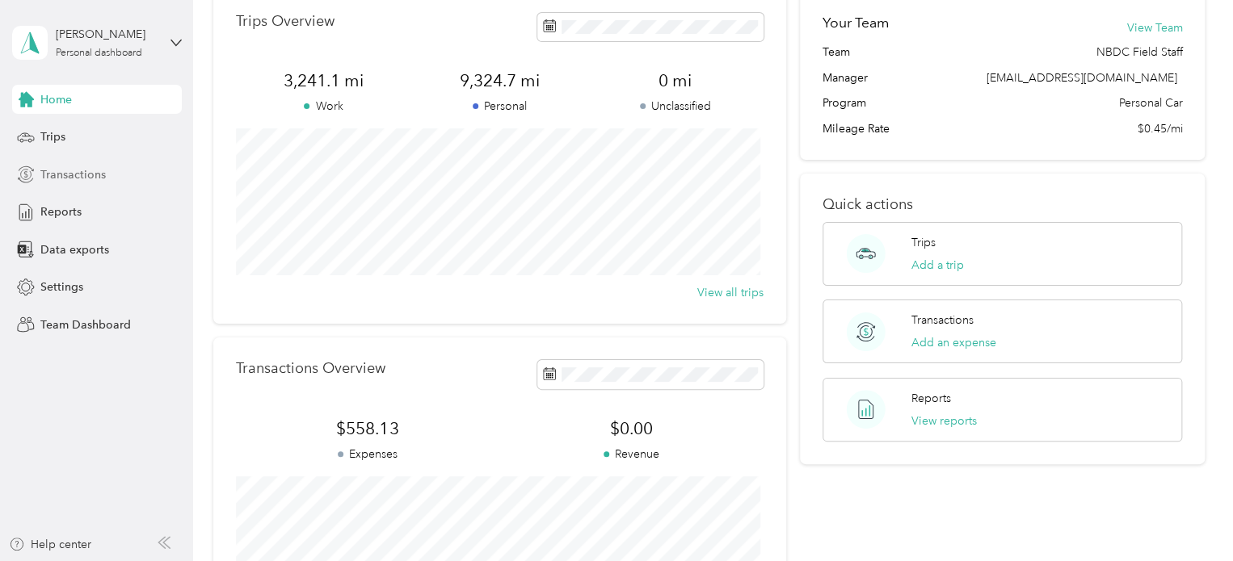
click at [53, 169] on span "Transactions" at bounding box center [72, 174] width 65 height 17
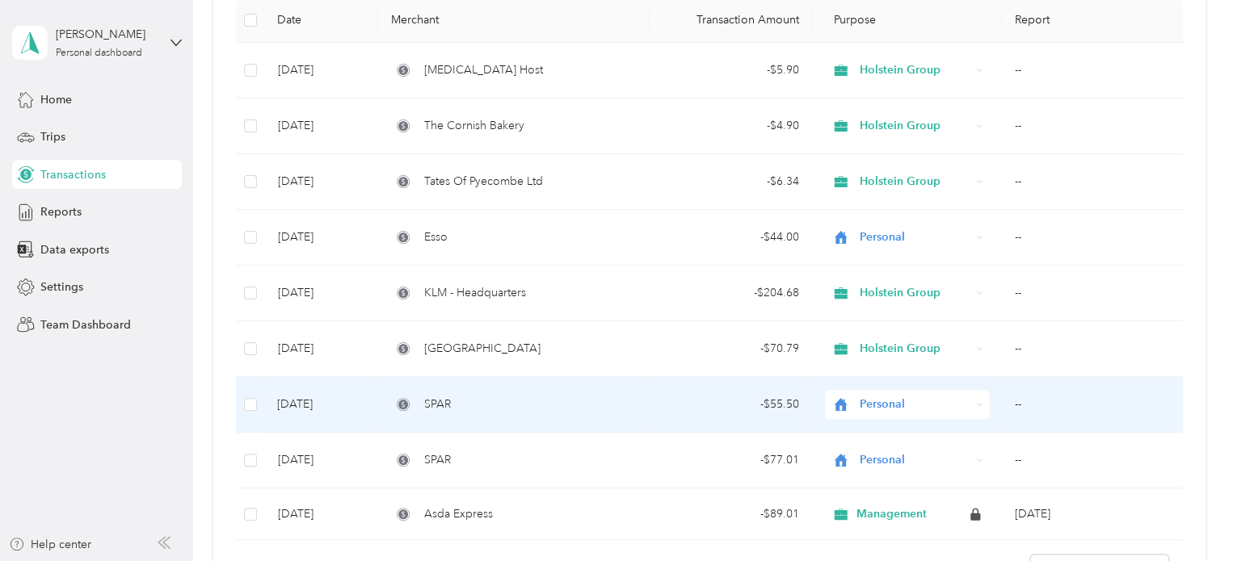
scroll to position [81, 0]
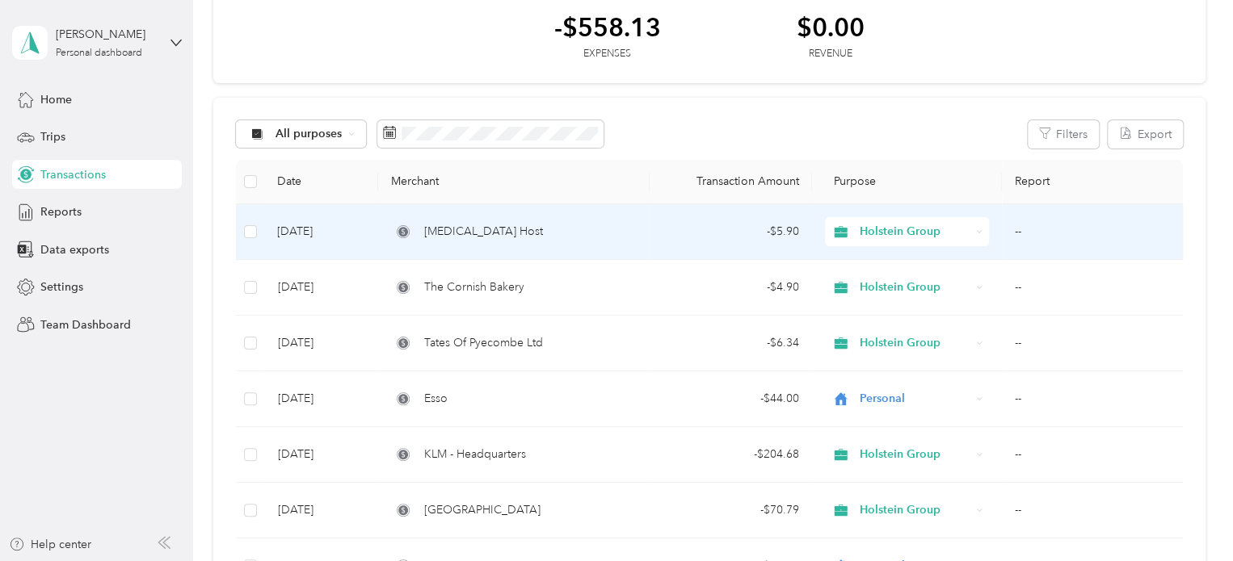
click at [436, 229] on span "[MEDICAL_DATA] Host" at bounding box center [483, 232] width 119 height 18
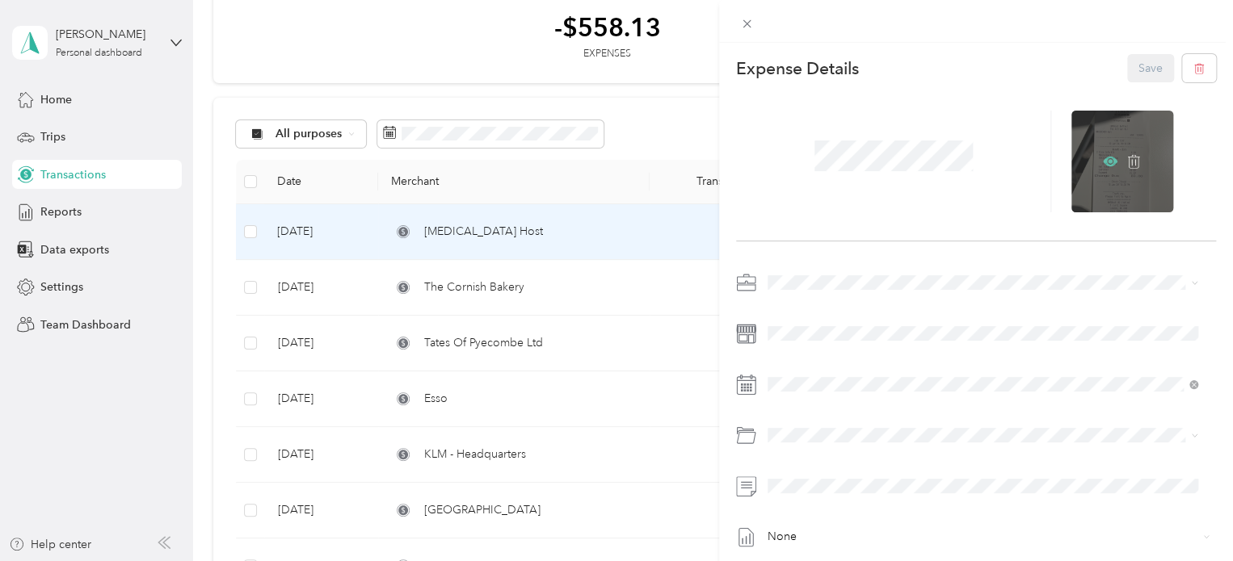
click at [1103, 159] on icon at bounding box center [1110, 161] width 15 height 15
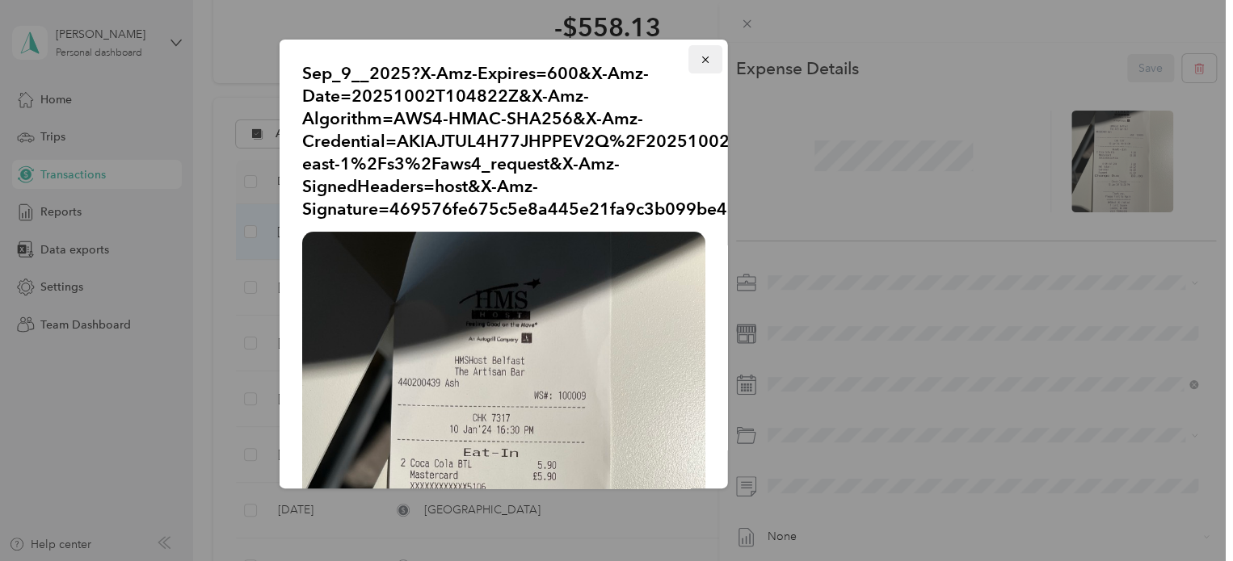
click at [700, 63] on icon "button" at bounding box center [705, 59] width 11 height 11
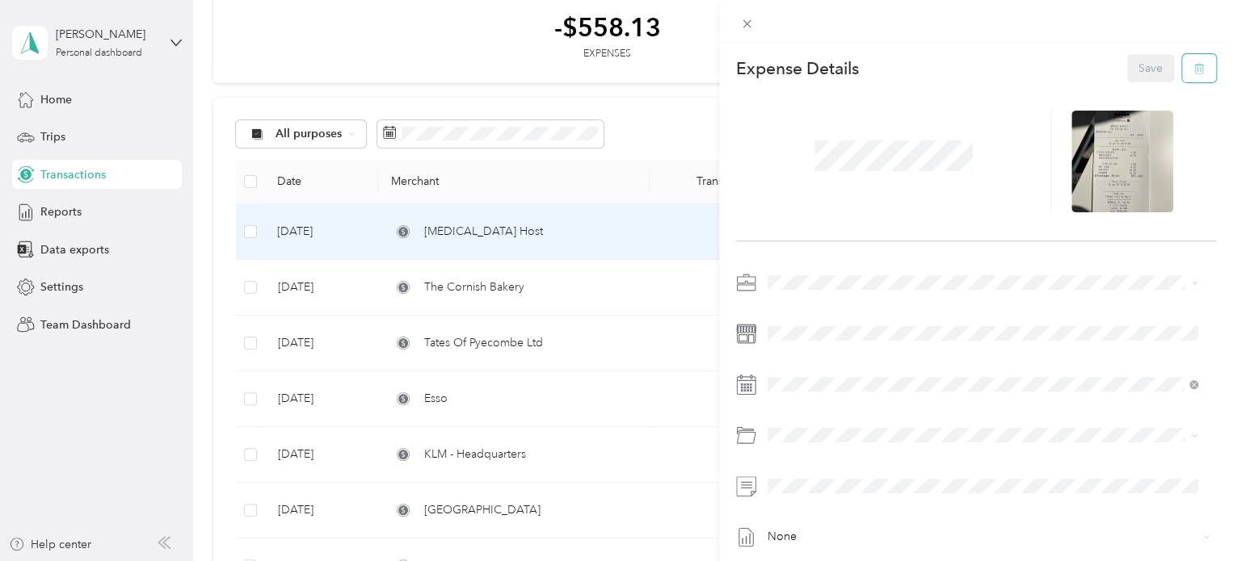
click at [1193, 69] on icon "button" at bounding box center [1198, 68] width 11 height 11
click at [1130, 79] on button "Yes" at bounding box center [1139, 80] width 32 height 26
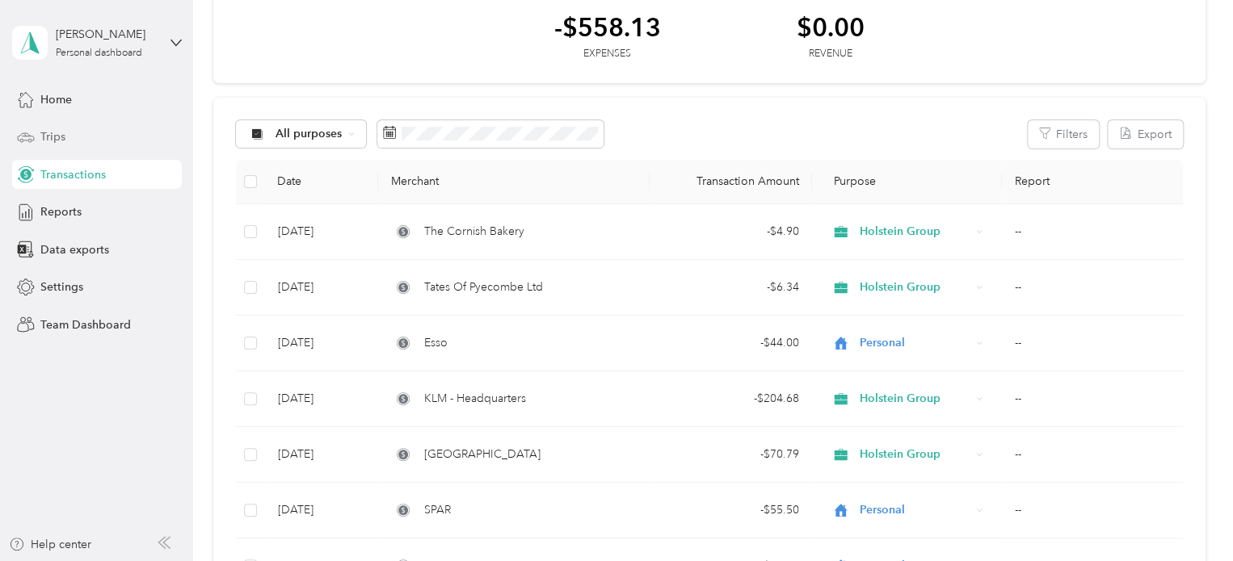
click at [58, 131] on span "Trips" at bounding box center [52, 136] width 25 height 17
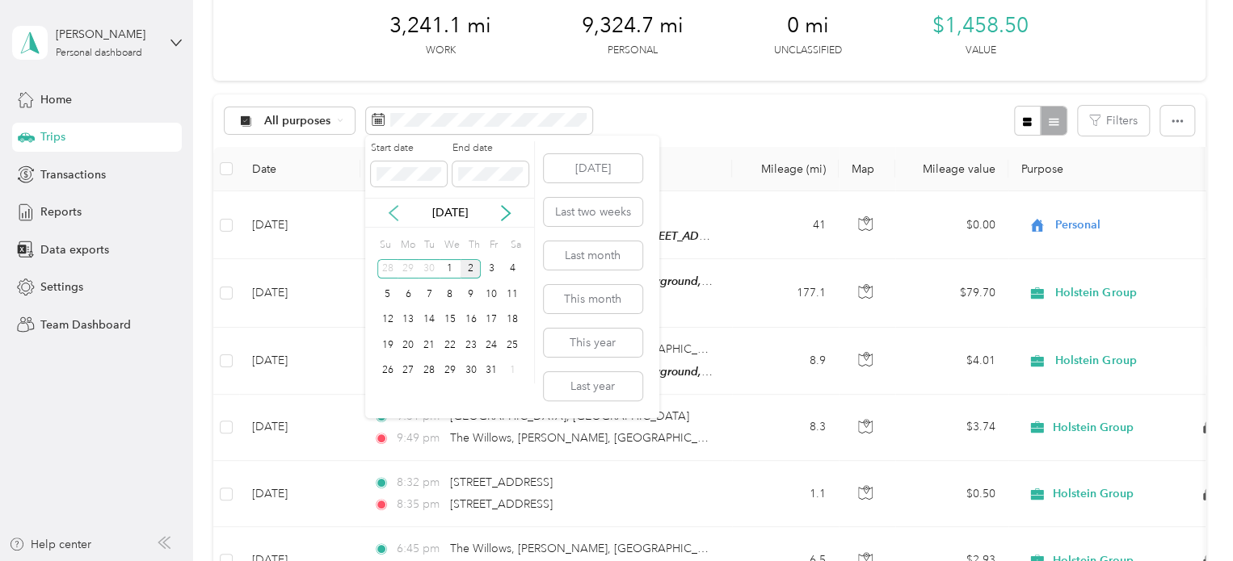
click at [393, 216] on icon at bounding box center [393, 213] width 8 height 15
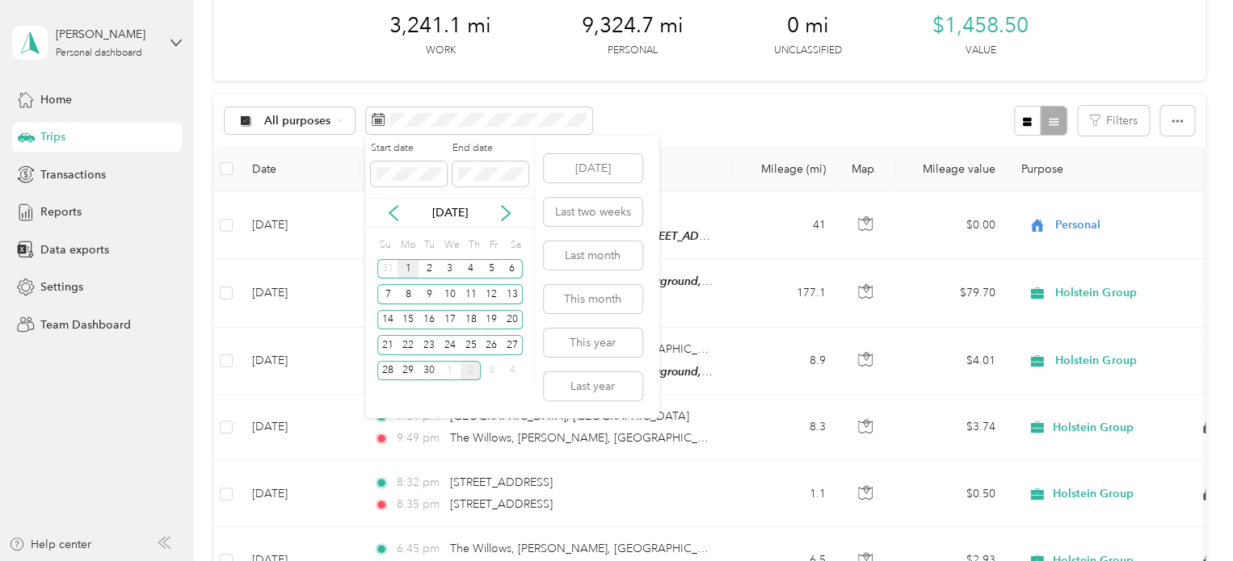
click at [409, 266] on div "1" at bounding box center [407, 269] width 21 height 20
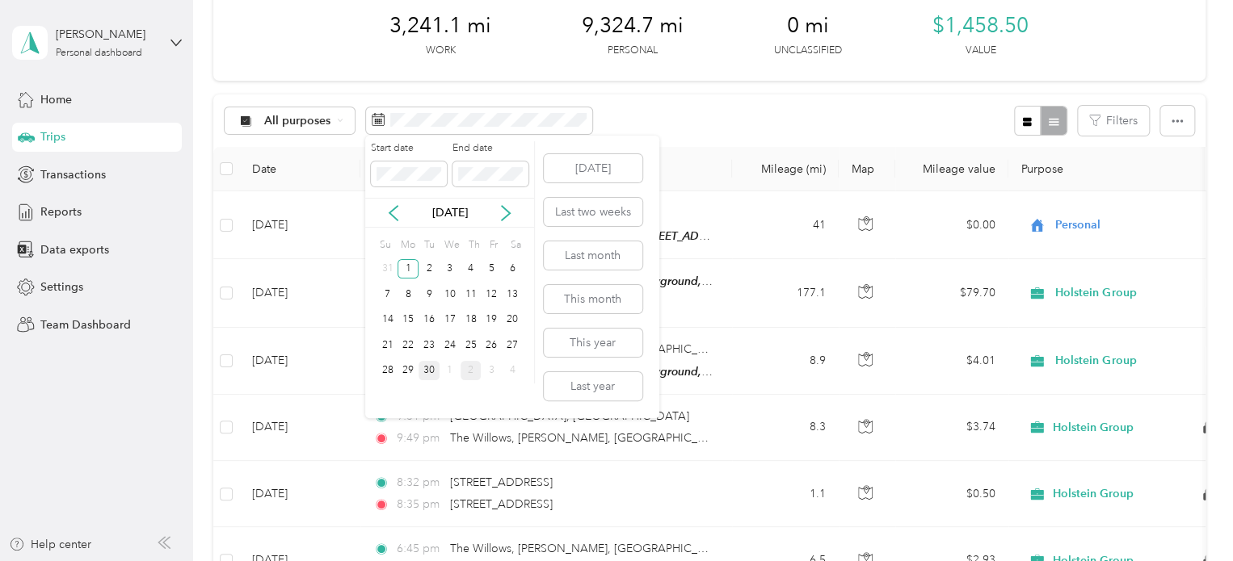
click at [434, 367] on div "30" at bounding box center [428, 371] width 21 height 20
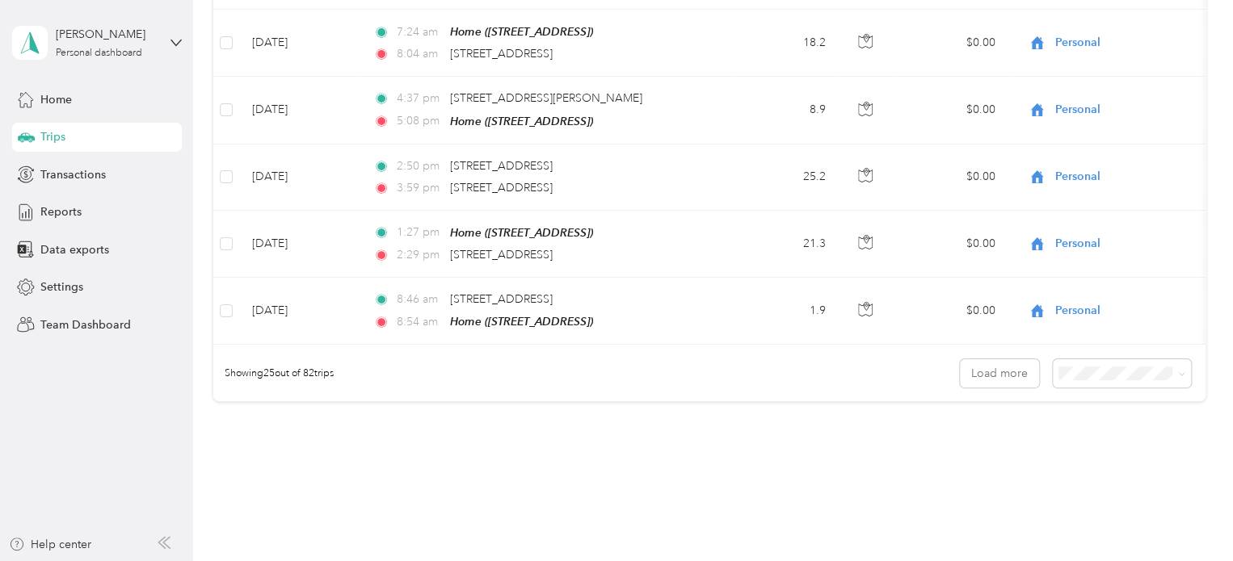
scroll to position [1659, 0]
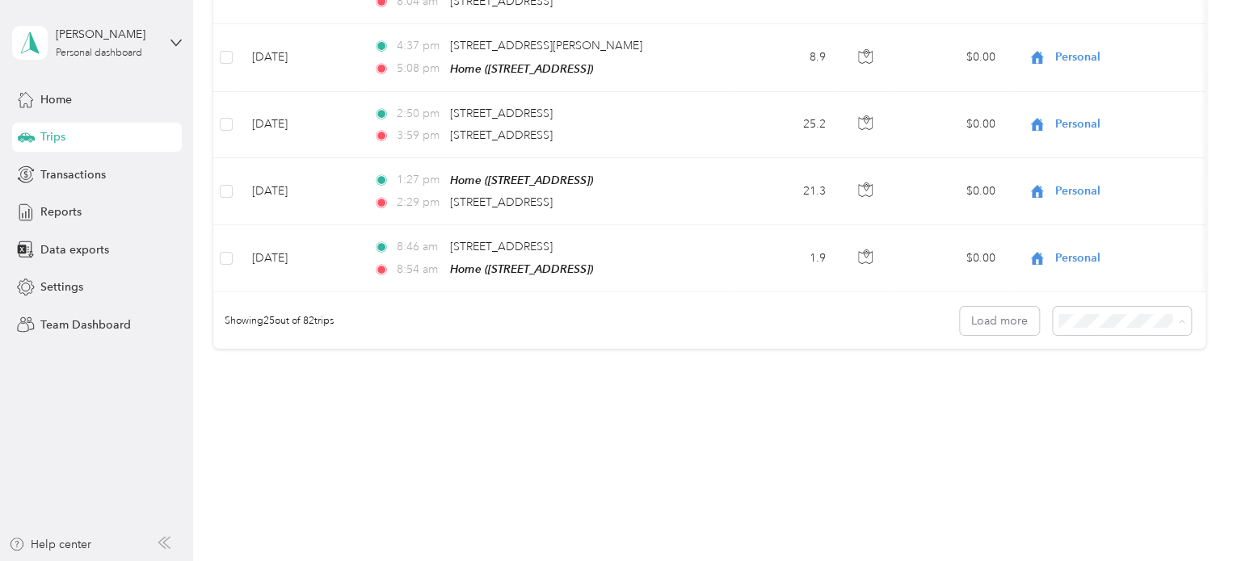
click at [1092, 391] on span "100 per load" at bounding box center [1093, 396] width 66 height 14
